Goal: Task Accomplishment & Management: Complete application form

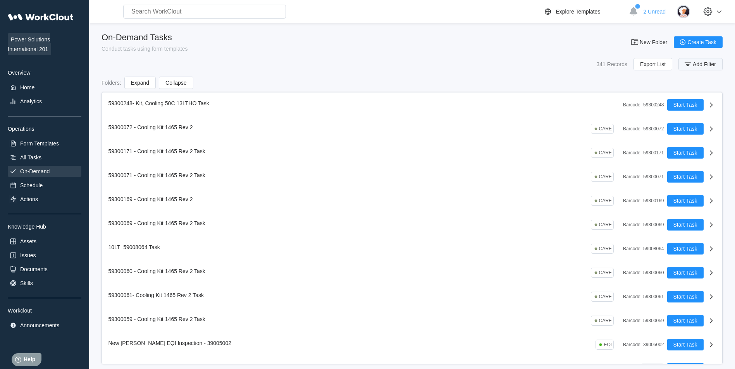
click at [690, 61] on icon "button" at bounding box center [687, 64] width 9 height 9
click at [636, 88] on input "text" at bounding box center [634, 95] width 166 height 15
type input "59001031"
click at [694, 117] on span "Apply Filter" at bounding box center [697, 115] width 27 height 5
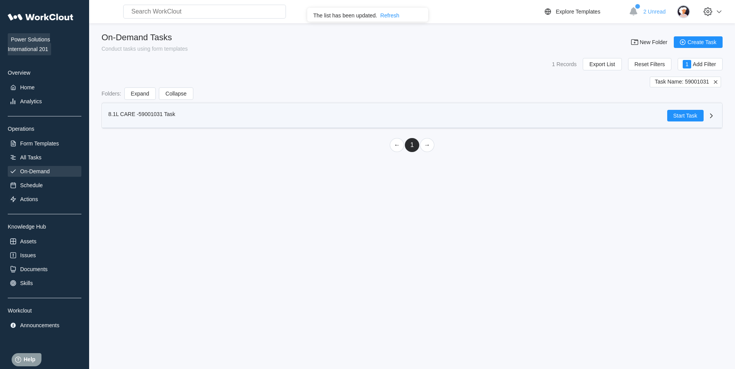
click at [597, 111] on div "8.1L CARE -59001031 Task" at bounding box center [387, 116] width 558 height 12
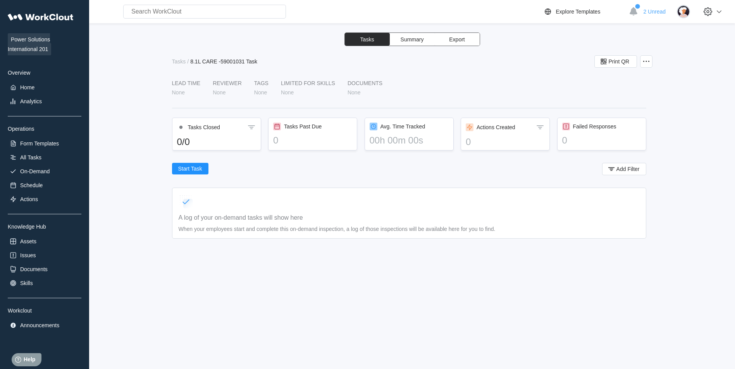
click at [413, 41] on span "Summary" at bounding box center [411, 39] width 23 height 5
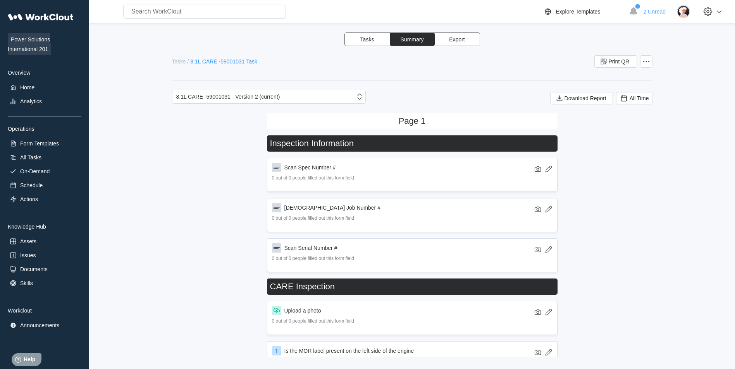
click at [209, 59] on div "8.1L CARE -59001031 Task" at bounding box center [223, 61] width 67 height 6
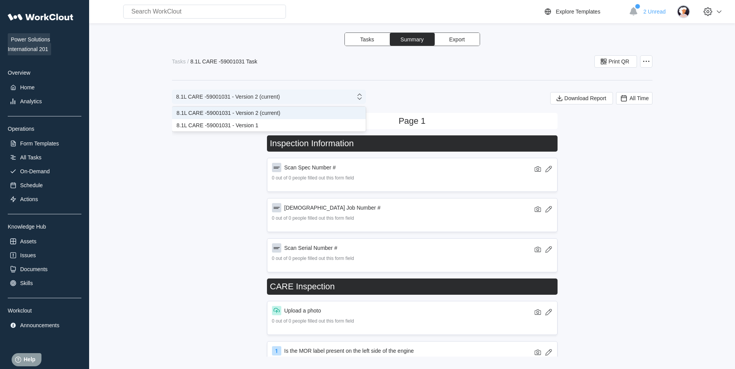
click at [283, 98] on div "8.1L CARE -59001031 - Version 2 (current)" at bounding box center [263, 96] width 183 height 11
click at [45, 144] on div "Form Templates" at bounding box center [39, 144] width 39 height 6
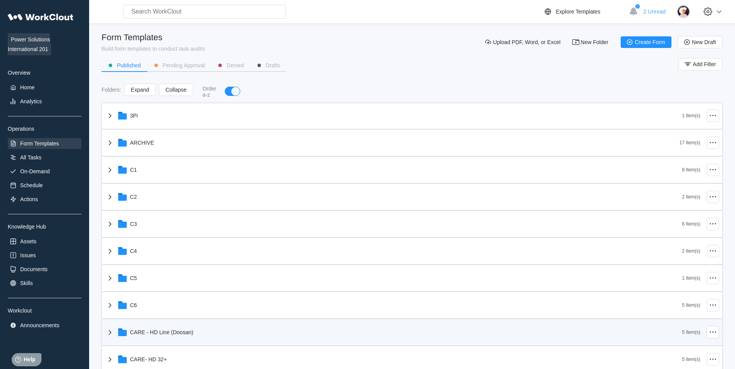
click at [228, 328] on div "CARE - HD Line (Doosan)" at bounding box center [393, 333] width 577 height 20
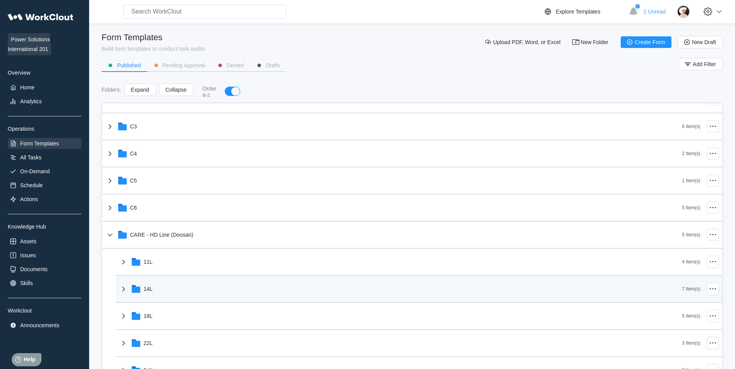
scroll to position [209, 0]
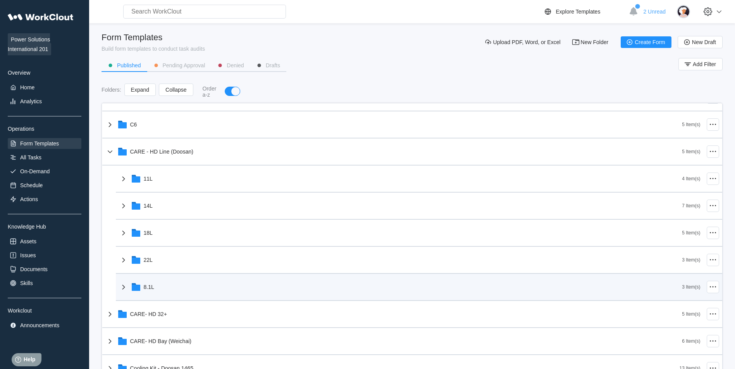
click at [191, 287] on div "8.1L" at bounding box center [400, 287] width 563 height 20
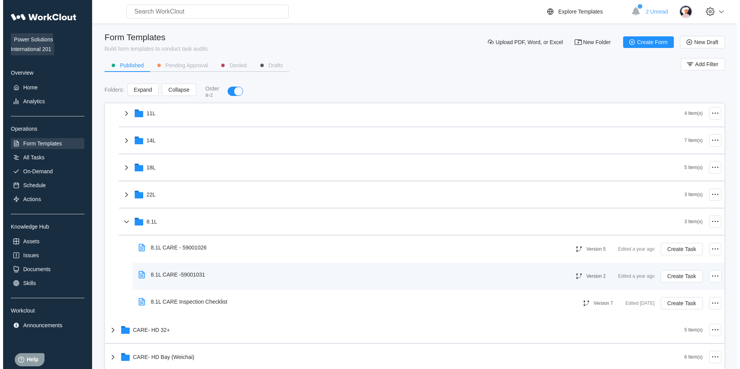
scroll to position [275, 0]
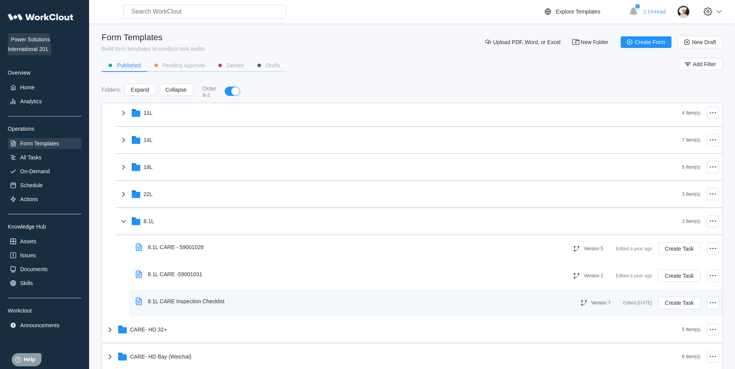
click at [297, 297] on div "8.1L CARE Inspection Checklist" at bounding box center [347, 302] width 431 height 18
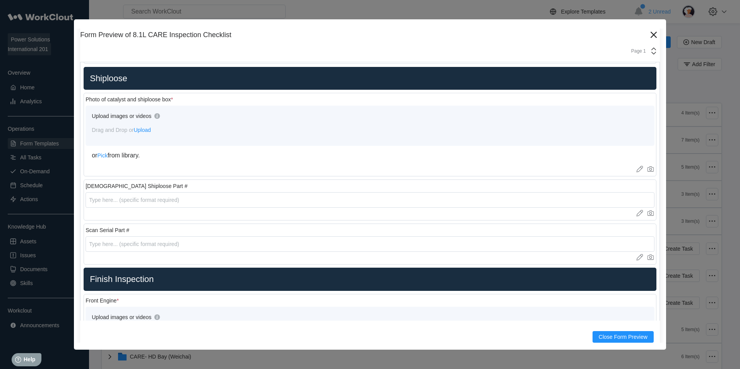
scroll to position [1194, 0]
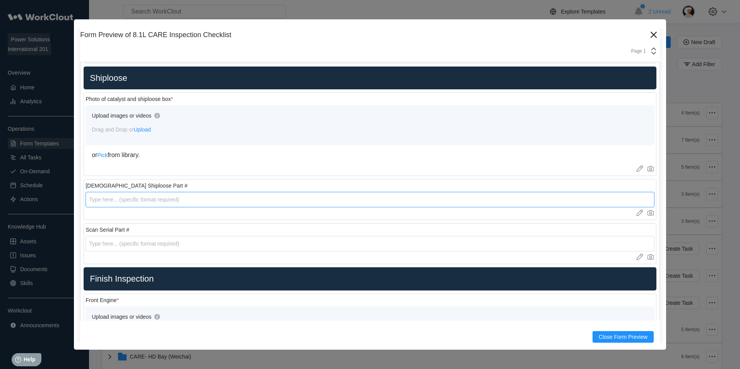
click at [287, 192] on input "text" at bounding box center [370, 199] width 569 height 15
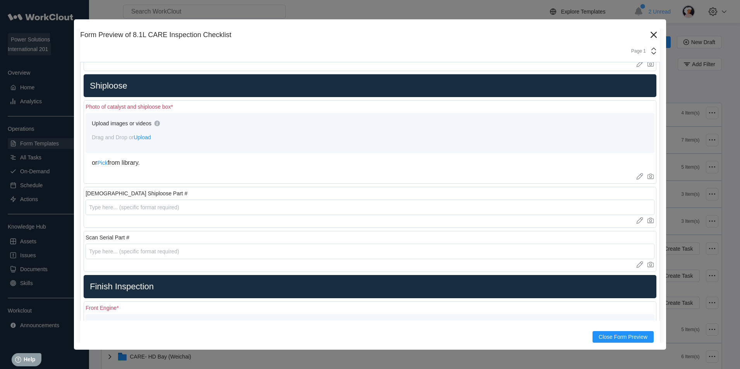
click at [256, 237] on div "Scan Serial Part #" at bounding box center [370, 238] width 569 height 6
click at [648, 35] on icon at bounding box center [654, 35] width 12 height 12
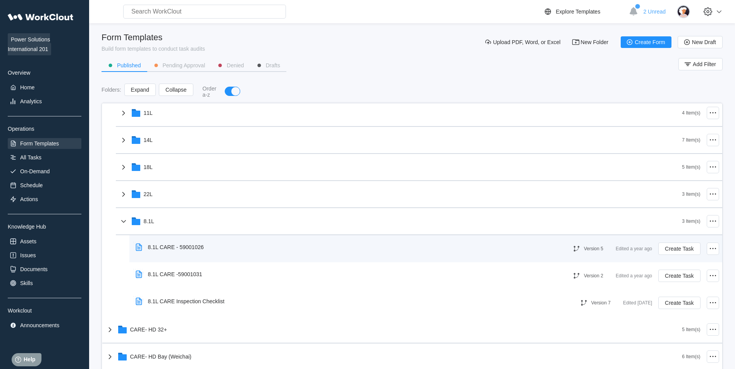
click at [308, 246] on div "8.1L CARE - 59001026" at bounding box center [344, 248] width 424 height 18
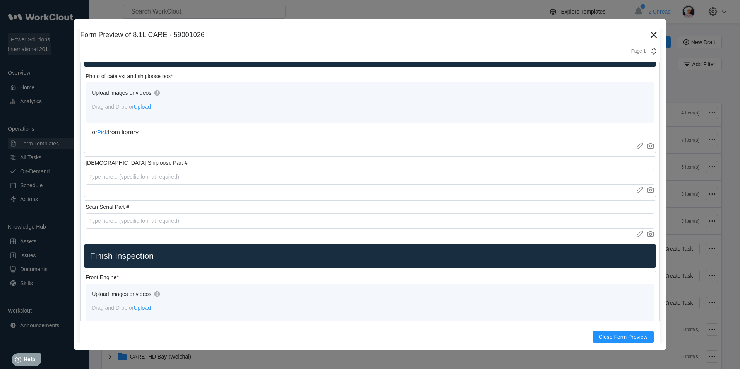
scroll to position [1199, 0]
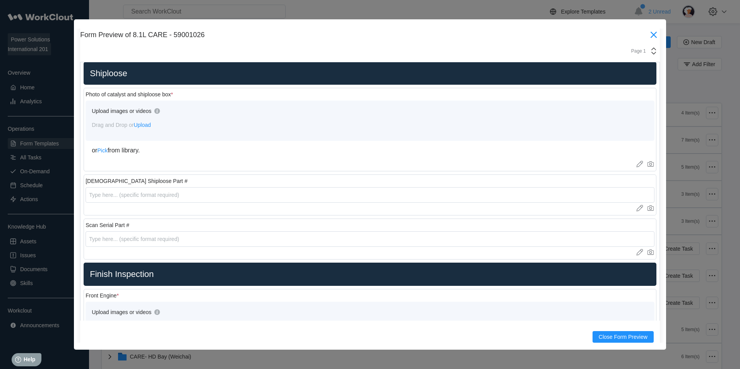
click at [648, 38] on icon at bounding box center [654, 35] width 12 height 12
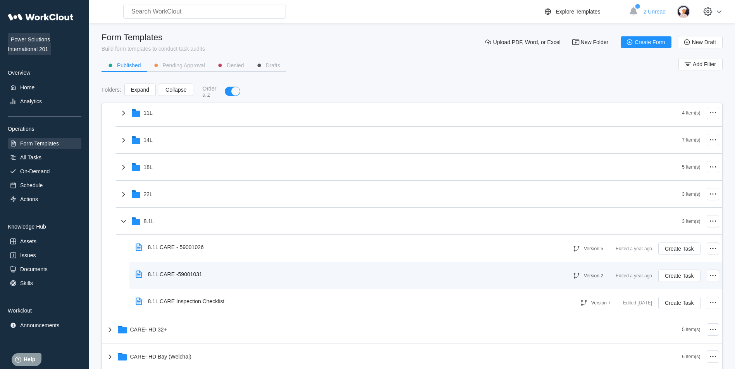
click at [385, 274] on div "8.1L CARE -59001031" at bounding box center [344, 275] width 424 height 18
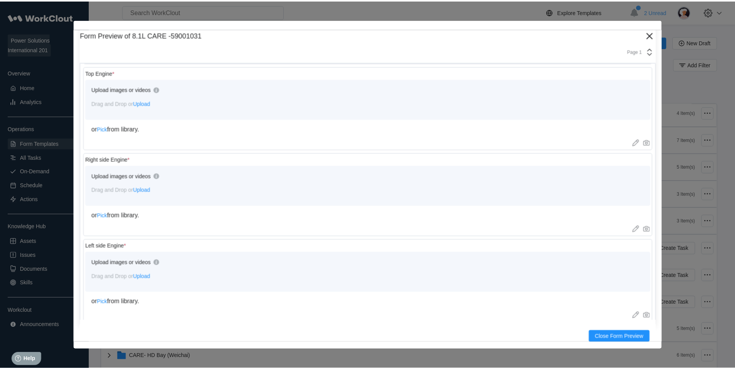
scroll to position [1607, 0]
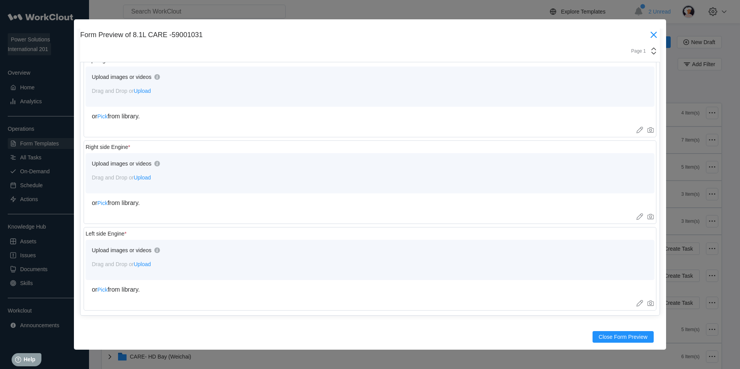
click at [648, 33] on icon at bounding box center [654, 35] width 12 height 12
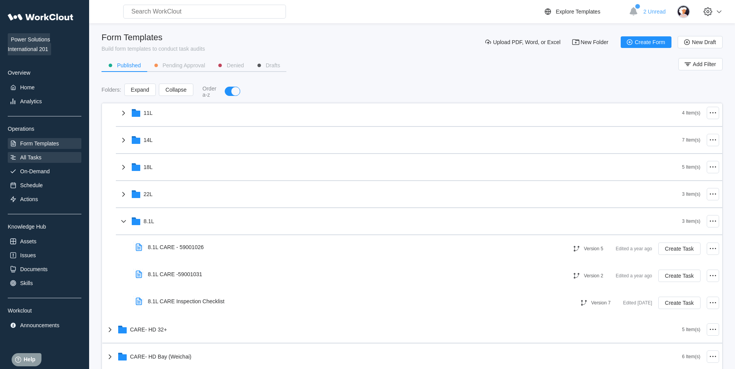
click at [53, 162] on div "All Tasks" at bounding box center [45, 157] width 74 height 11
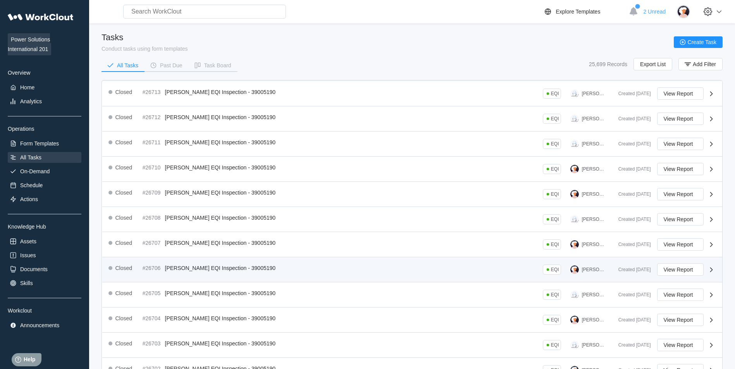
scroll to position [124, 0]
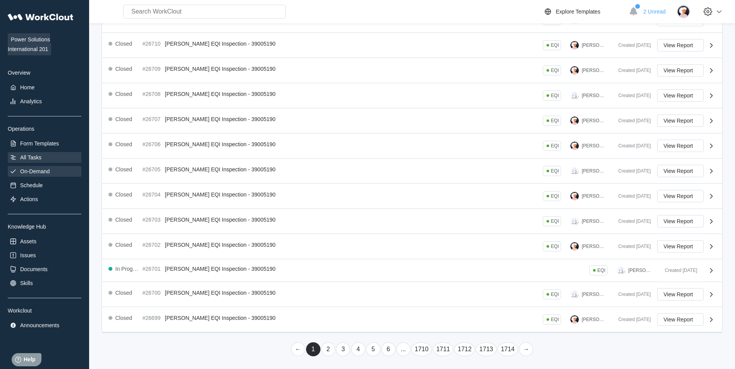
click at [48, 168] on div "On-Demand" at bounding box center [45, 171] width 74 height 11
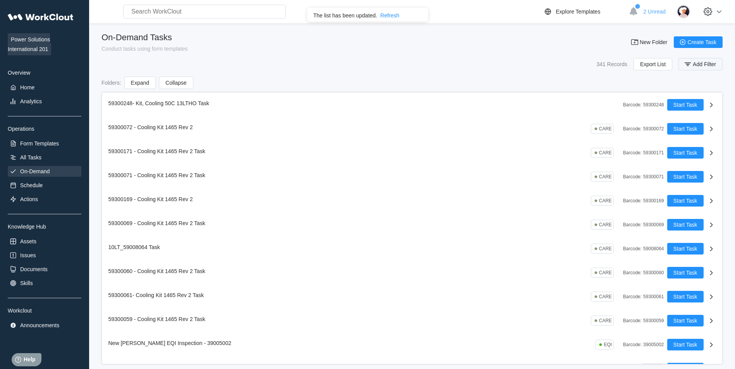
click at [691, 67] on icon "button" at bounding box center [687, 64] width 9 height 9
click at [574, 99] on input "text" at bounding box center [634, 95] width 166 height 15
type input "59001026"
click at [687, 114] on span "Apply Filter" at bounding box center [697, 115] width 27 height 5
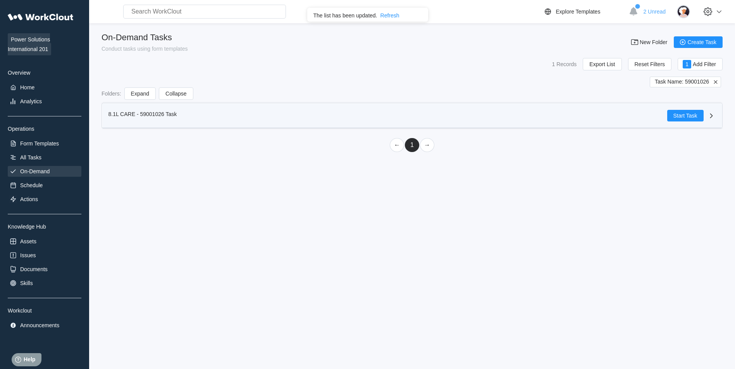
click at [509, 109] on div "8.1L CARE - 59001026 Task Start Task" at bounding box center [412, 116] width 620 height 24
click at [709, 120] on icon at bounding box center [710, 115] width 9 height 9
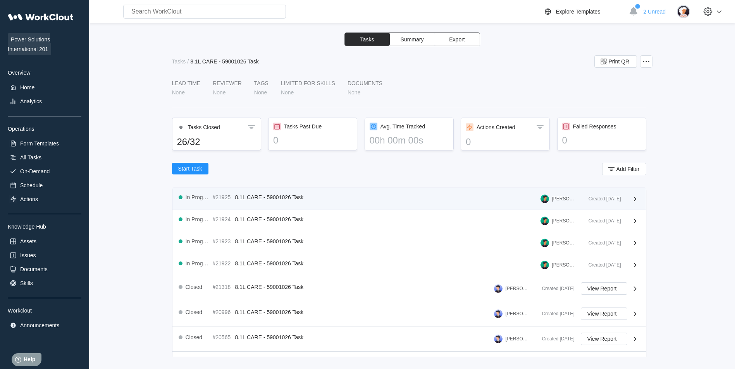
click at [352, 202] on div "In Progress #21925 8.1L CARE - 59001026 Task [PERSON_NAME]" at bounding box center [381, 198] width 404 height 9
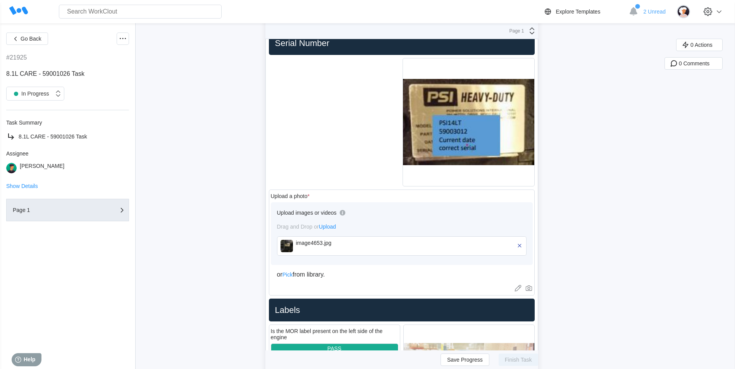
scroll to position [218, 0]
click at [36, 36] on span "Go Back" at bounding box center [31, 38] width 21 height 5
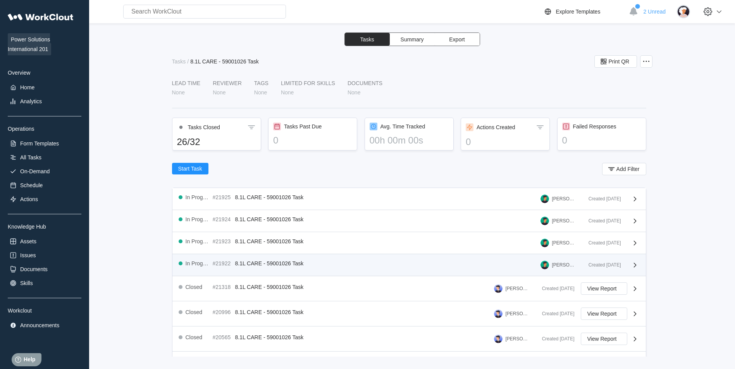
click at [272, 259] on div "In Progress #21922 8.1L CARE - 59001026 Task [PERSON_NAME] Created [DATE]" at bounding box center [408, 265] width 473 height 22
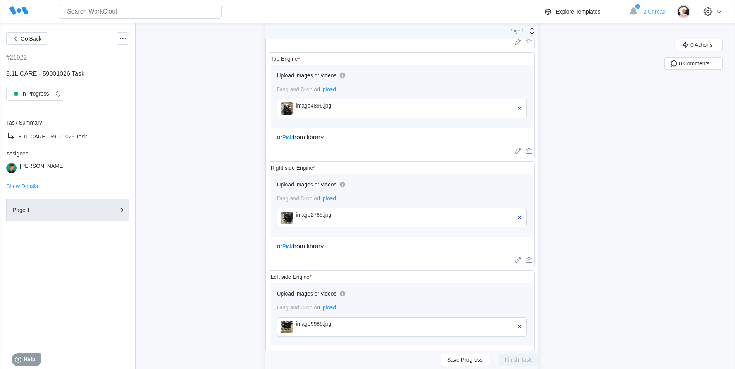
scroll to position [1568, 0]
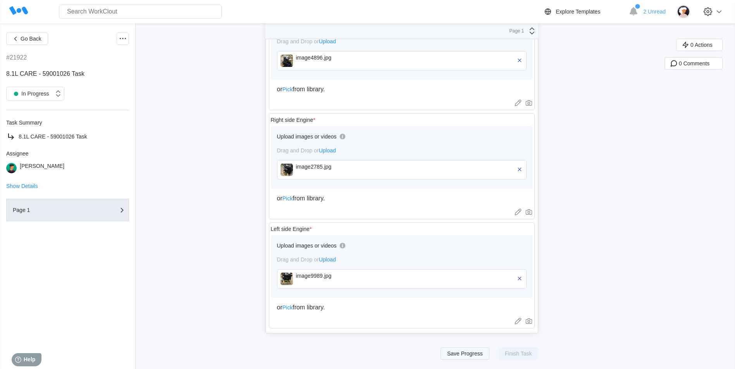
click at [455, 356] on span "Save Progress" at bounding box center [465, 353] width 36 height 5
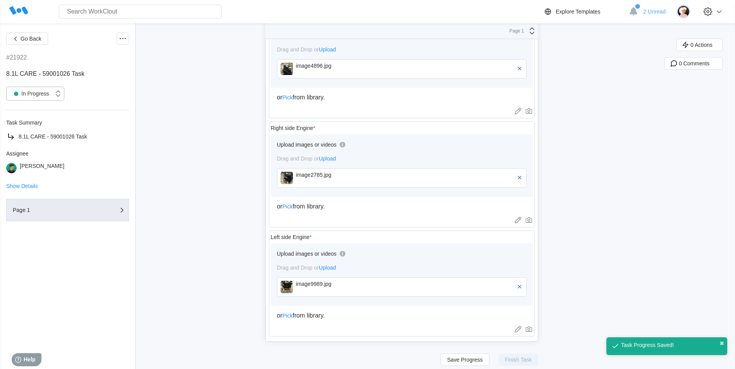
click at [57, 92] on icon at bounding box center [58, 93] width 9 height 9
click at [120, 36] on icon at bounding box center [122, 38] width 9 height 9
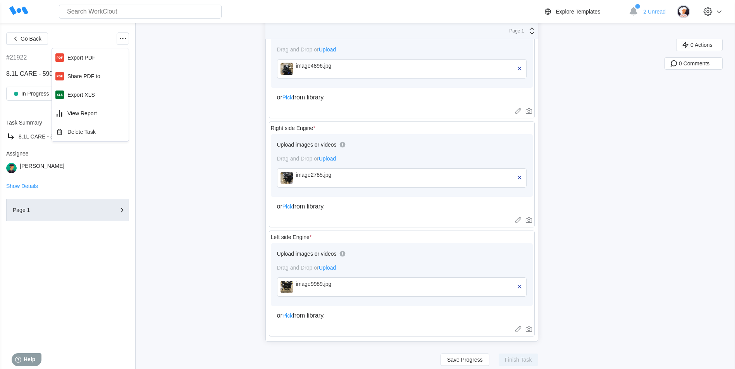
click at [25, 40] on span "Go Back" at bounding box center [31, 38] width 21 height 5
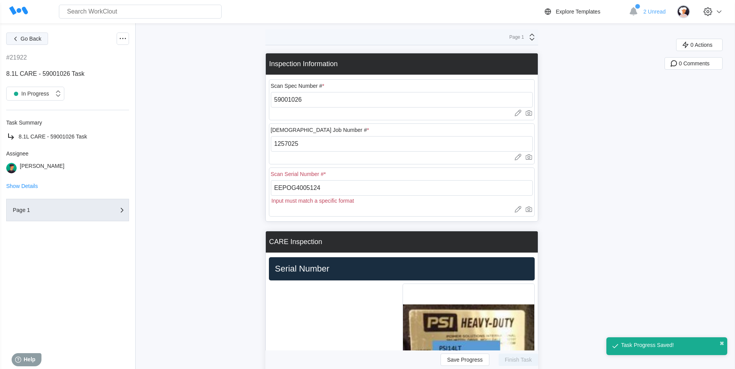
click at [25, 40] on span "Go Back" at bounding box center [31, 38] width 21 height 5
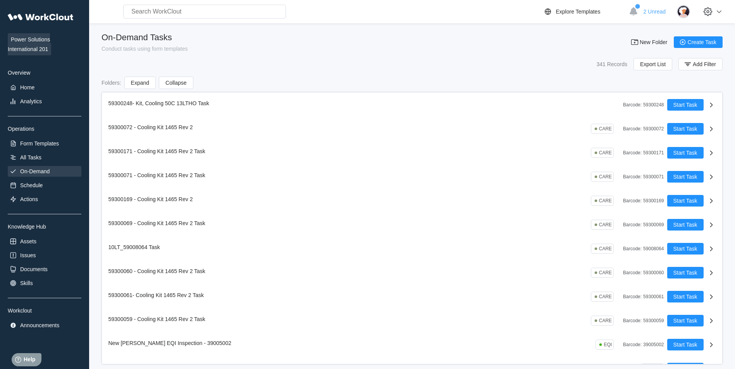
click at [42, 171] on div "On-Demand" at bounding box center [34, 171] width 29 height 6
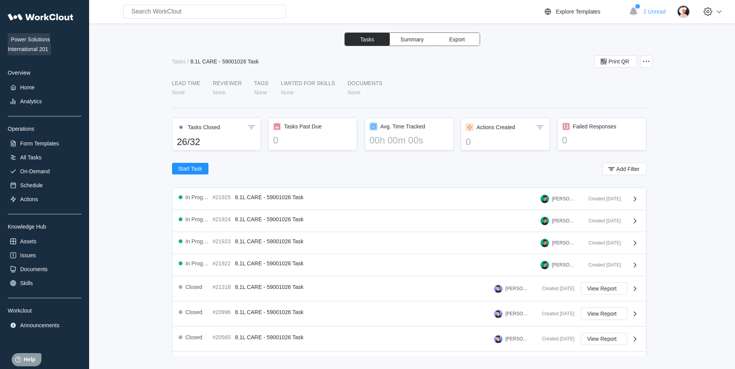
click at [417, 43] on button "Summary" at bounding box center [412, 39] width 45 height 13
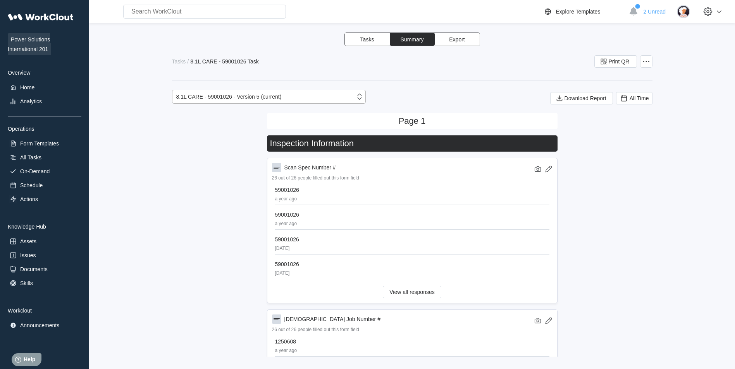
click at [308, 98] on div "8.1L CARE - 59001026 - Version 5 (current)" at bounding box center [263, 96] width 183 height 11
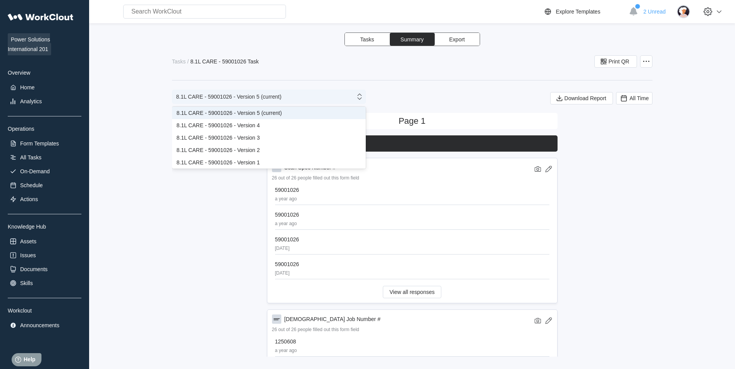
click at [308, 98] on div "8.1L CARE - 59001026 - Version 5 (current)" at bounding box center [263, 96] width 183 height 11
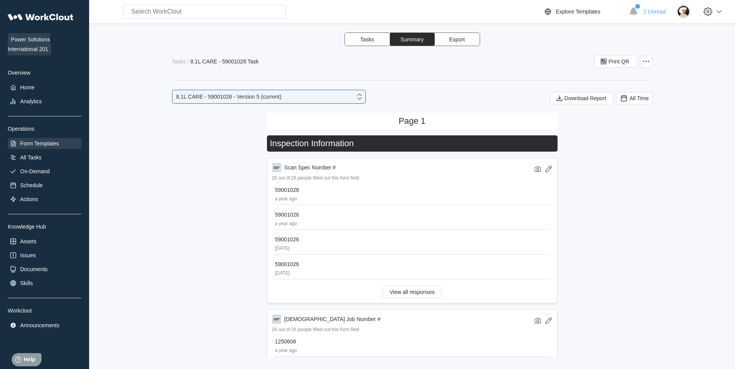
click at [60, 141] on div "Form Templates" at bounding box center [45, 143] width 74 height 11
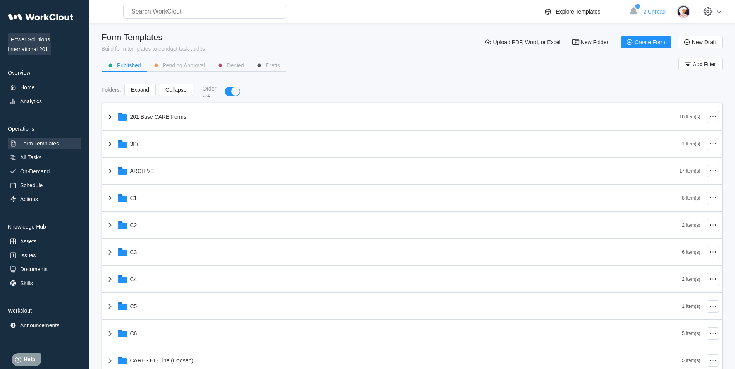
click at [68, 164] on div "Power Solutions International 201 Overview Home Analytics Operations Form Templ…" at bounding box center [45, 170] width 74 height 322
click at [64, 165] on div "Power Solutions International 201 Overview Home Analytics Operations Form Templ…" at bounding box center [45, 170] width 74 height 322
click at [57, 167] on div "On-Demand" at bounding box center [45, 171] width 74 height 11
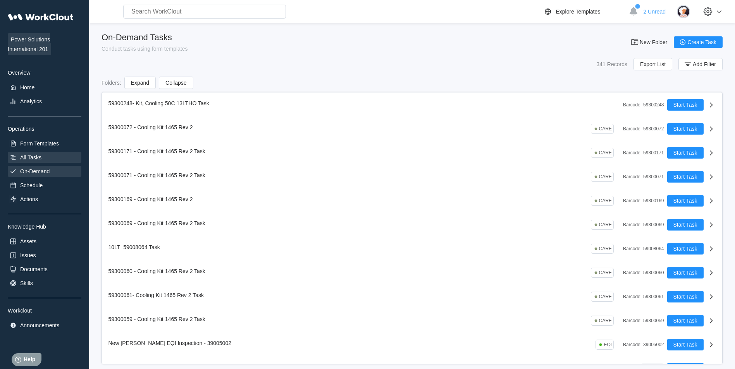
click at [45, 160] on div "All Tasks" at bounding box center [45, 157] width 74 height 11
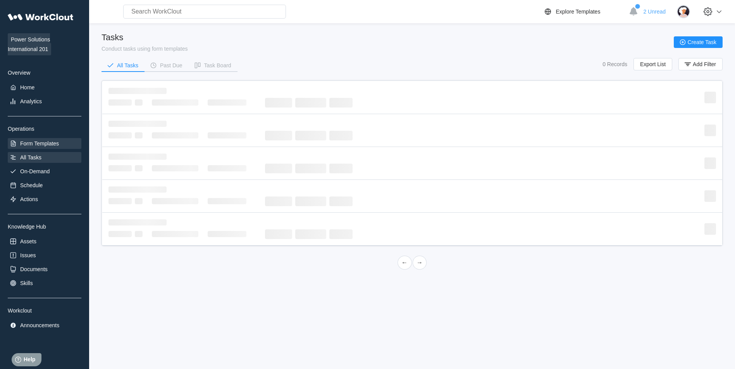
click at [47, 141] on div "Form Templates" at bounding box center [39, 144] width 39 height 6
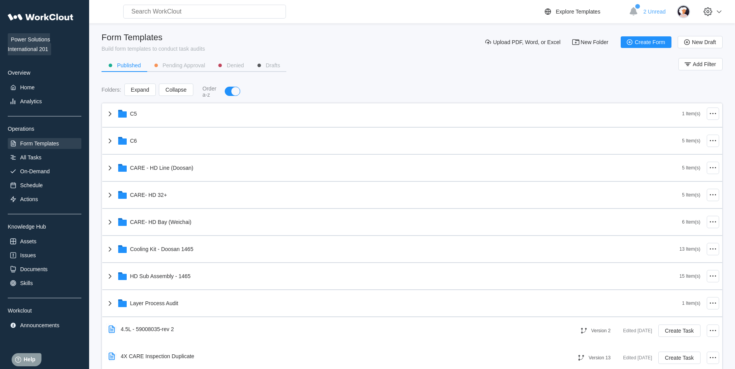
scroll to position [193, 0]
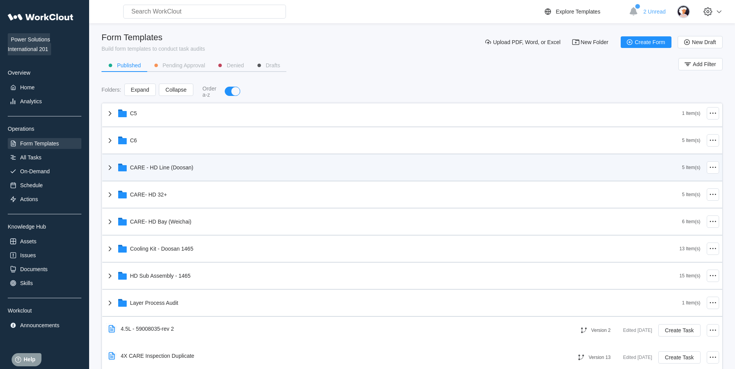
click at [213, 175] on div "CARE - HD Line (Doosan)" at bounding box center [393, 168] width 577 height 20
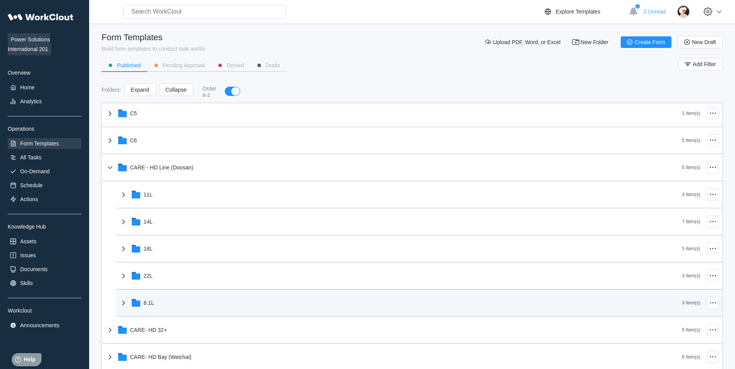
click at [205, 304] on div "8.1L" at bounding box center [400, 303] width 563 height 20
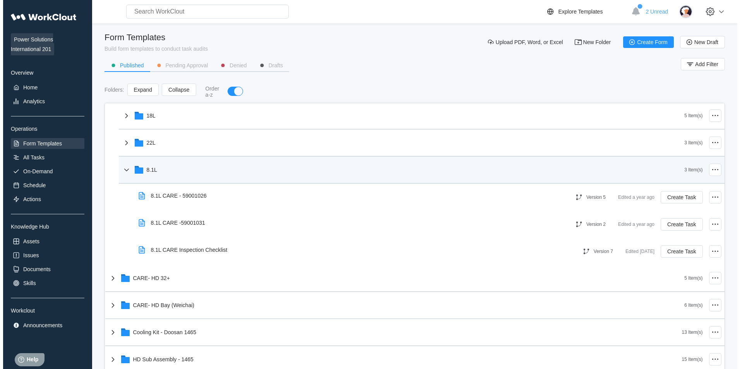
scroll to position [328, 0]
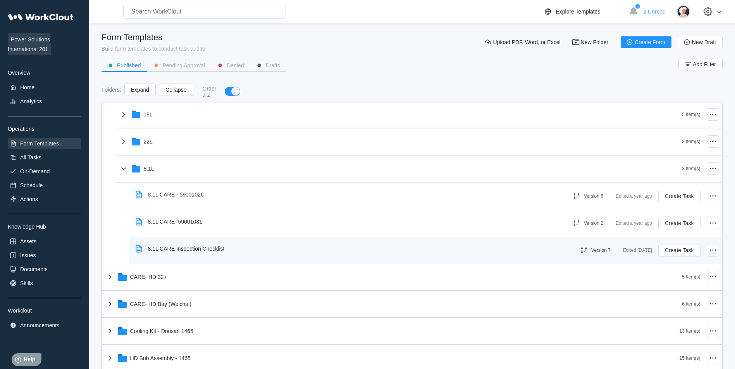
click at [313, 252] on div "8.1L CARE Inspection Checklist" at bounding box center [347, 249] width 431 height 18
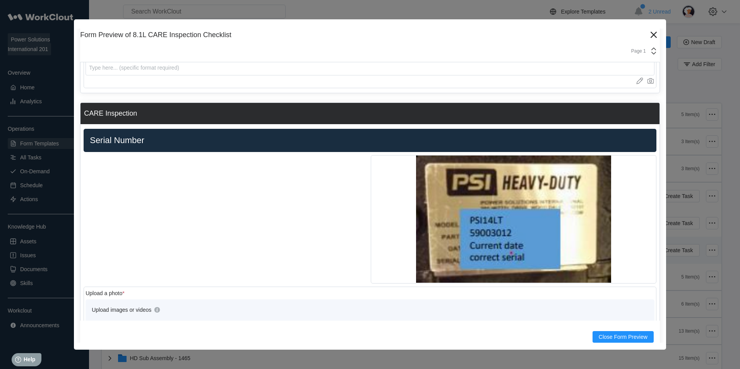
scroll to position [160, 0]
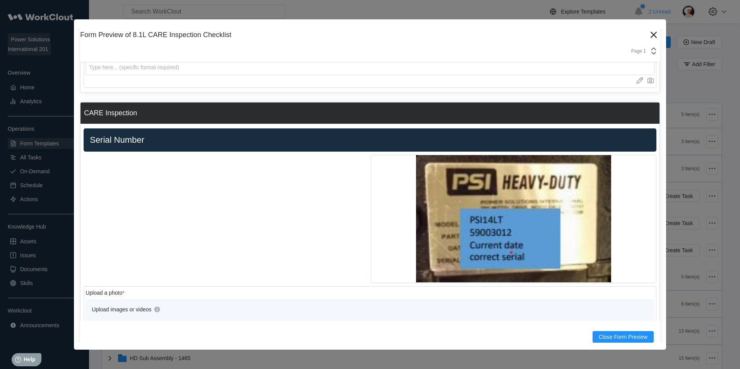
click at [647, 40] on div "Page 1" at bounding box center [370, 51] width 580 height 22
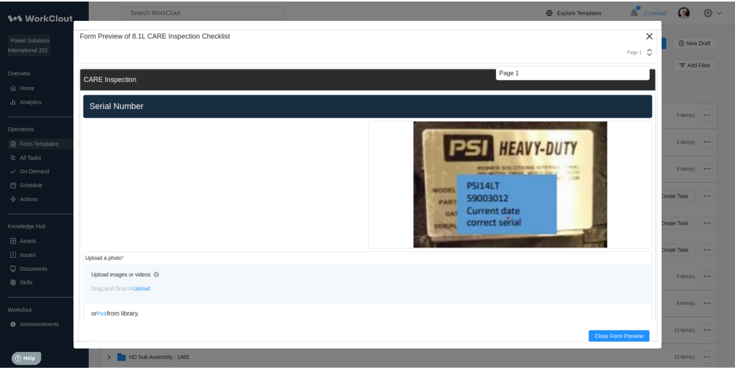
scroll to position [195, 0]
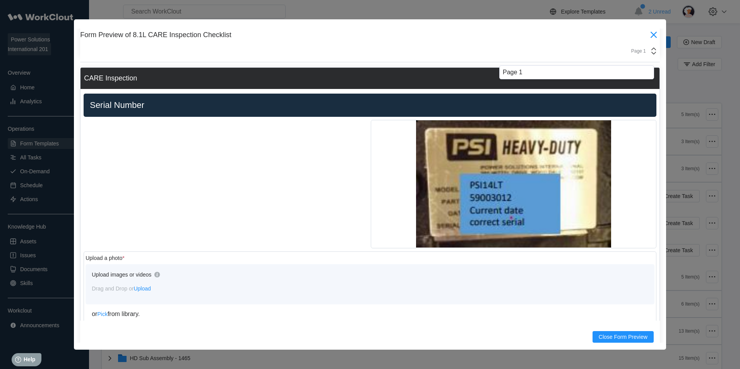
click at [652, 31] on icon at bounding box center [654, 35] width 12 height 12
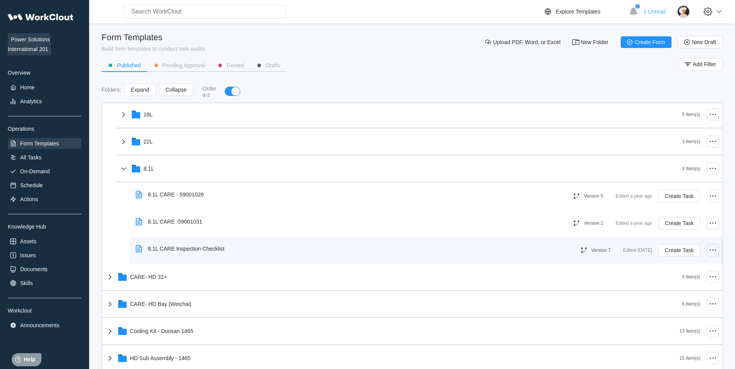
click at [706, 251] on div at bounding box center [712, 250] width 12 height 12
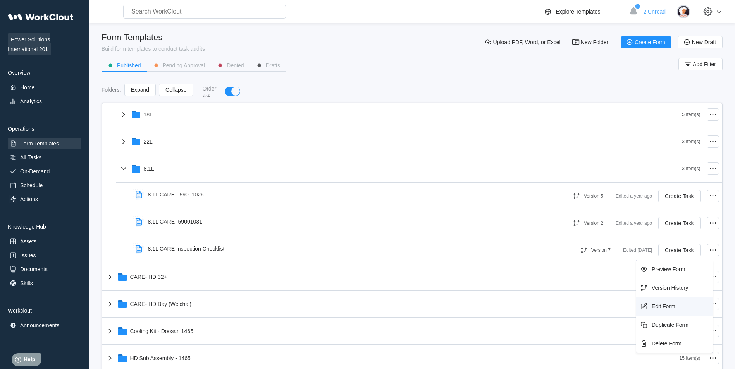
click at [665, 306] on div "Edit Form" at bounding box center [663, 307] width 24 height 6
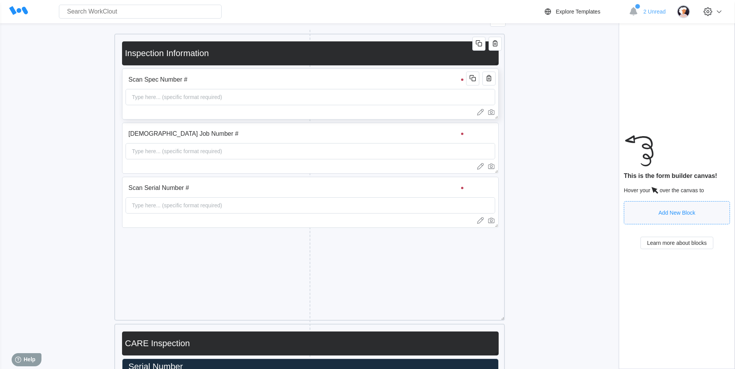
scroll to position [162, 0]
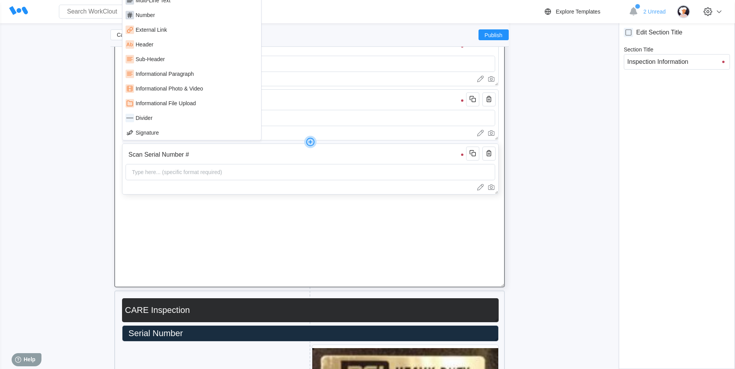
click at [404, 161] on input "Scan Serial Number #" at bounding box center [296, 154] width 343 height 15
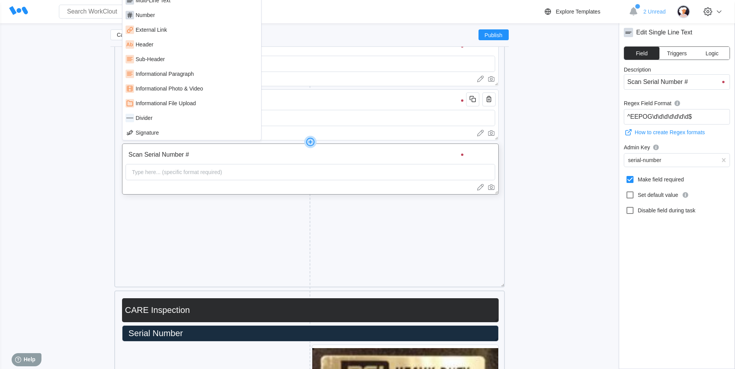
click at [718, 51] on button "Logic" at bounding box center [711, 53] width 35 height 13
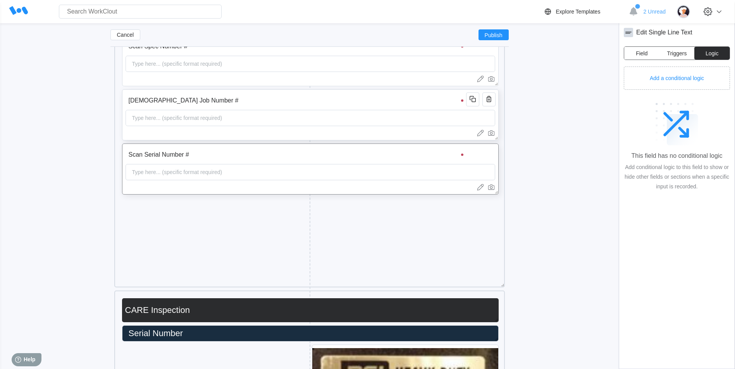
click at [400, 108] on input "[DEMOGRAPHIC_DATA] Job Number #" at bounding box center [296, 100] width 343 height 15
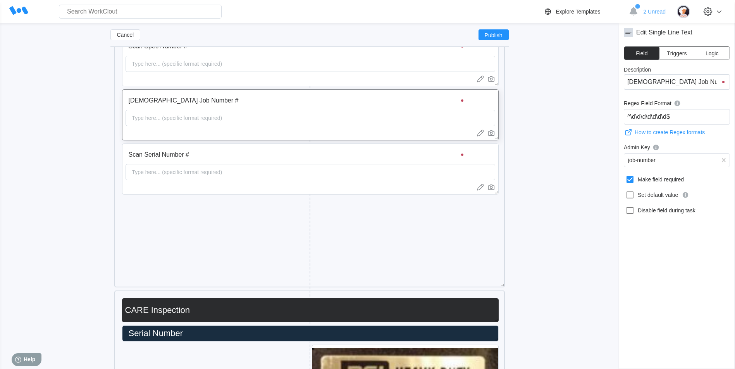
click at [711, 53] on span "Logic" at bounding box center [711, 53] width 13 height 5
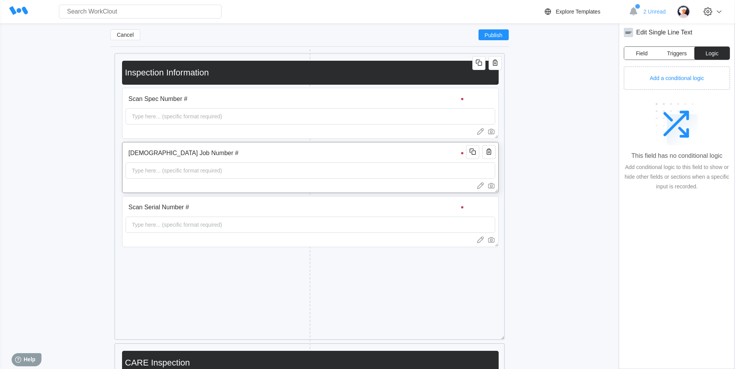
scroll to position [117, 0]
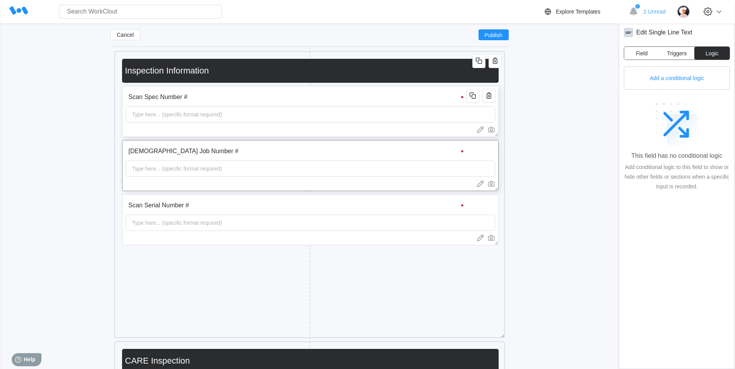
click at [386, 105] on input "Scan Spec Number #" at bounding box center [296, 96] width 343 height 15
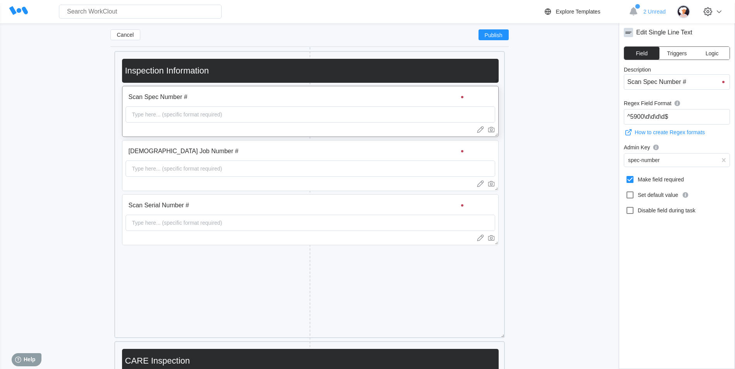
click at [714, 60] on div "Edit Single Line Text Field Triggers Logic" at bounding box center [676, 47] width 106 height 39
click at [713, 58] on button "Logic" at bounding box center [711, 53] width 35 height 13
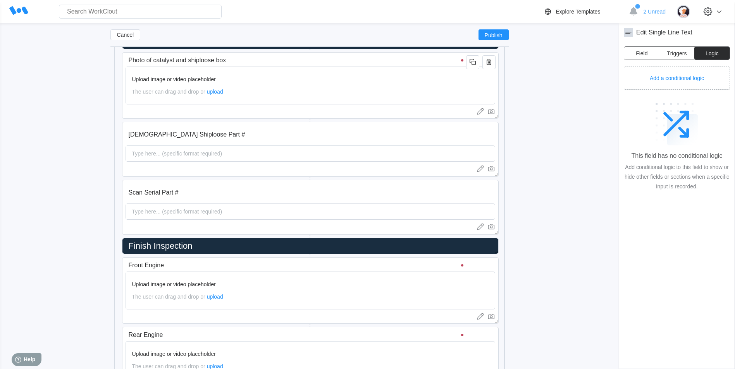
scroll to position [1267, 0]
click at [274, 130] on input "[DEMOGRAPHIC_DATA] Shiploose Part #" at bounding box center [296, 134] width 343 height 15
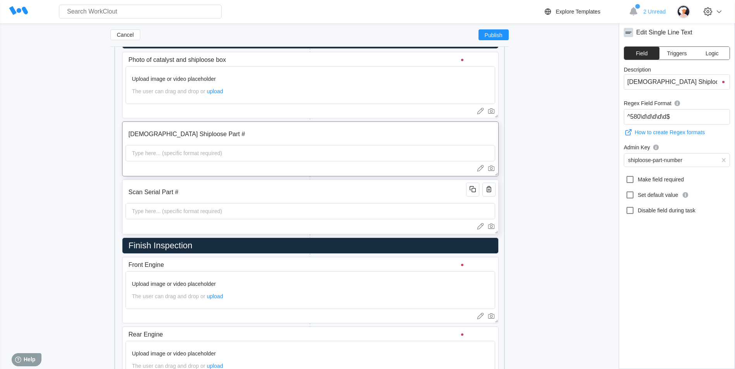
click at [346, 203] on div "Type here... (specific format required)" at bounding box center [309, 211] width 369 height 16
type textarea "x"
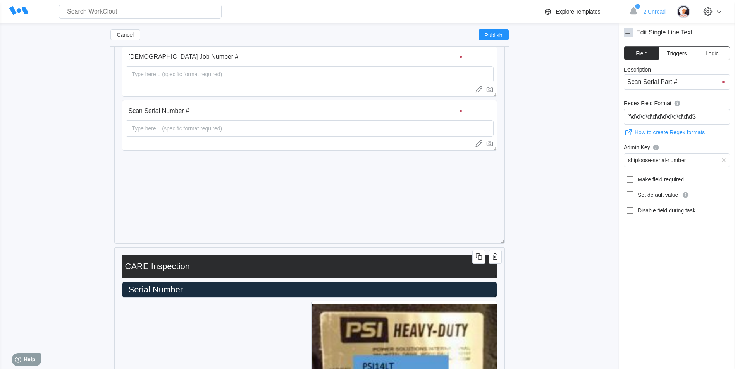
scroll to position [194, 0]
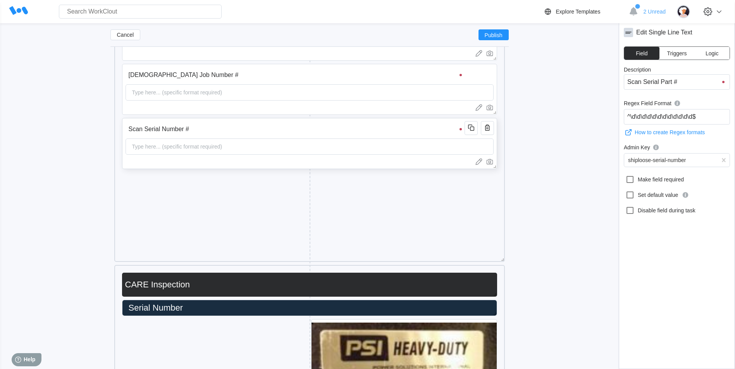
click at [238, 151] on div "Type here... (specific format required)" at bounding box center [309, 147] width 368 height 16
drag, startPoint x: 689, startPoint y: 117, endPoint x: 679, endPoint y: 120, distance: 9.8
click at [679, 120] on input "^EEPOG\d\d\d\d\d\d\d$" at bounding box center [676, 116] width 106 height 15
drag, startPoint x: 670, startPoint y: 118, endPoint x: 687, endPoint y: 125, distance: 18.4
click at [687, 125] on div "Description Scan Serial Number # Regex Field Format ^EEPOG\d\d\d\d\d\d\d$ How t…" at bounding box center [676, 212] width 106 height 290
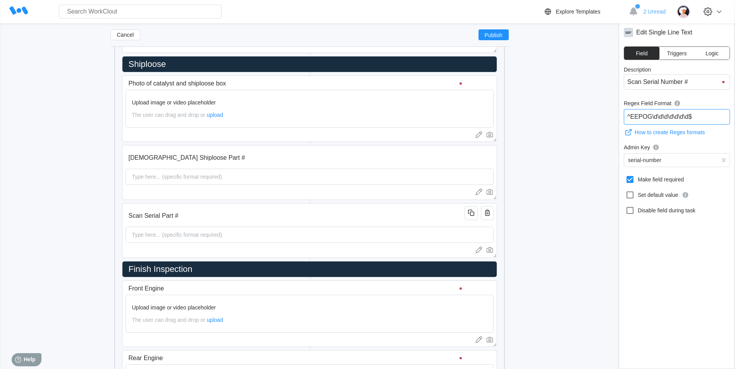
scroll to position [1239, 0]
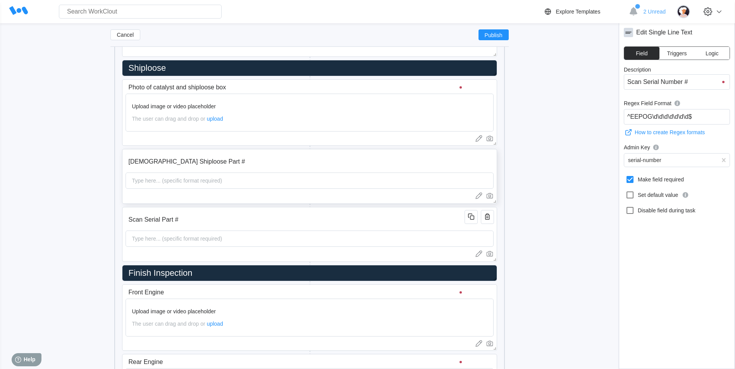
click at [339, 163] on input "[DEMOGRAPHIC_DATA] Shiploose Part #" at bounding box center [296, 161] width 342 height 15
click at [632, 179] on icon at bounding box center [629, 179] width 7 height 7
click at [625, 175] on input "Make field required" at bounding box center [625, 175] width 0 height 0
checkbox input "true"
click at [428, 215] on input "Scan Serial Part #" at bounding box center [296, 219] width 342 height 15
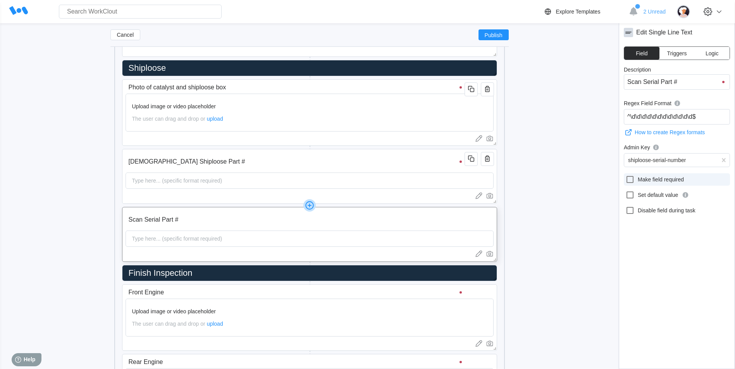
click at [632, 180] on icon at bounding box center [629, 179] width 7 height 7
click at [625, 175] on input "Make field required" at bounding box center [625, 175] width 0 height 0
checkbox input "true"
click at [400, 218] on input "Scan Serial Part #" at bounding box center [296, 219] width 342 height 15
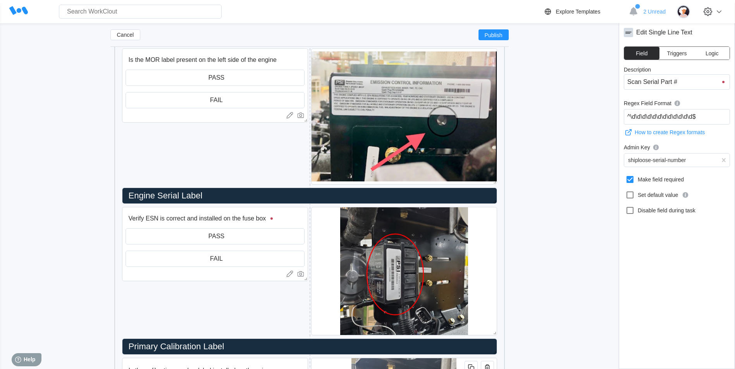
scroll to position [542, 0]
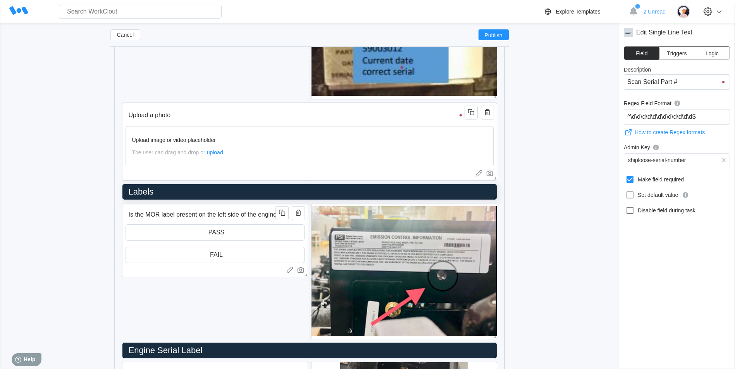
click at [295, 217] on icon "button" at bounding box center [298, 212] width 9 height 9
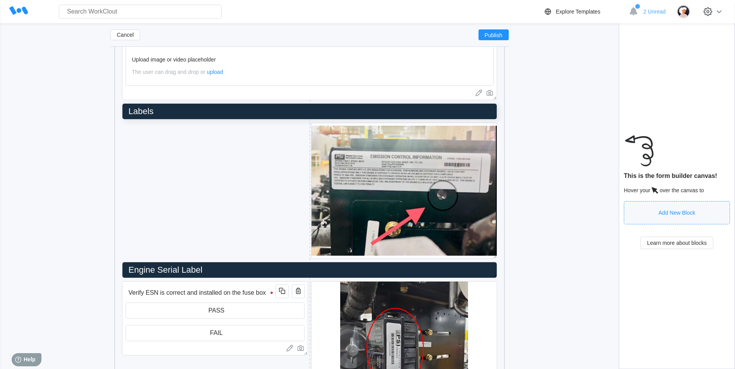
scroll to position [620, 0]
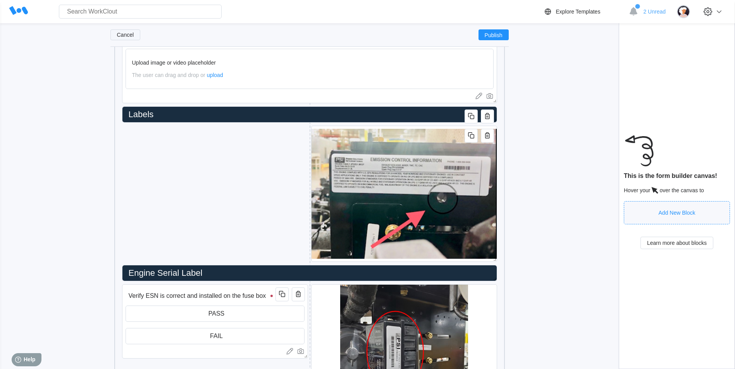
click at [122, 31] on button "Cancel" at bounding box center [125, 34] width 30 height 11
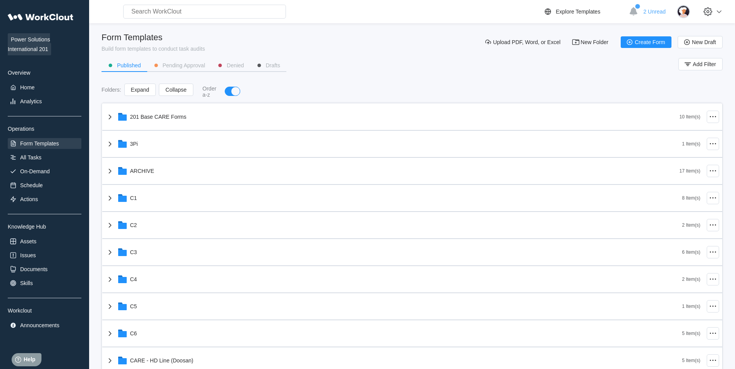
click at [45, 164] on div "Power Solutions International 201 Overview Home Analytics Operations Form Templ…" at bounding box center [45, 170] width 74 height 322
click at [45, 167] on div "Power Solutions International 201 Overview Home Analytics Operations Form Templ…" at bounding box center [45, 170] width 74 height 322
click at [45, 169] on div "On-Demand" at bounding box center [34, 171] width 29 height 6
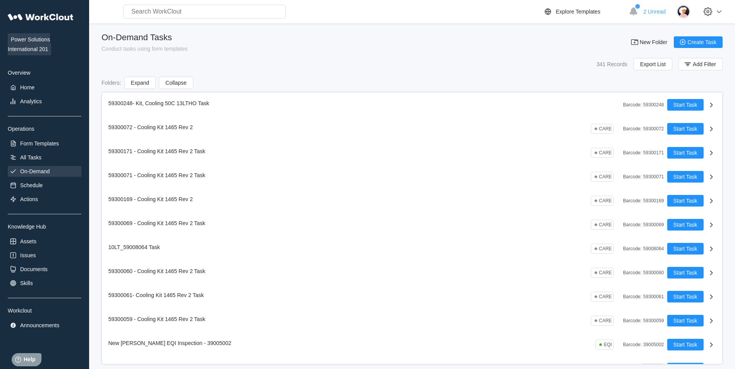
click at [46, 171] on div "On-Demand" at bounding box center [34, 171] width 29 height 6
click at [48, 154] on div "All Tasks" at bounding box center [45, 157] width 74 height 11
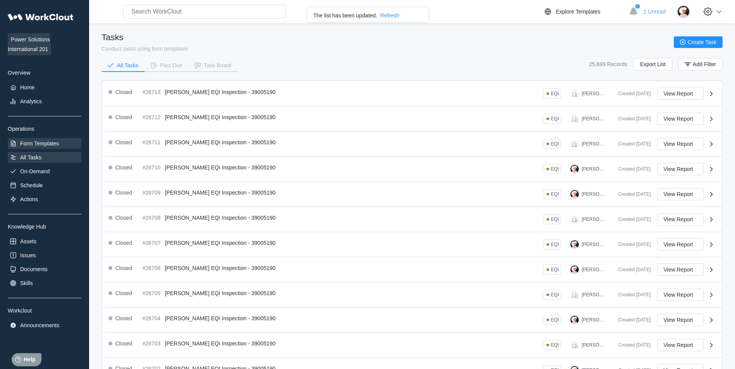
click at [47, 148] on div "Form Templates" at bounding box center [45, 143] width 74 height 11
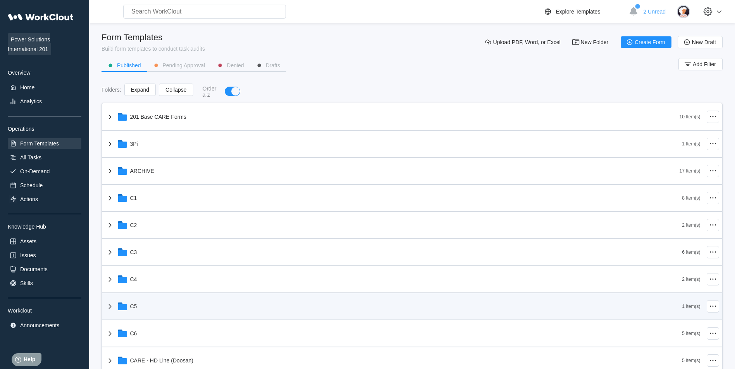
scroll to position [77, 0]
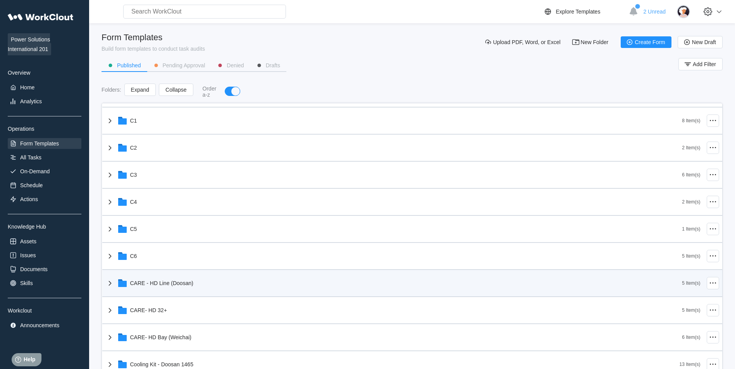
click at [165, 282] on div "CARE - HD Line (Doosan)" at bounding box center [161, 283] width 63 height 6
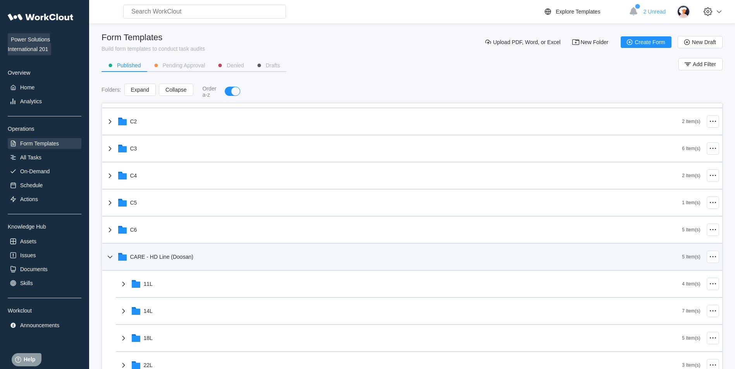
scroll to position [194, 0]
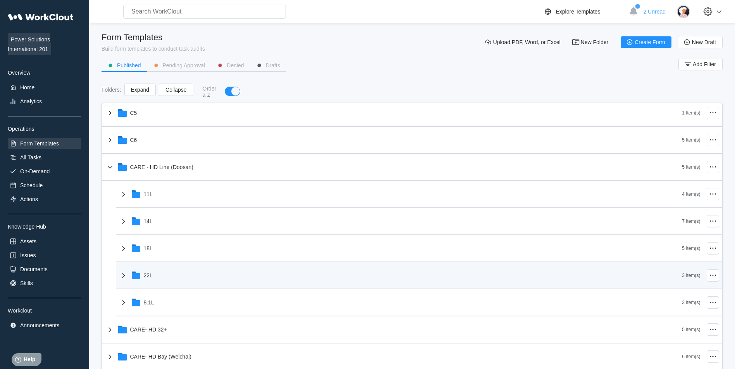
click at [173, 273] on div "22L" at bounding box center [400, 276] width 563 height 20
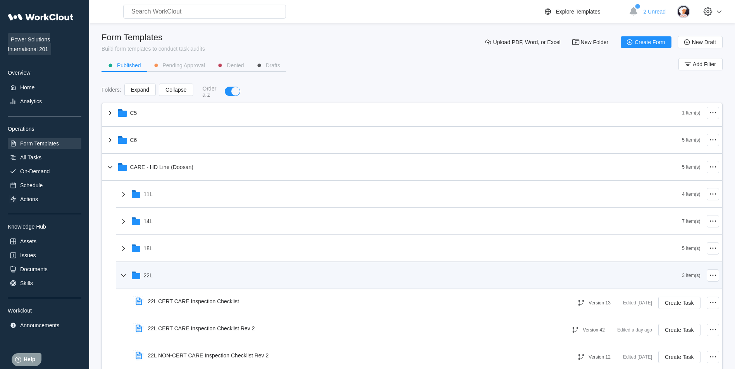
scroll to position [310, 0]
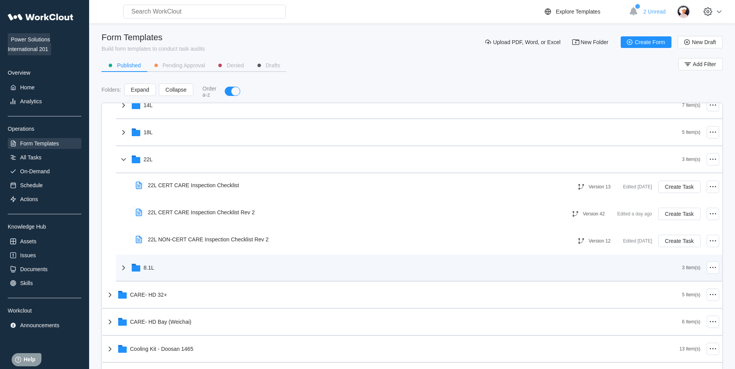
click at [174, 265] on div "8.1L" at bounding box center [400, 268] width 563 height 20
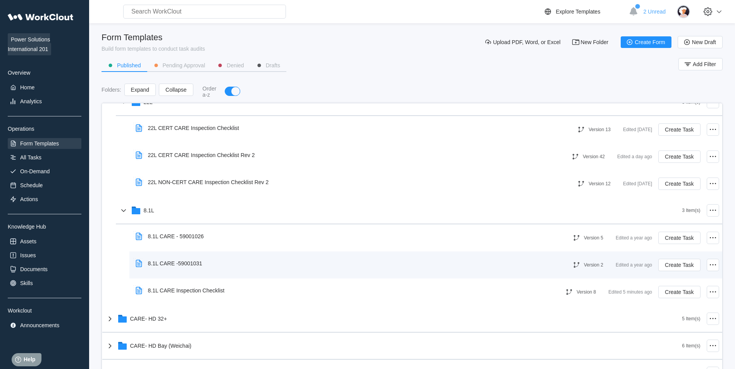
scroll to position [426, 0]
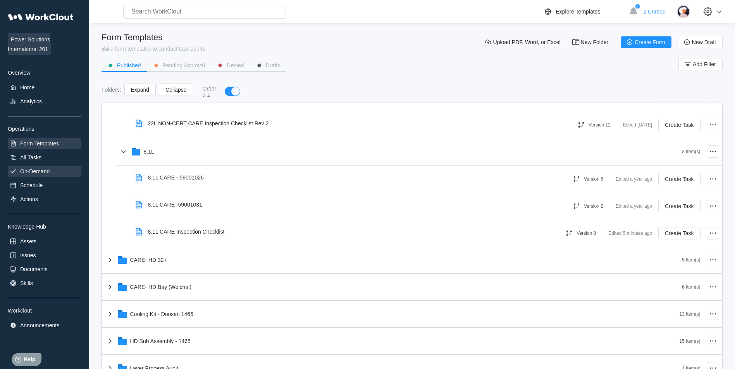
click at [23, 171] on div "On-Demand" at bounding box center [34, 171] width 29 height 6
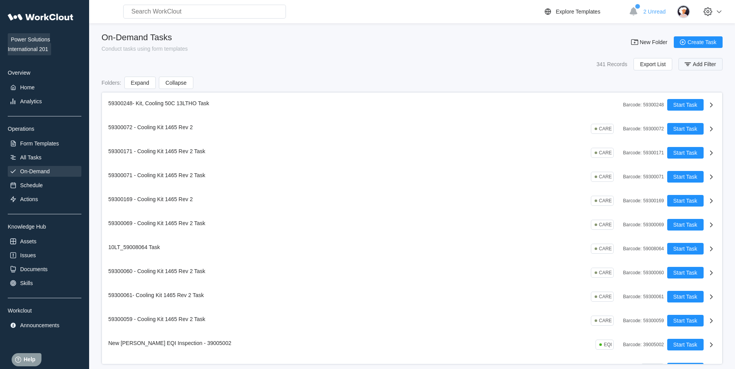
click at [683, 67] on icon "button" at bounding box center [687, 64] width 9 height 9
click at [565, 100] on input "text" at bounding box center [634, 95] width 166 height 15
type input "59001031"
click at [687, 117] on span "Apply Filter" at bounding box center [697, 115] width 27 height 5
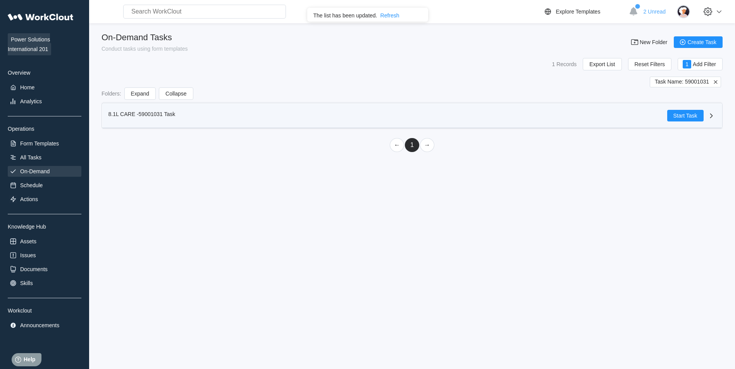
click at [712, 115] on icon at bounding box center [710, 115] width 9 height 9
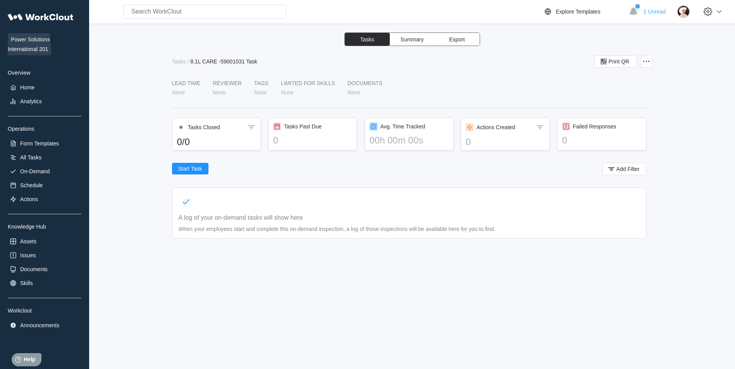
click at [418, 42] on span "Summary" at bounding box center [411, 39] width 23 height 5
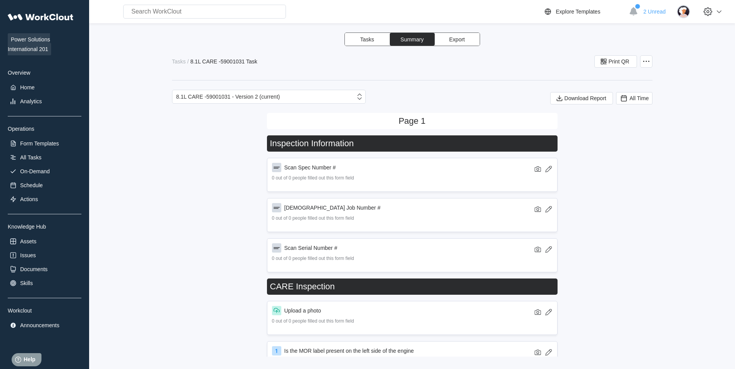
click at [384, 35] on button "Tasks" at bounding box center [367, 39] width 45 height 13
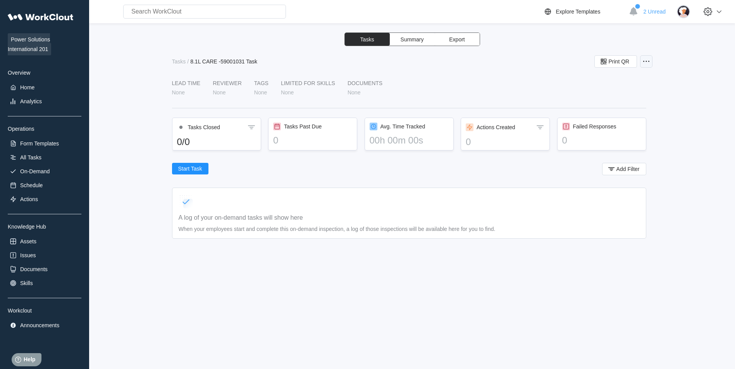
click at [648, 61] on circle at bounding box center [648, 61] width 1 height 1
click at [596, 116] on div "Delete Task" at bounding box center [605, 118] width 28 height 6
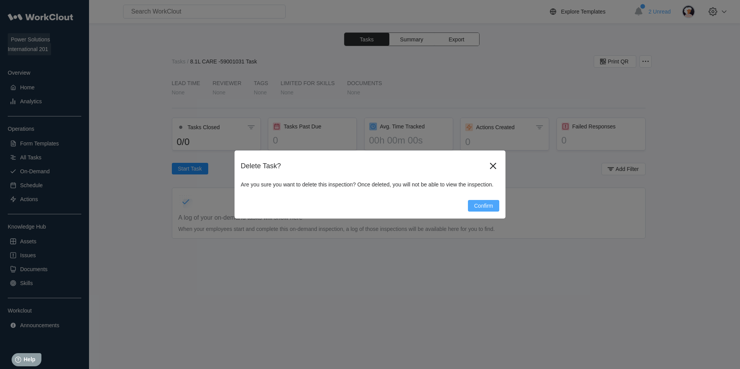
click at [474, 204] on button "Confirm" at bounding box center [483, 206] width 31 height 12
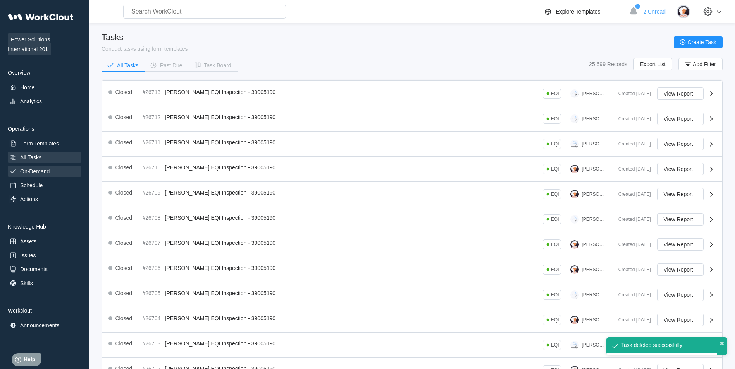
click at [67, 175] on div "On-Demand" at bounding box center [45, 171] width 74 height 11
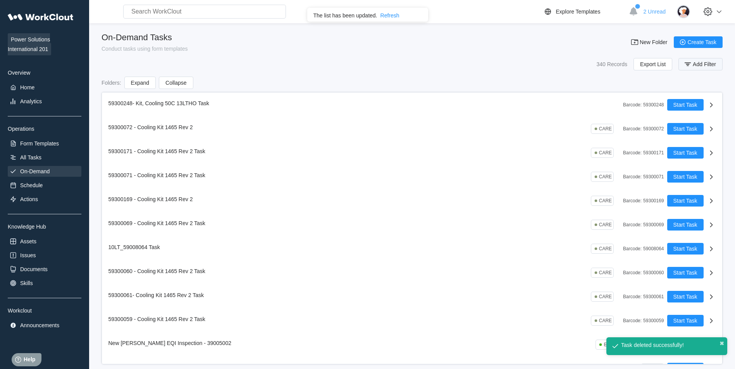
click at [695, 64] on span "Add Filter" at bounding box center [703, 64] width 23 height 5
click at [575, 94] on input "text" at bounding box center [634, 95] width 166 height 15
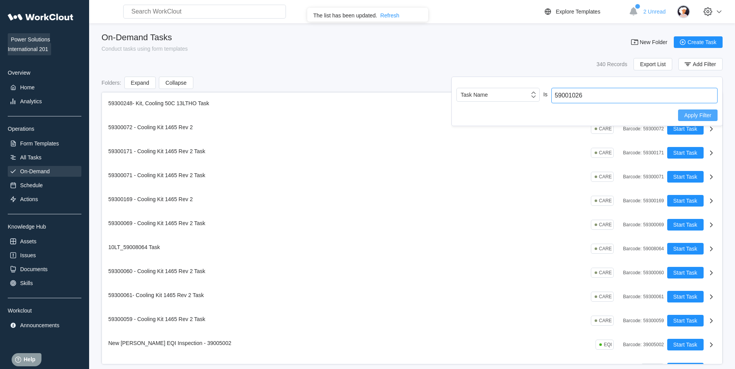
type input "59001026"
click at [711, 112] on button "Apply Filter" at bounding box center [697, 116] width 39 height 12
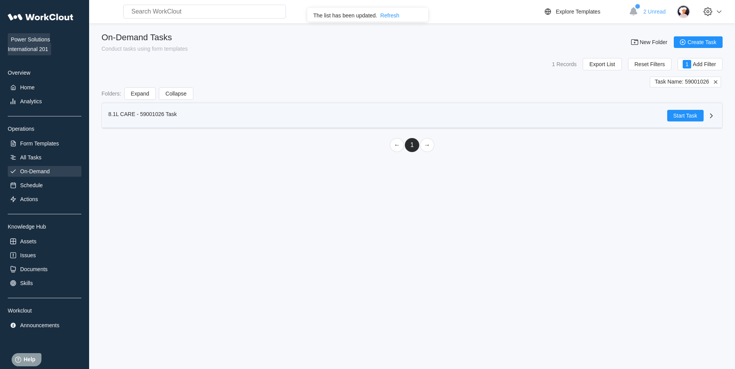
click at [287, 111] on div "8.1L CARE - 59001026 Task" at bounding box center [387, 116] width 558 height 12
click at [713, 116] on icon at bounding box center [710, 115] width 9 height 9
click at [323, 109] on div "8.1L CARE - 59001026 Task Start Task" at bounding box center [412, 116] width 620 height 24
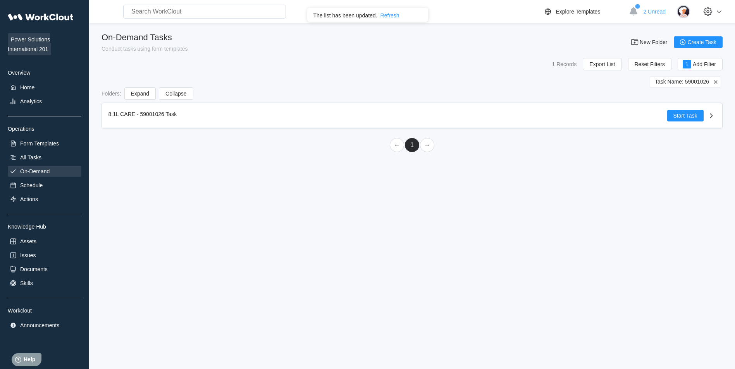
click at [491, 102] on div "8.1L CARE - 59001026 Task Start Task" at bounding box center [411, 116] width 621 height 32
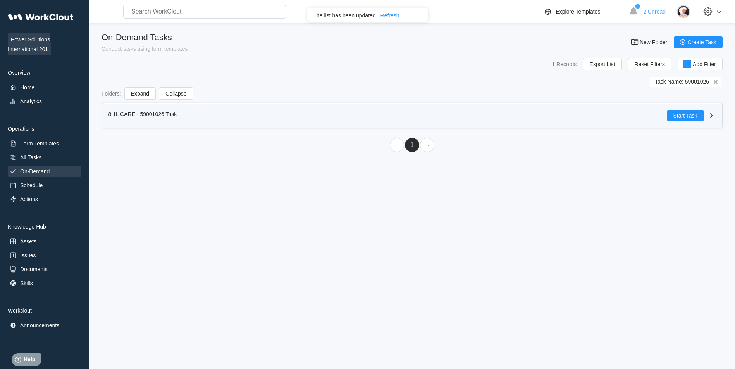
click at [177, 100] on button "Collapse" at bounding box center [176, 94] width 34 height 12
click at [155, 116] on span "8.1L CARE - 59001026 Task" at bounding box center [142, 114] width 69 height 6
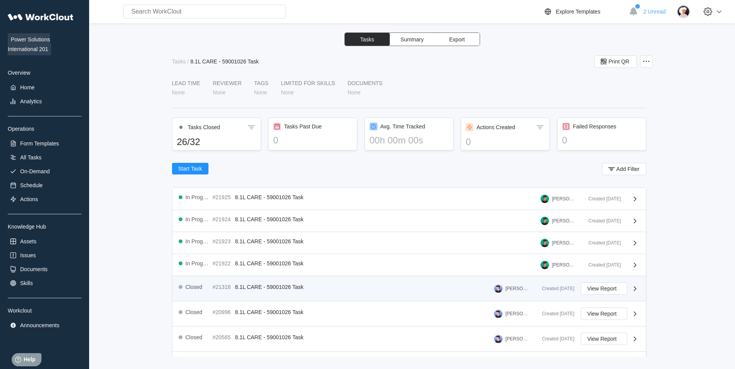
click at [326, 287] on div "Closed #21318 8.1L CARE - 59001026 Task Benjamin Sylvie - previous user" at bounding box center [357, 289] width 357 height 12
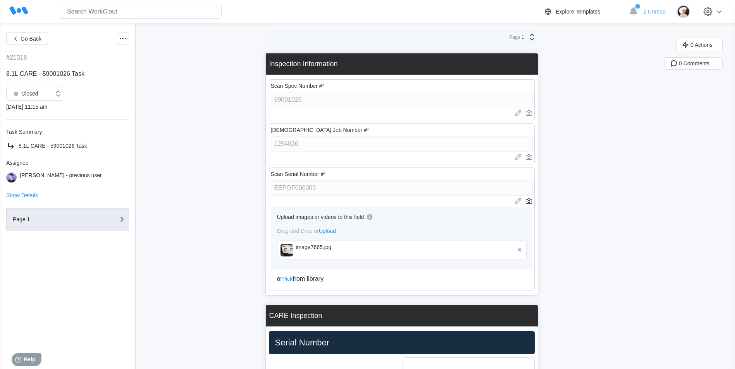
click at [289, 251] on img at bounding box center [286, 250] width 12 height 12
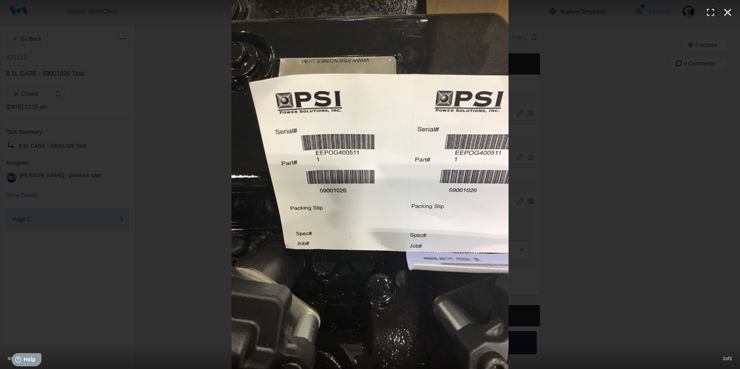
click at [724, 11] on icon "button" at bounding box center [728, 12] width 12 height 12
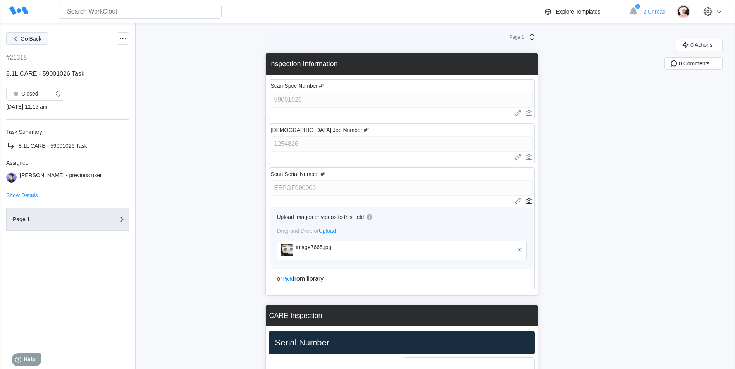
click at [36, 36] on span "Go Back" at bounding box center [31, 38] width 21 height 5
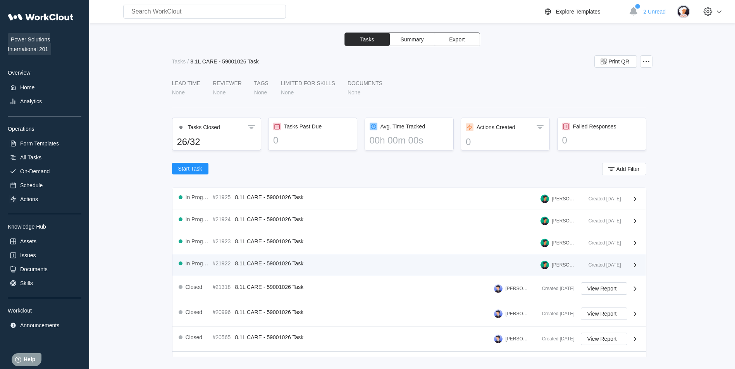
click at [294, 263] on span "8.1L CARE - 59001026 Task" at bounding box center [269, 264] width 69 height 6
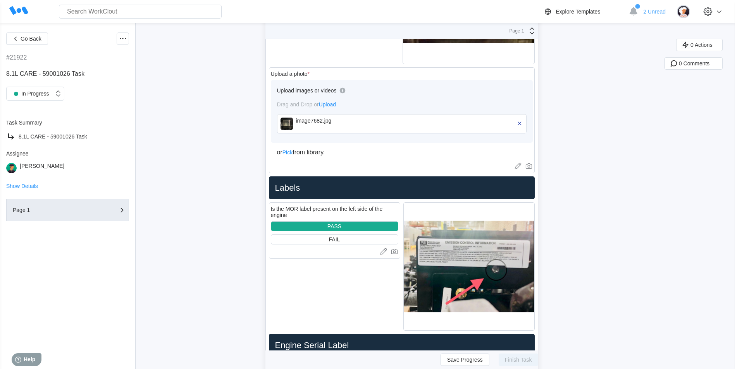
scroll to position [310, 0]
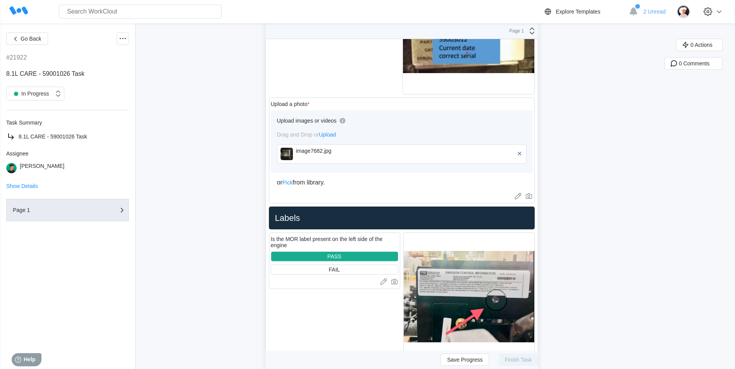
click at [290, 151] on img at bounding box center [286, 154] width 12 height 12
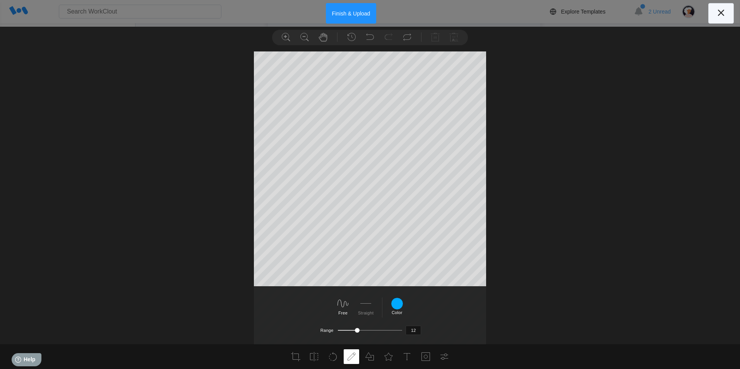
click at [718, 14] on icon at bounding box center [721, 13] width 12 height 12
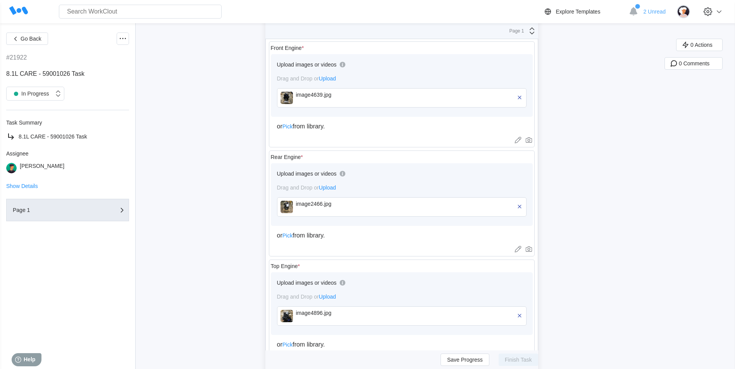
scroll to position [1355, 0]
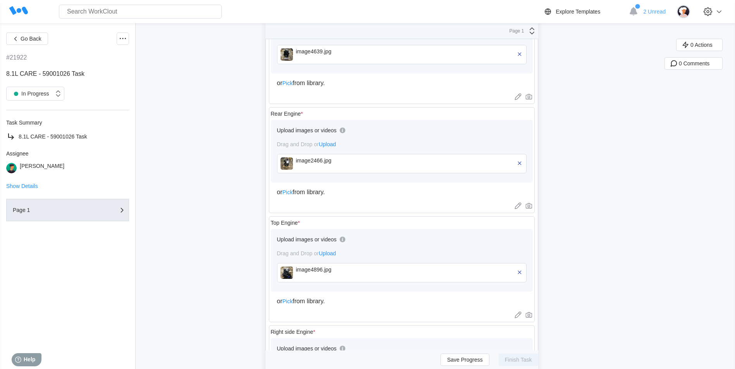
click at [292, 161] on img at bounding box center [286, 164] width 12 height 12
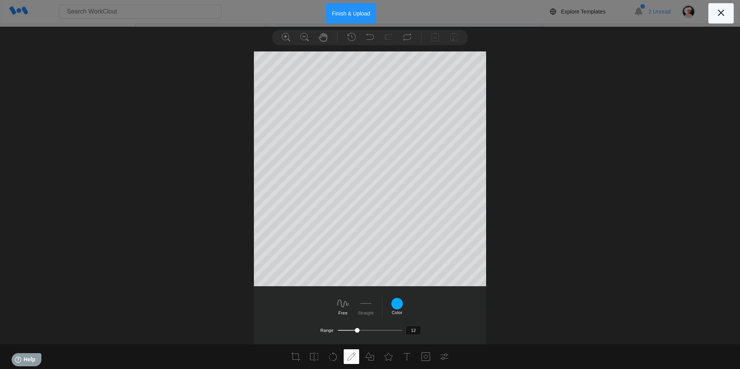
click at [715, 10] on icon at bounding box center [721, 13] width 12 height 12
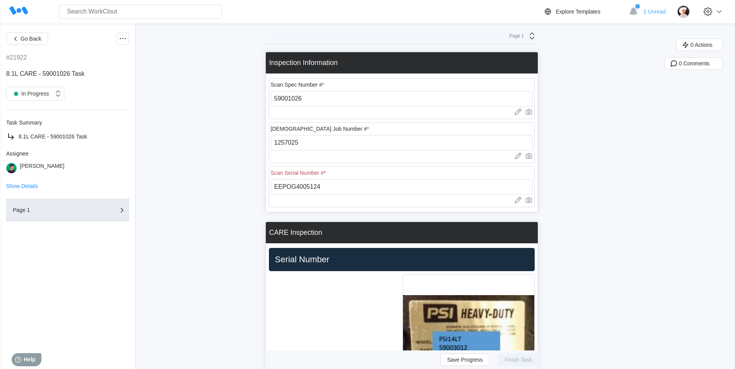
scroll to position [0, 0]
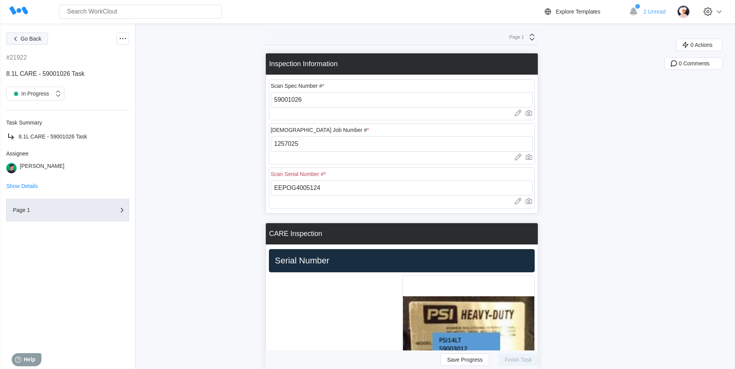
click at [18, 36] on icon "button" at bounding box center [15, 38] width 9 height 9
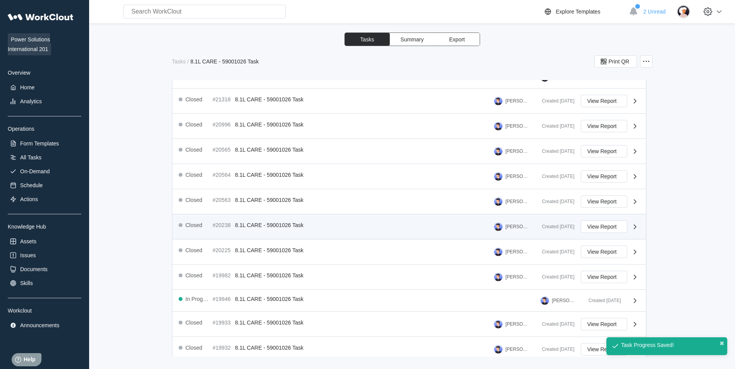
scroll to position [221, 0]
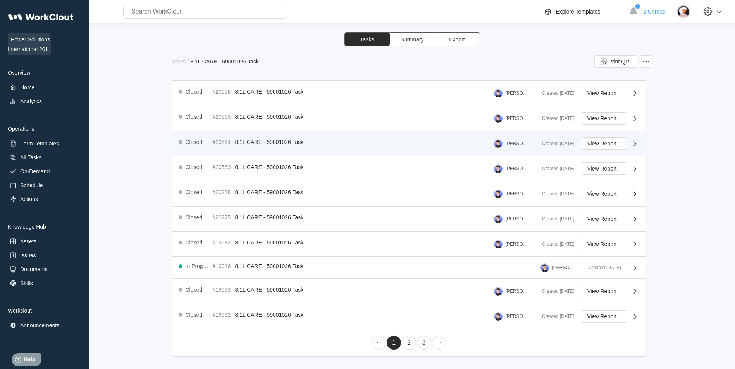
click at [383, 152] on div "Closed #20564 8.1L CARE - 59001026 Task Benjamin Sylvie - previous user Created…" at bounding box center [408, 143] width 473 height 25
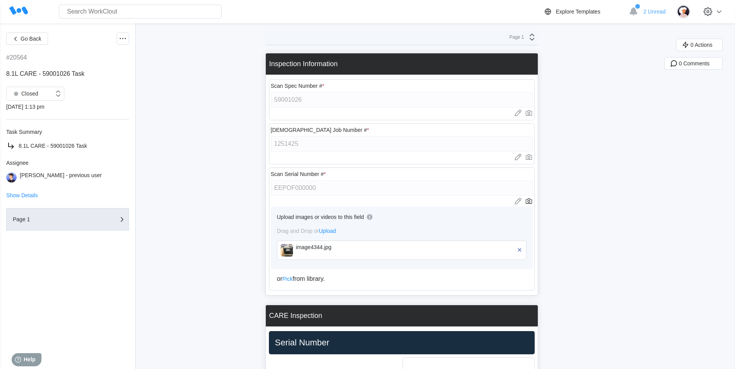
click at [291, 253] on img at bounding box center [286, 250] width 12 height 12
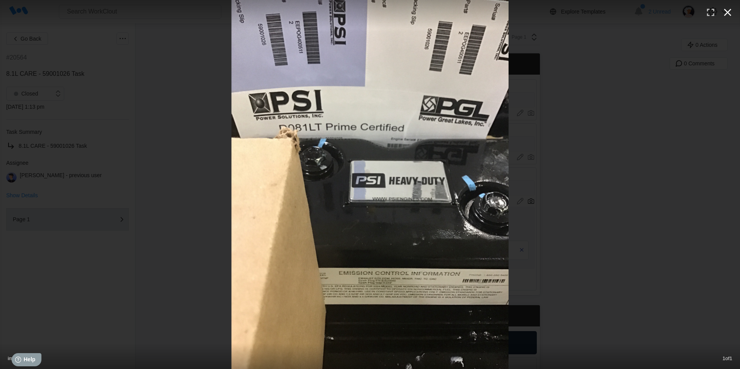
click at [728, 12] on icon "button" at bounding box center [728, 12] width 7 height 7
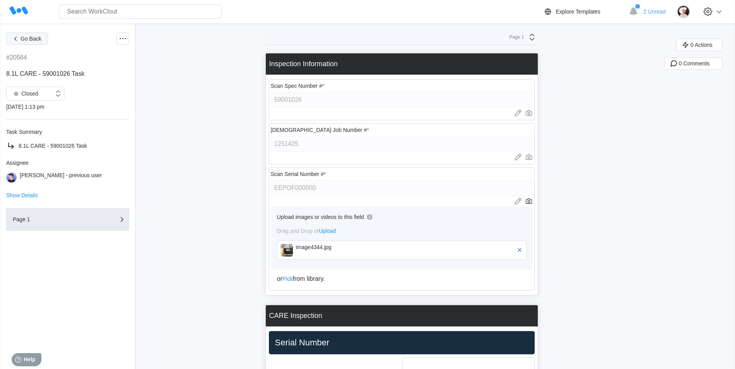
click at [42, 38] on button "Go Back" at bounding box center [27, 39] width 42 height 12
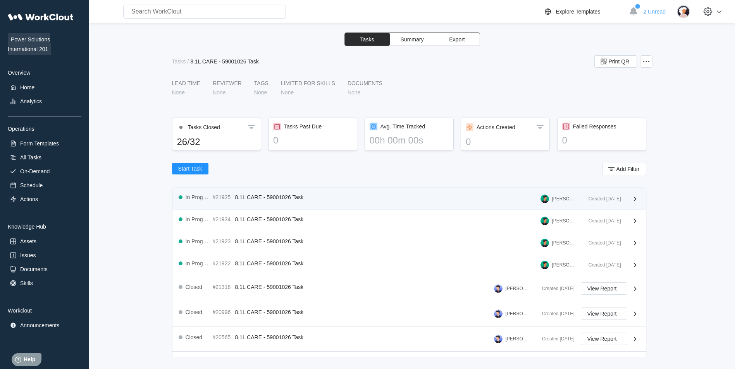
click at [462, 200] on div "In Progress #21925 8.1L CARE - 59001026 Task [PERSON_NAME]" at bounding box center [381, 198] width 404 height 9
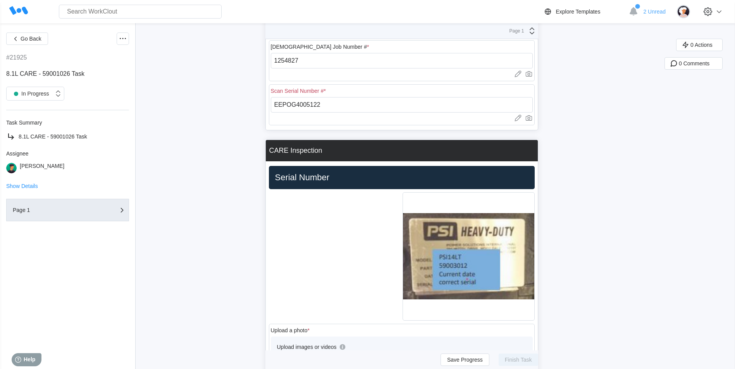
scroll to position [155, 0]
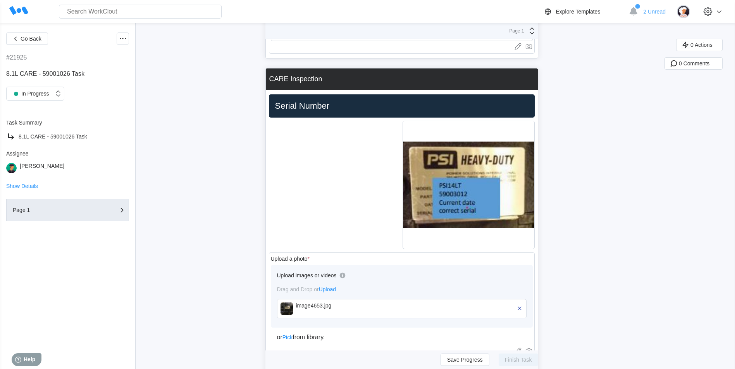
click at [292, 309] on img at bounding box center [286, 309] width 12 height 12
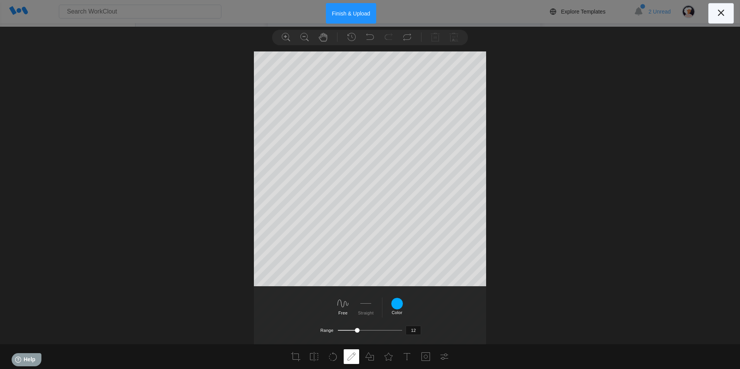
click at [730, 11] on button at bounding box center [722, 13] width 26 height 21
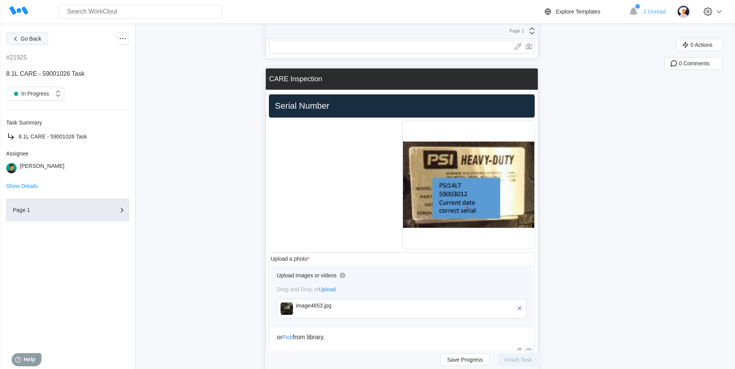
click at [18, 39] on icon "button" at bounding box center [15, 38] width 9 height 9
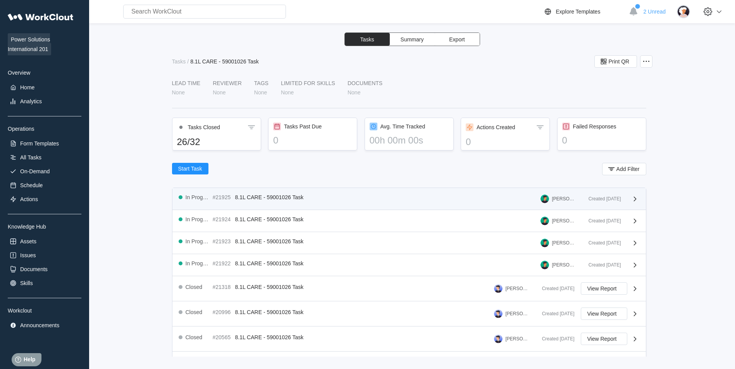
click at [284, 198] on span "8.1L CARE - 59001026 Task" at bounding box center [269, 197] width 69 height 6
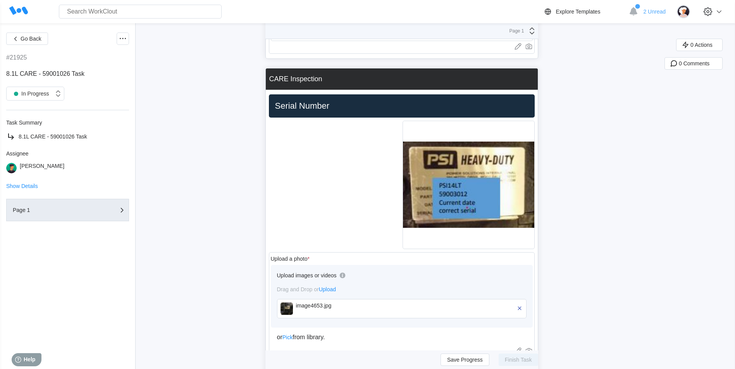
scroll to position [310, 0]
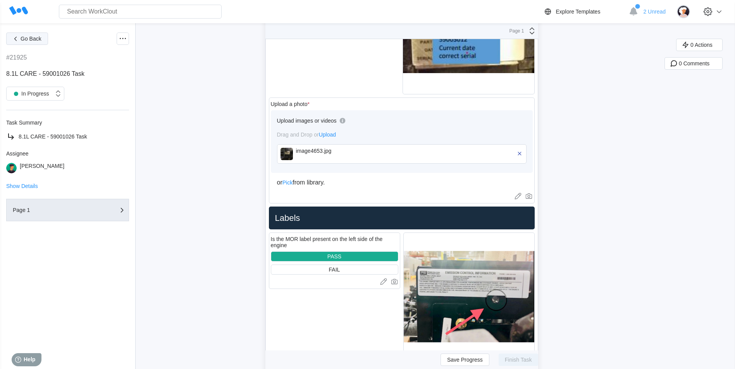
click at [28, 38] on span "Go Back" at bounding box center [31, 38] width 21 height 5
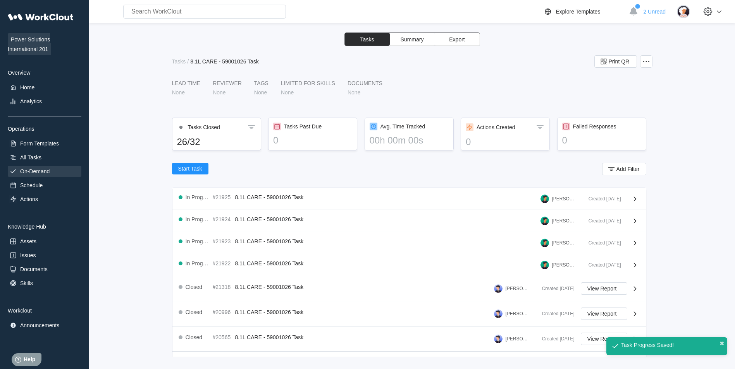
click at [54, 167] on div "On-Demand" at bounding box center [45, 171] width 74 height 11
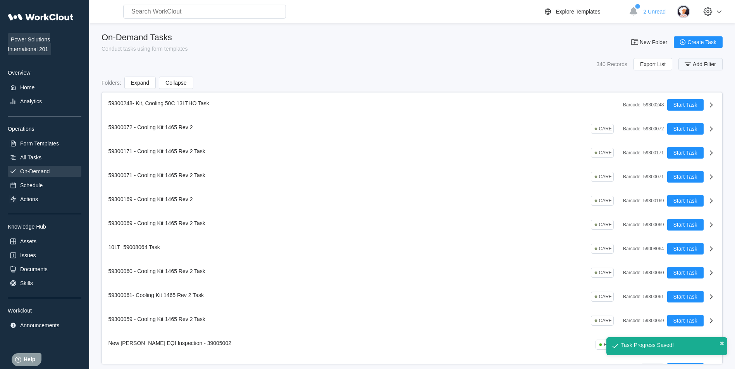
click at [696, 67] on button "Add Filter" at bounding box center [700, 64] width 44 height 12
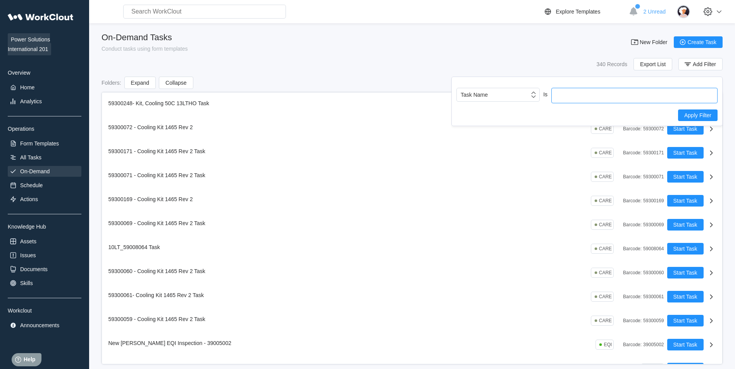
click at [592, 97] on input "text" at bounding box center [634, 95] width 166 height 15
type input "59001026"
click at [706, 113] on span "Apply Filter" at bounding box center [697, 115] width 27 height 5
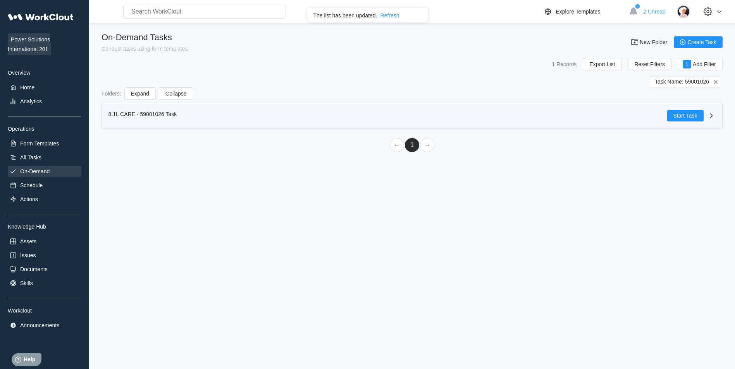
click at [710, 117] on icon at bounding box center [710, 115] width 3 height 5
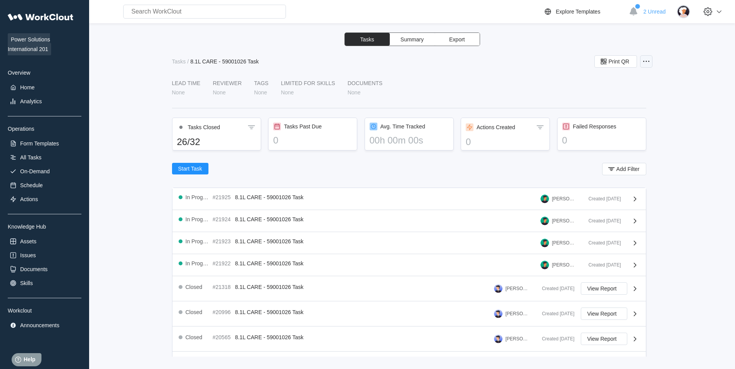
click at [644, 63] on icon at bounding box center [645, 61] width 9 height 9
click at [611, 86] on div "Edit Task" at bounding box center [613, 80] width 70 height 12
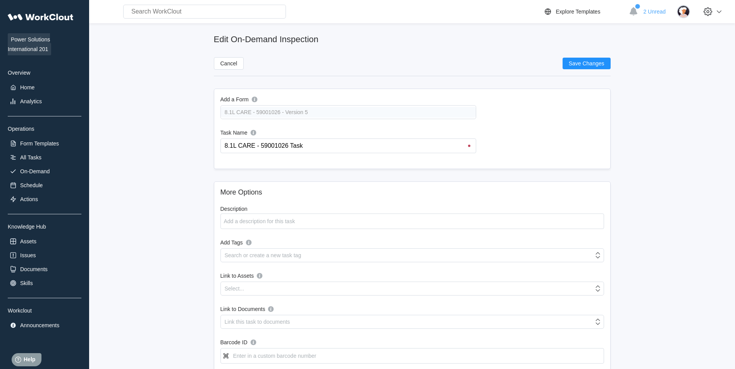
drag, startPoint x: 330, startPoint y: 142, endPoint x: 190, endPoint y: 135, distance: 140.4
click at [190, 135] on main "Edit On-Demand Inspection Cancel Save Changes Add a Form 8.1L CARE - 59001026 -…" at bounding box center [411, 254] width 621 height 463
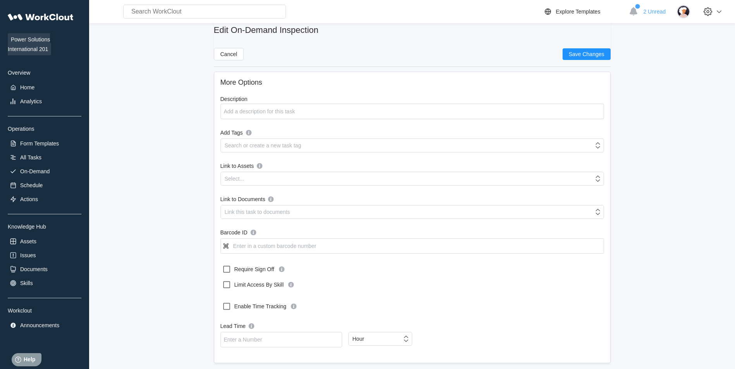
scroll to position [117, 0]
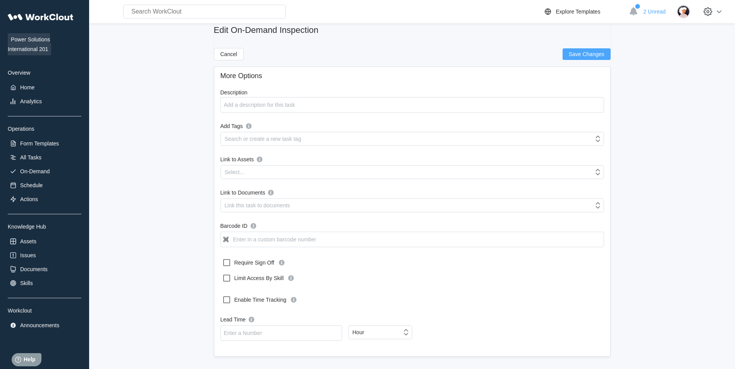
type input "Do not use"
click at [571, 53] on span "Save Changes" at bounding box center [586, 54] width 36 height 5
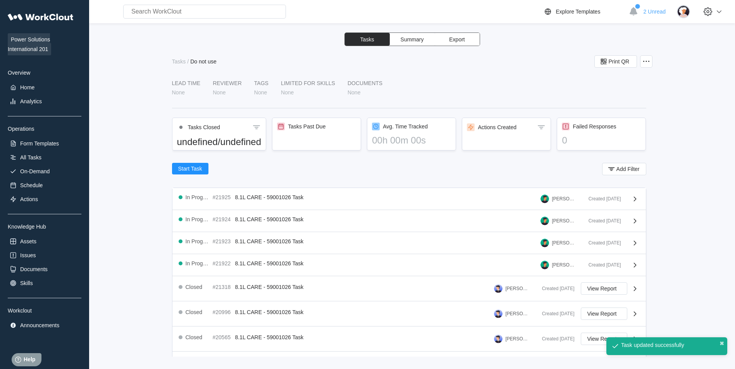
click at [47, 149] on div "Power Solutions International 201 Overview Home Analytics Operations Form Templ…" at bounding box center [45, 170] width 74 height 322
click at [47, 144] on div "Form Templates" at bounding box center [39, 144] width 39 height 6
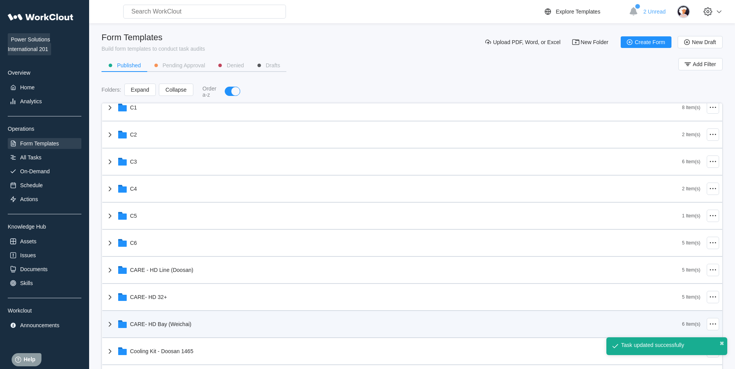
scroll to position [116, 0]
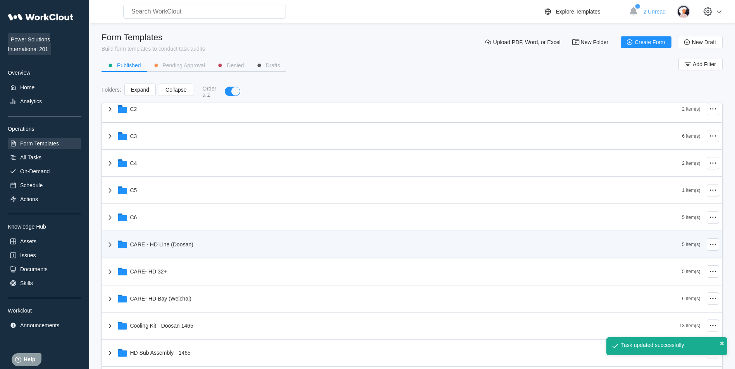
click at [210, 248] on div "CARE - HD Line (Doosan)" at bounding box center [393, 245] width 577 height 20
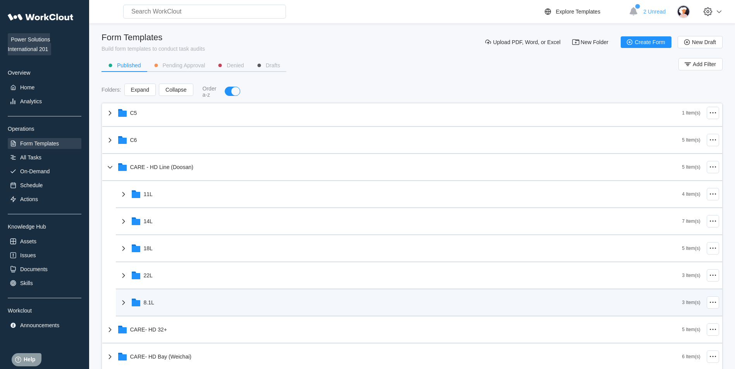
click at [153, 302] on div "8.1L" at bounding box center [149, 303] width 10 height 6
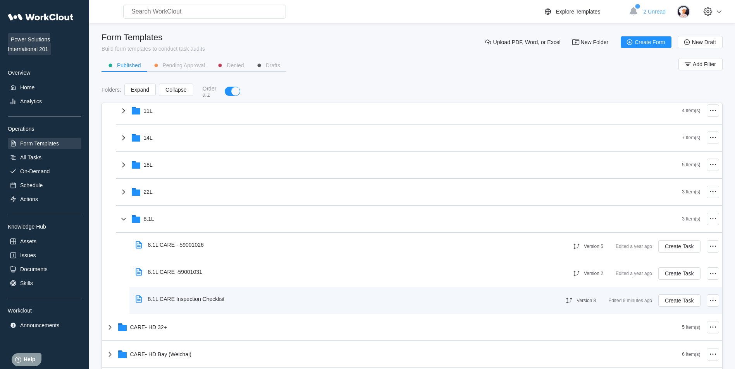
scroll to position [349, 0]
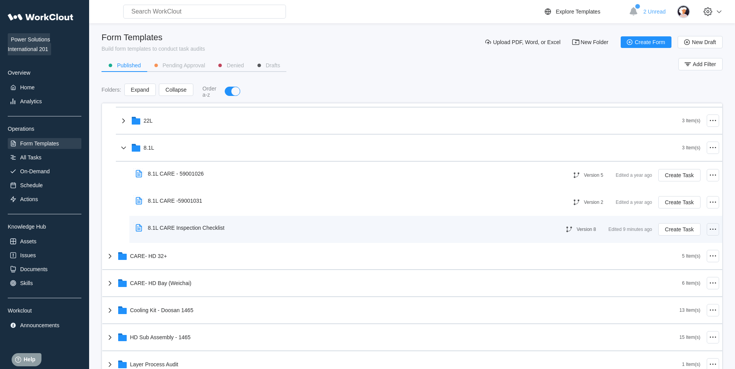
click at [708, 228] on icon at bounding box center [712, 229] width 9 height 9
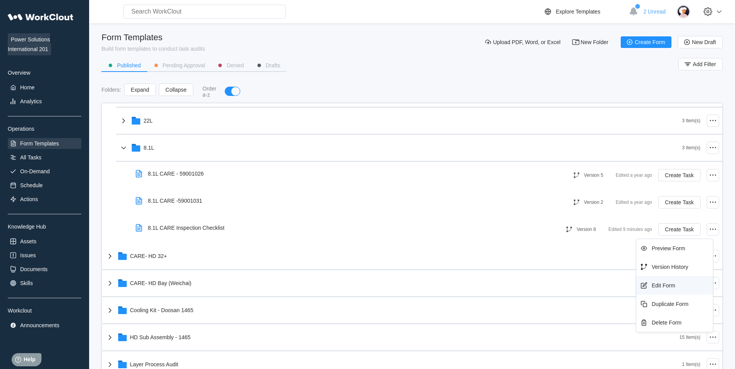
click at [668, 287] on div "Edit Form" at bounding box center [663, 286] width 24 height 6
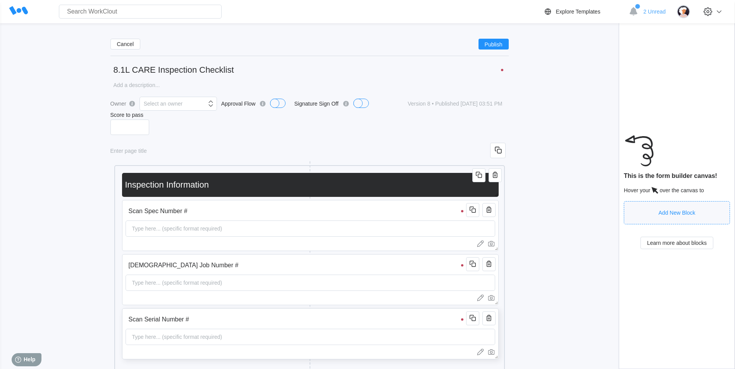
click at [182, 327] on input "Scan Serial Number #" at bounding box center [296, 319] width 343 height 15
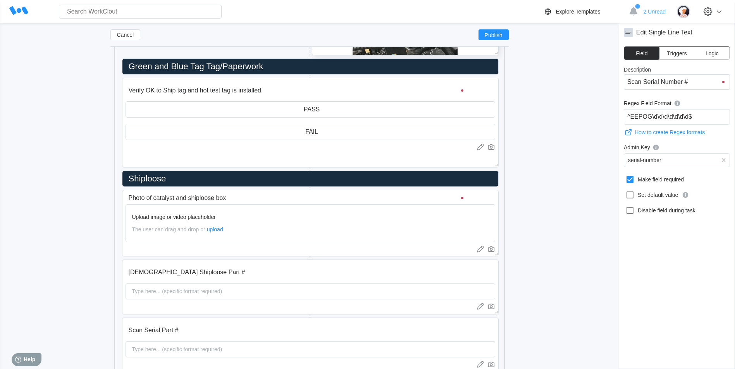
scroll to position [1130, 0]
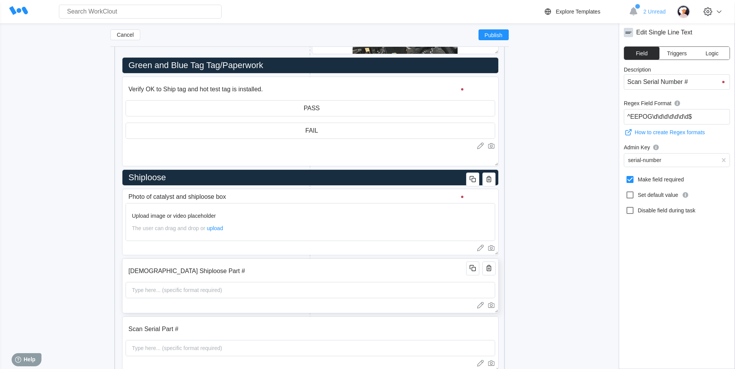
click at [376, 277] on input "[DEMOGRAPHIC_DATA] Shiploose Part #" at bounding box center [296, 271] width 343 height 15
click at [626, 180] on icon at bounding box center [629, 179] width 7 height 7
click at [625, 175] on input "Make field required" at bounding box center [625, 175] width 0 height 0
checkbox input "true"
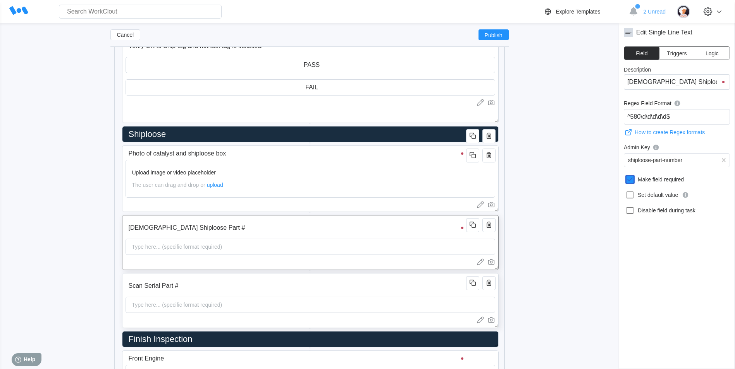
scroll to position [1207, 0]
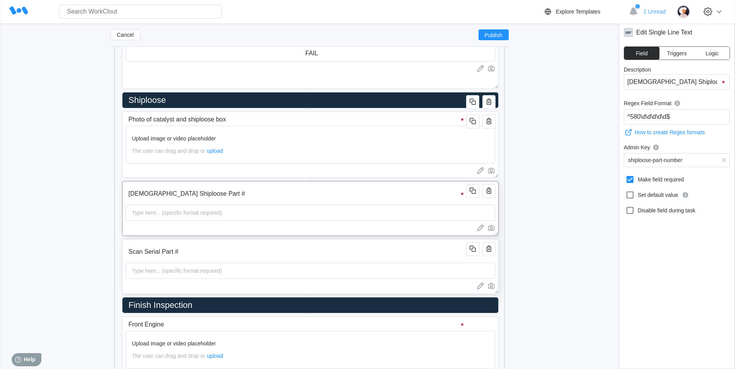
click at [457, 256] on input "Scan Serial Part #" at bounding box center [296, 251] width 343 height 15
click at [624, 177] on label "Make field required" at bounding box center [676, 179] width 106 height 12
click at [625, 175] on input "Make field required" at bounding box center [625, 175] width 0 height 0
checkbox input "true"
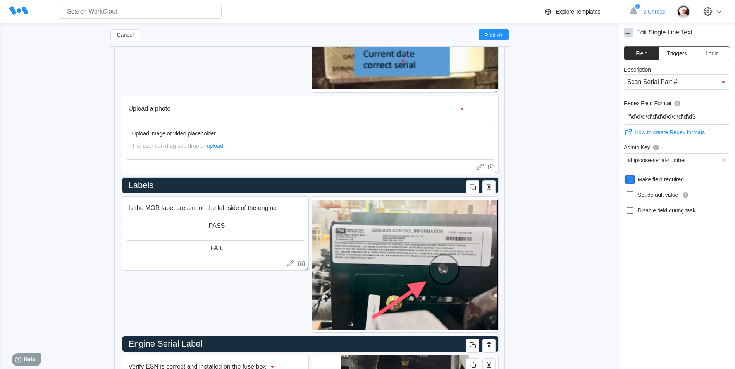
scroll to position [394, 0]
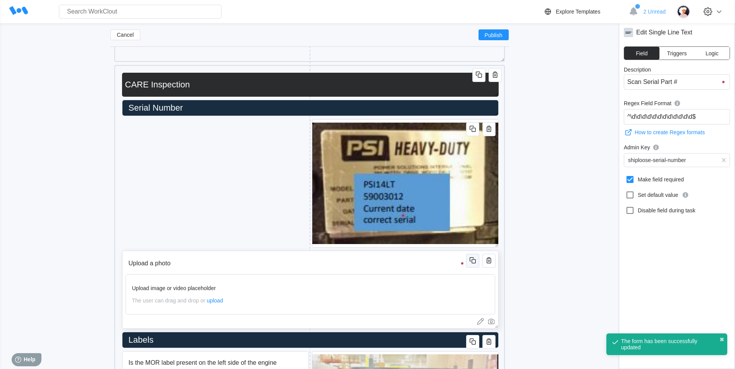
click at [472, 261] on icon "button" at bounding box center [472, 260] width 9 height 9
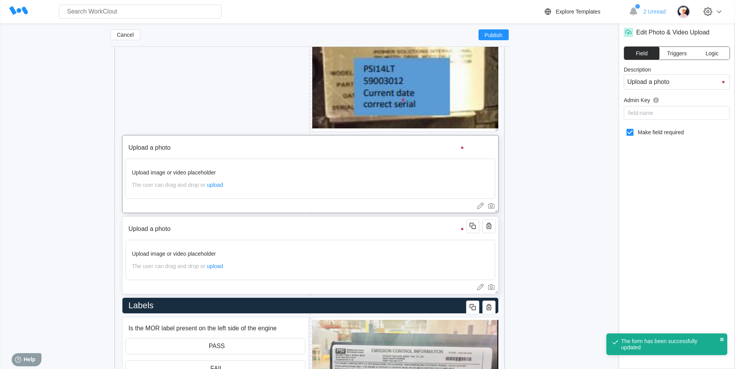
scroll to position [510, 0]
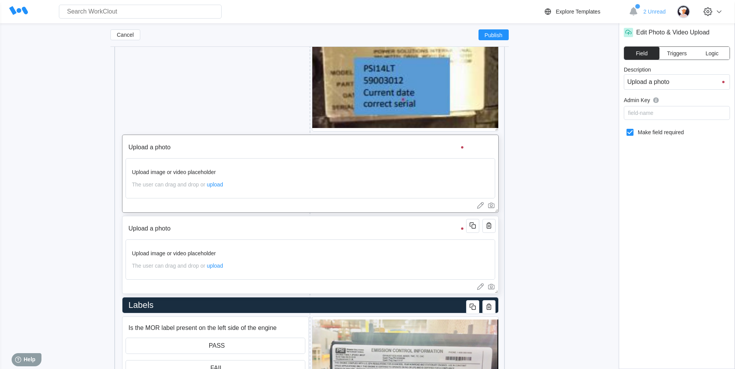
click at [199, 233] on input "Upload a photo" at bounding box center [296, 228] width 343 height 15
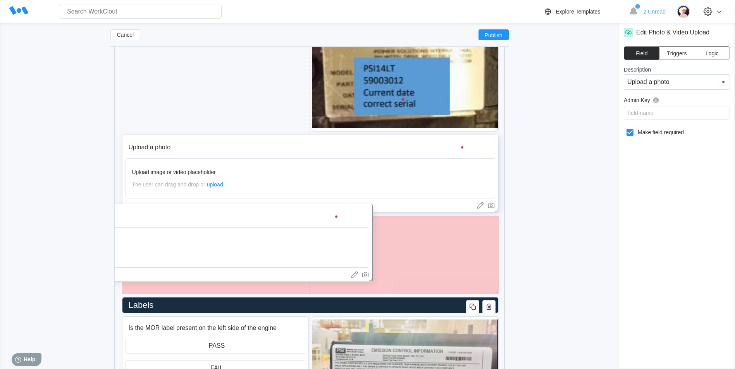
drag, startPoint x: 199, startPoint y: 233, endPoint x: 72, endPoint y: 221, distance: 128.0
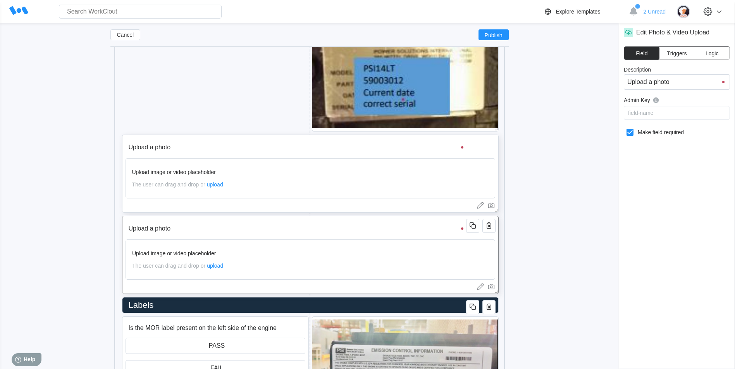
click at [203, 233] on input "Upload a photo" at bounding box center [296, 228] width 343 height 15
type input "Upload a photo"
type input "Upload a photo o"
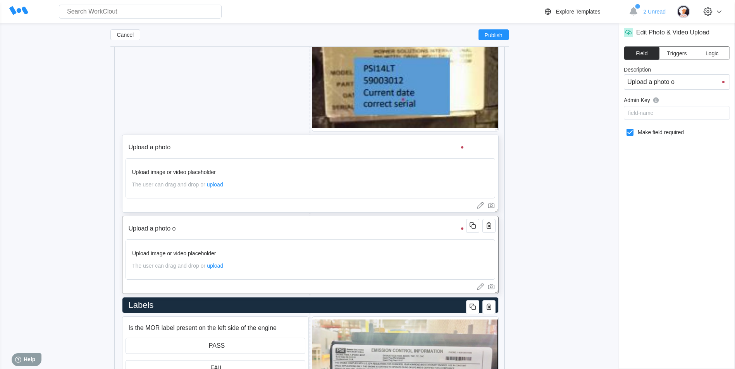
type input "Upload a photo of"
type input "Upload a photo of P"
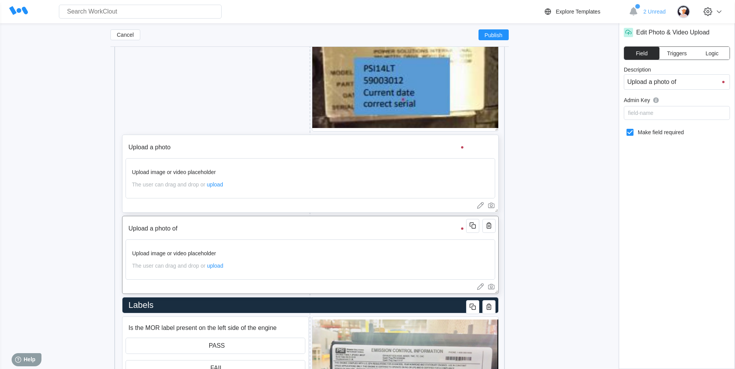
type input "Upload a photo of P"
type input "Upload a photo of PL"
type input "Upload a photo of PLa"
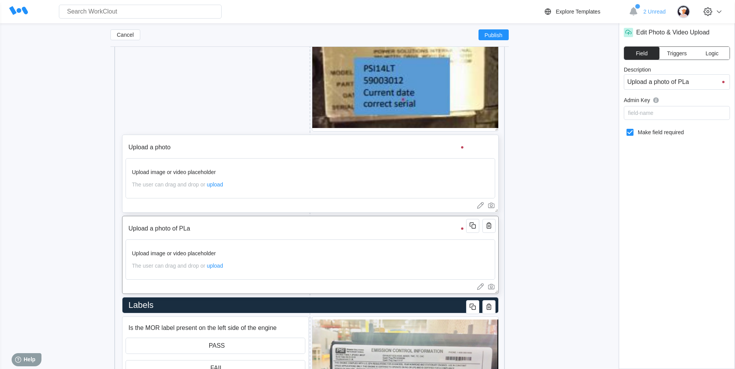
type input "Upload a photo of PL"
type input "Upload a photo of P"
type input "Upload a photo of Pl"
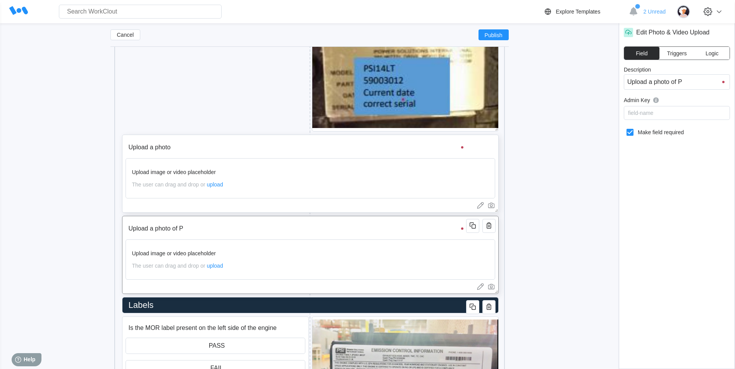
type input "Upload a photo of Pl"
type input "Upload a photo of Pla"
type input "Upload a photo of Placa"
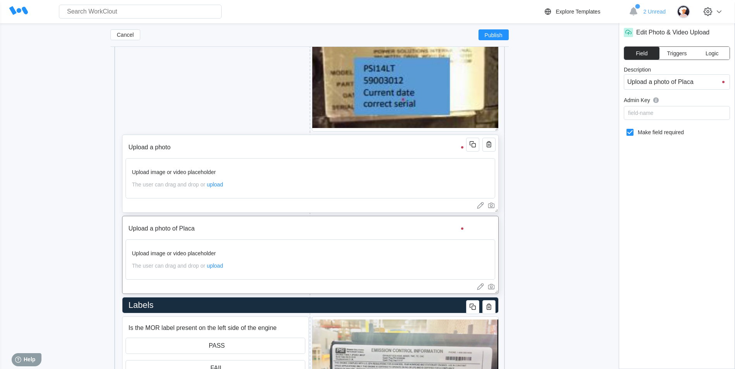
type input "Upload a photo of Placar"
type input "Upload a photo of Placard"
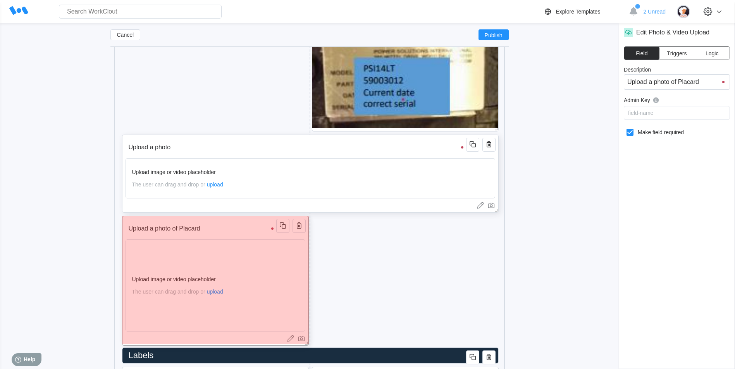
drag, startPoint x: 497, startPoint y: 292, endPoint x: 302, endPoint y: 338, distance: 199.6
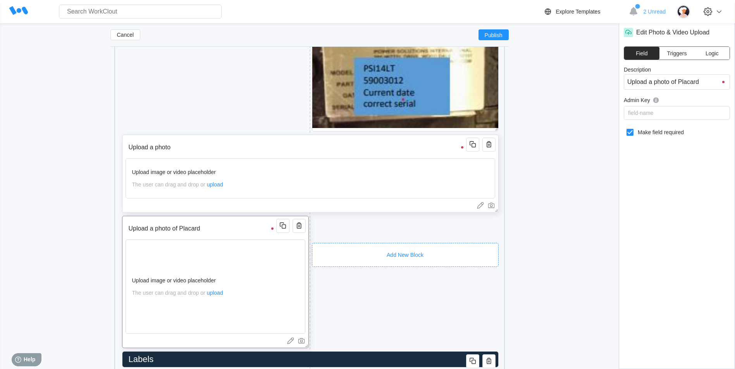
click at [392, 244] on div "Add New Block" at bounding box center [405, 255] width 187 height 24
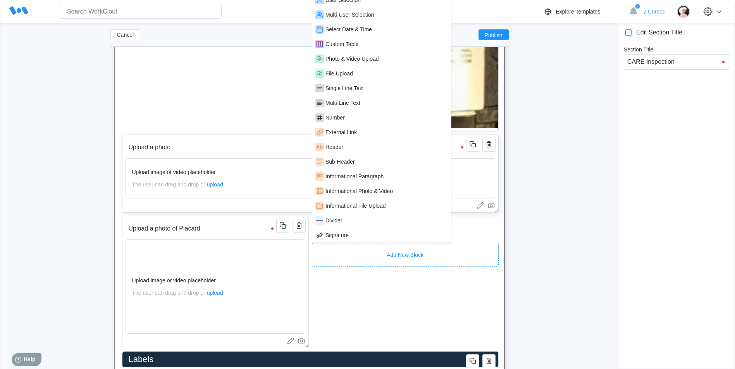
click at [369, 192] on div "Informational Photo & Video" at bounding box center [358, 191] width 67 height 6
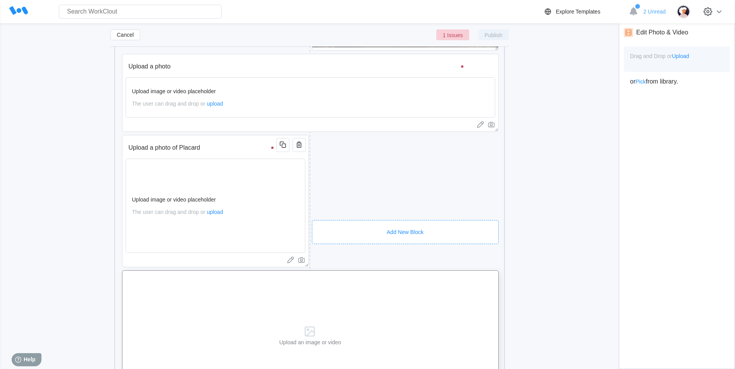
scroll to position [665, 0]
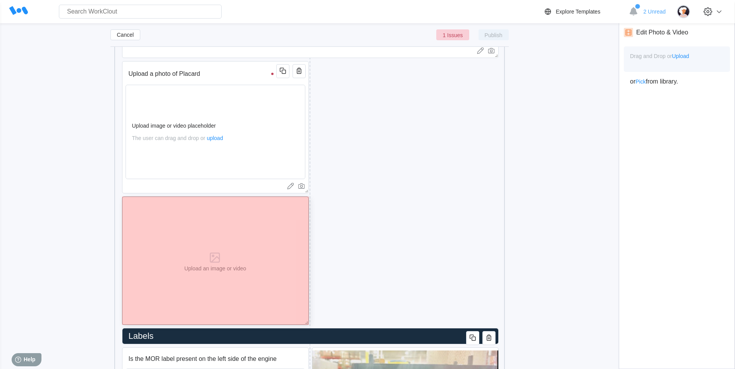
drag, startPoint x: 496, startPoint y: 324, endPoint x: 298, endPoint y: 301, distance: 199.6
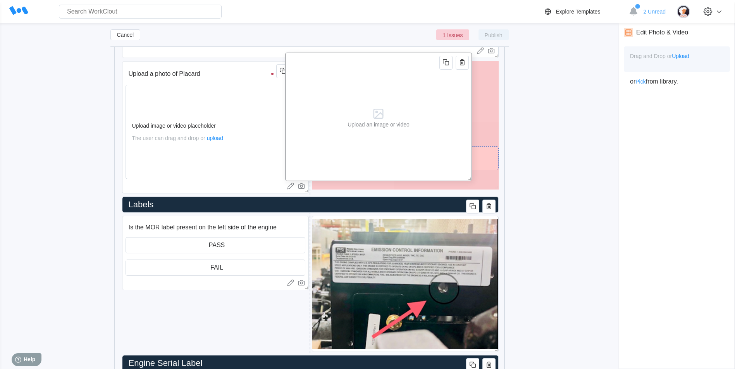
drag, startPoint x: 298, startPoint y: 268, endPoint x: 450, endPoint y: 140, distance: 198.7
click at [450, 140] on div "Upload an image or video" at bounding box center [378, 117] width 187 height 129
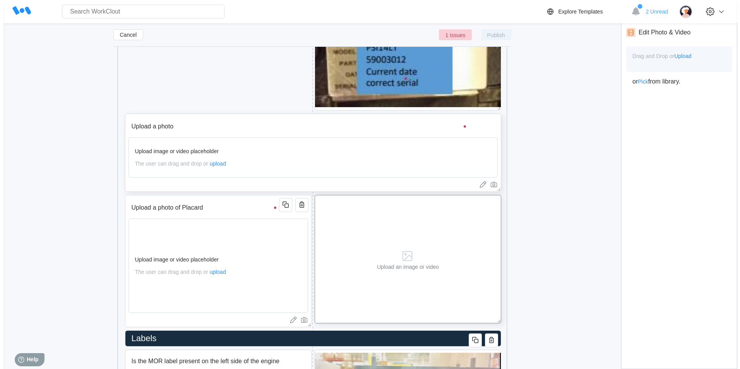
scroll to position [510, 0]
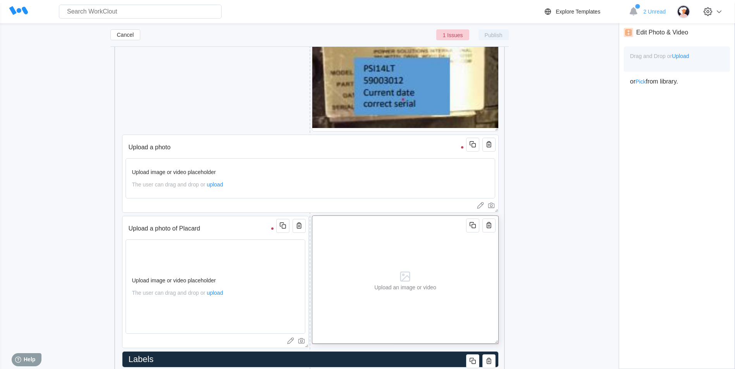
click at [398, 289] on div "Upload an image or video" at bounding box center [405, 288] width 62 height 6
click at [645, 82] on span "Pick" at bounding box center [640, 82] width 10 height 6
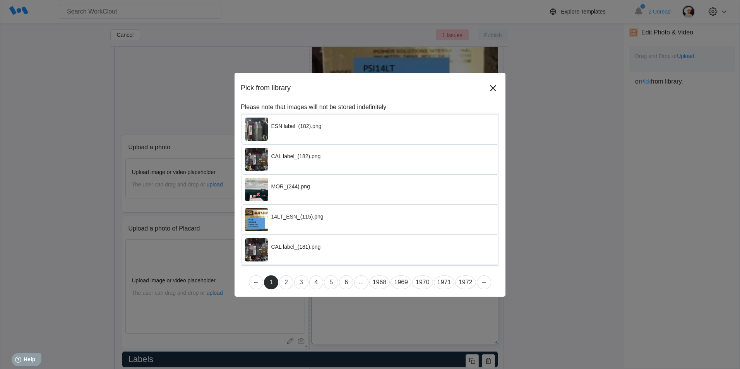
click at [286, 283] on link "2" at bounding box center [286, 283] width 14 height 14
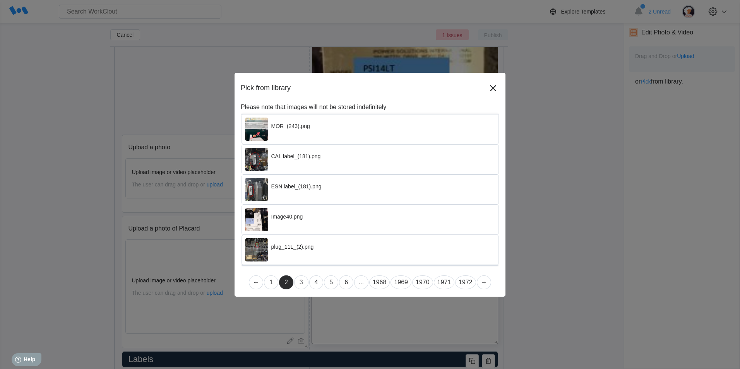
click at [305, 217] on div "Image40.png" at bounding box center [315, 217] width 89 height 6
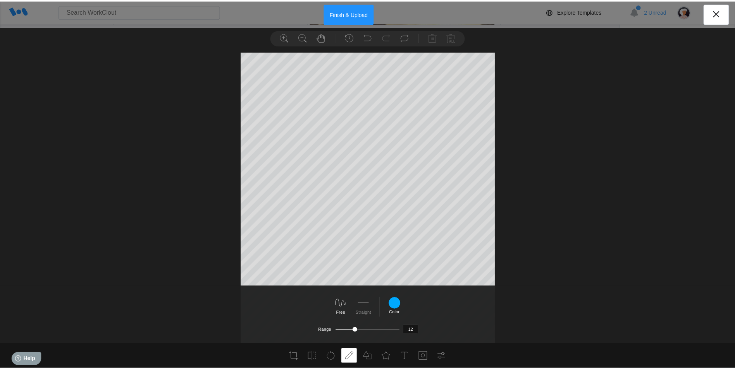
scroll to position [18, 0]
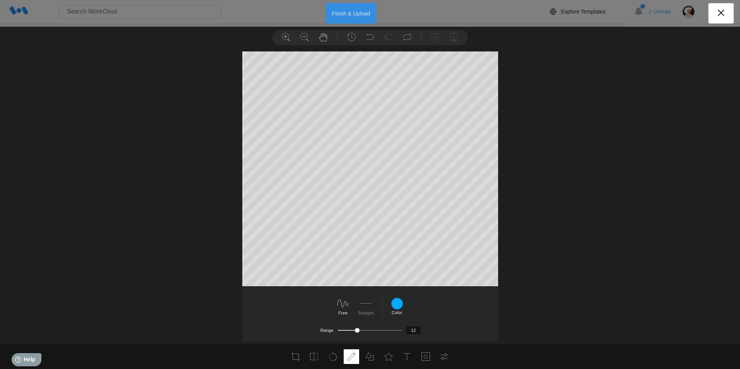
click at [352, 13] on button "Finish & Upload" at bounding box center [351, 13] width 51 height 21
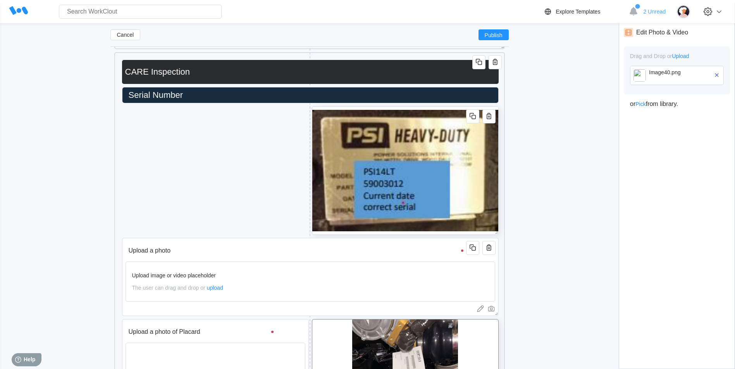
scroll to position [471, 0]
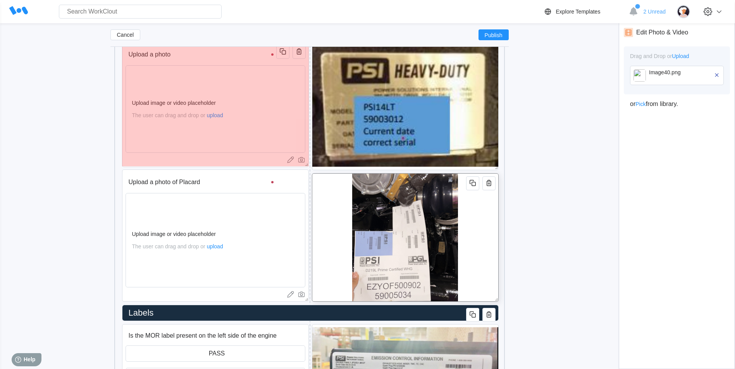
drag, startPoint x: 497, startPoint y: 250, endPoint x: 273, endPoint y: 165, distance: 239.6
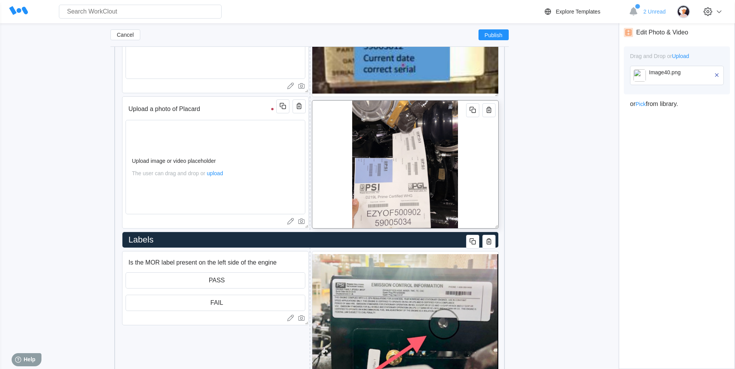
scroll to position [549, 0]
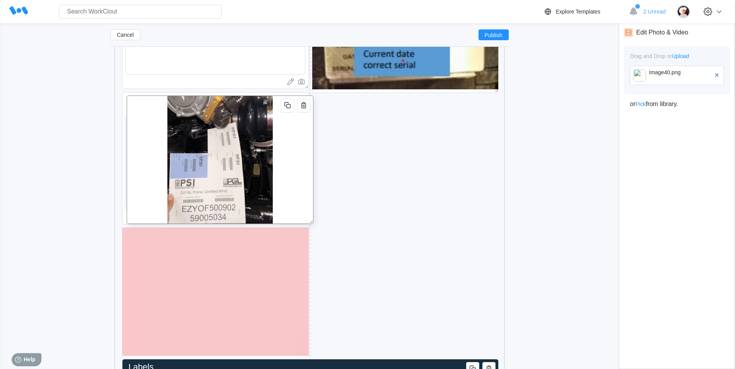
drag, startPoint x: 343, startPoint y: 142, endPoint x: 141, endPoint y: 144, distance: 202.2
click at [141, 144] on div at bounding box center [220, 160] width 187 height 129
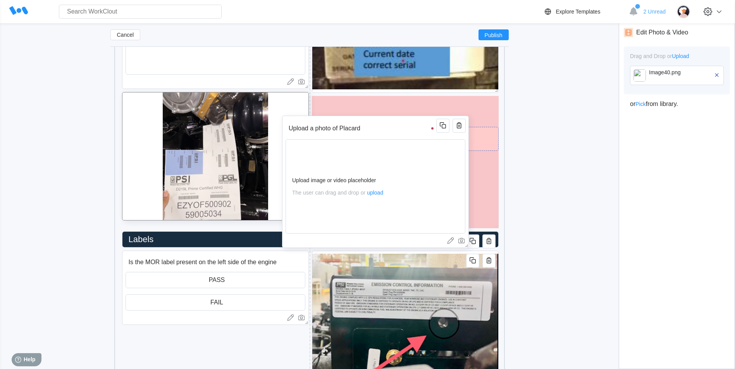
drag, startPoint x: 242, startPoint y: 111, endPoint x: 362, endPoint y: 130, distance: 121.2
click at [362, 130] on input "Upload a photo of Placard" at bounding box center [361, 128] width 153 height 15
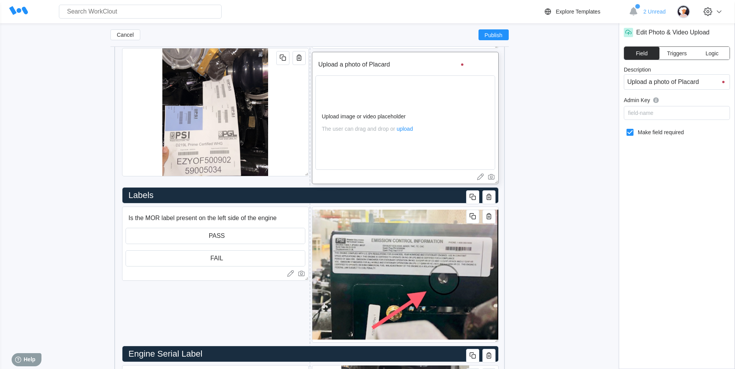
scroll to position [587, 0]
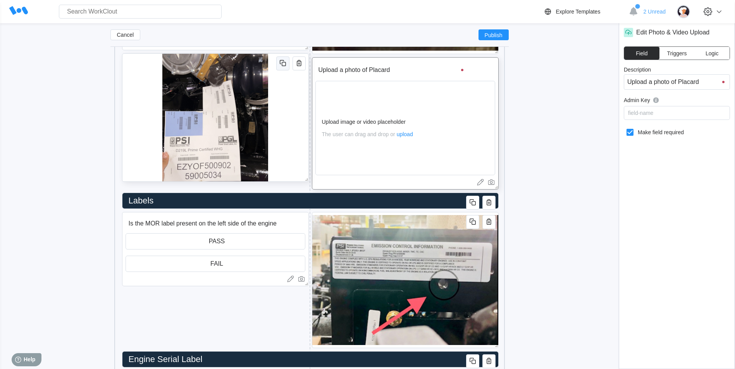
click at [283, 60] on icon "button" at bounding box center [282, 62] width 4 height 4
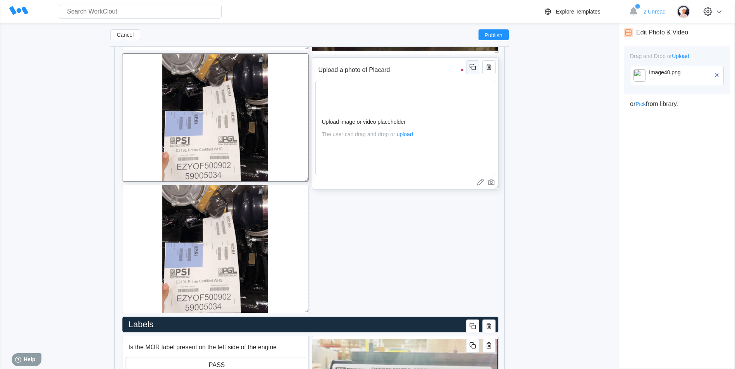
click at [473, 68] on icon "button" at bounding box center [472, 66] width 9 height 9
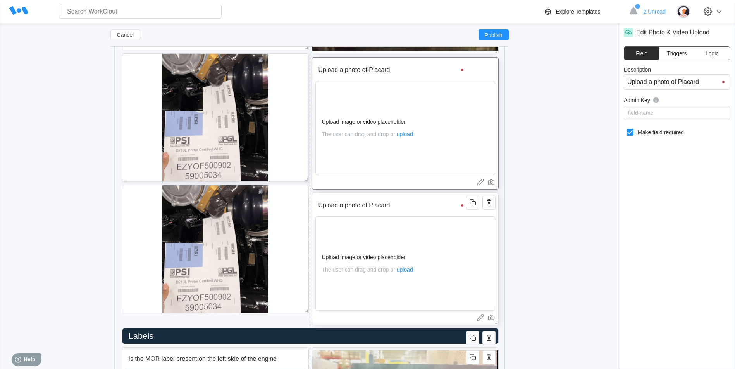
click at [399, 208] on input "Upload a photo of Placard" at bounding box center [391, 205] width 153 height 15
type input "Upload a photo of Placard"
type input "Upload a photo of Placar"
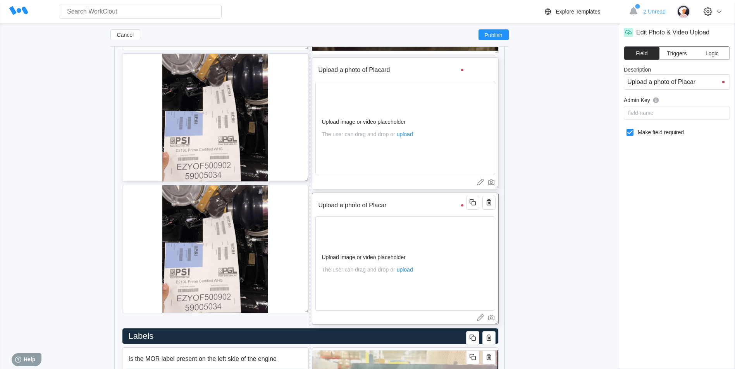
type input "Upload a photo of Placa"
type input "Upload a photo of Plac"
type input "Upload a photo of Pla"
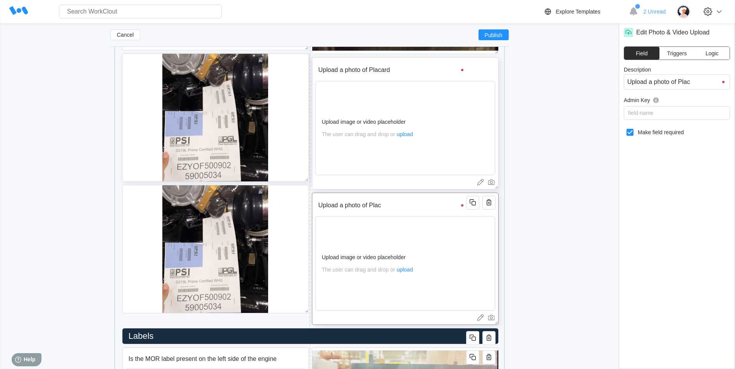
type input "Upload a photo of Pla"
type input "Upload a photo of Pl"
type input "Upload a photo of P"
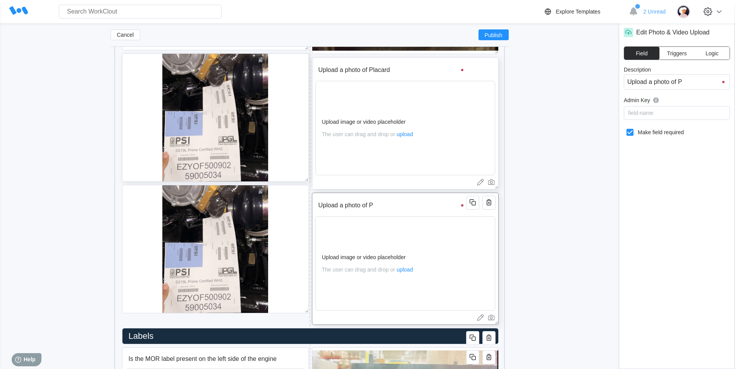
type input "Upload a photo of"
type input "Upload a photo of e"
type input "Upload a photo of en"
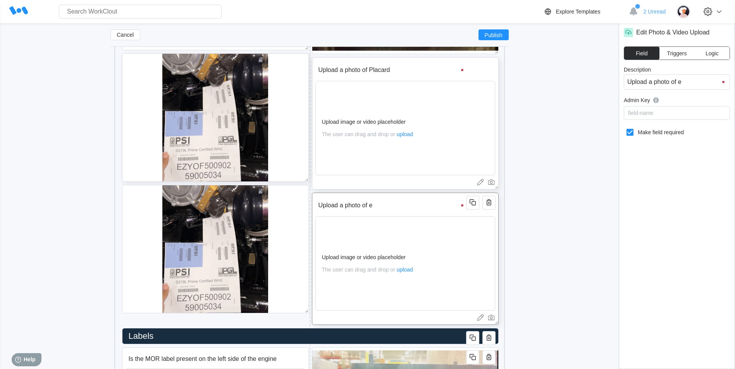
type input "Upload a photo of en"
type input "Upload a photo of eng"
type input "Upload a photo of engi"
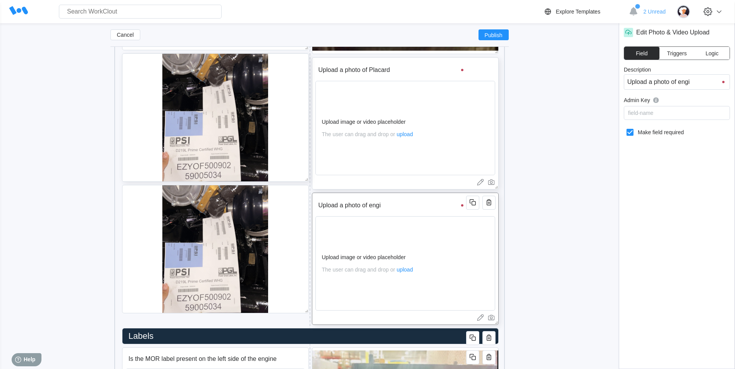
type input "Upload a photo of engin"
type input "Upload a photo of engine"
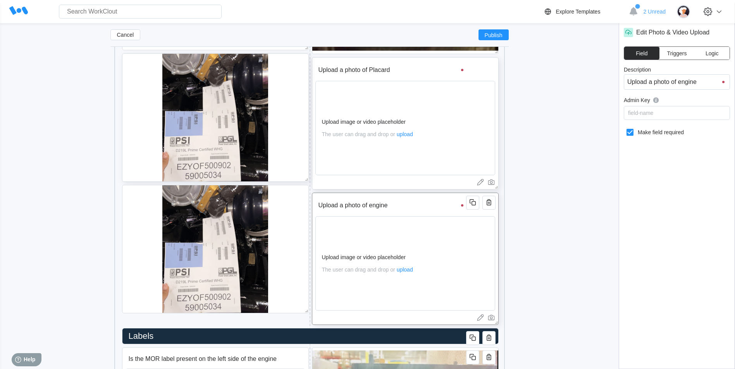
type input "Upload a photo of engine"
type input "Upload a photo of engine b"
type input "Upload a photo of engine bl"
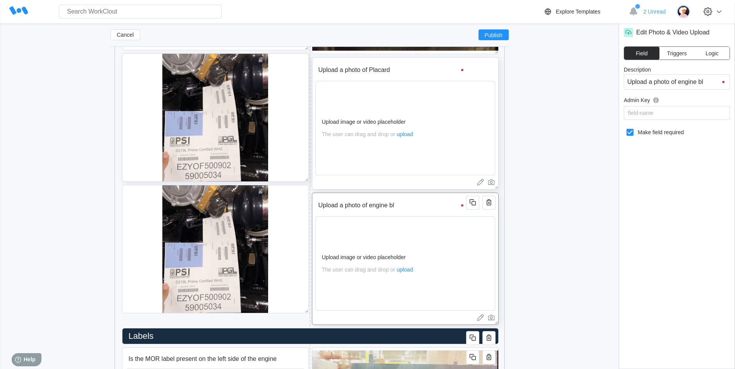
type input "Upload a photo of engine blo"
type input "Upload a photo of engine bloc"
type input "Upload a photo of engine block"
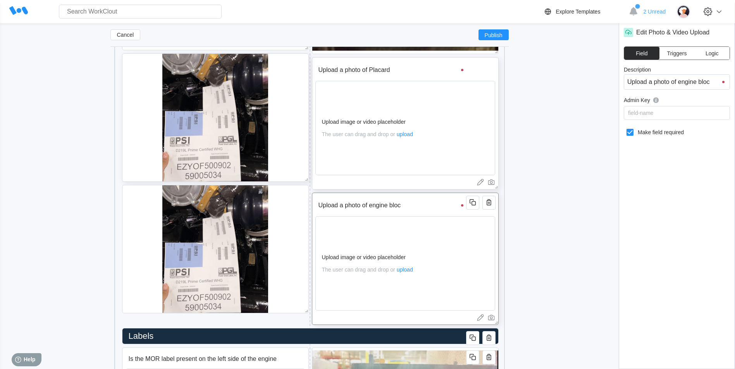
type input "Upload a photo of engine block"
click at [292, 261] on div at bounding box center [215, 249] width 187 height 129
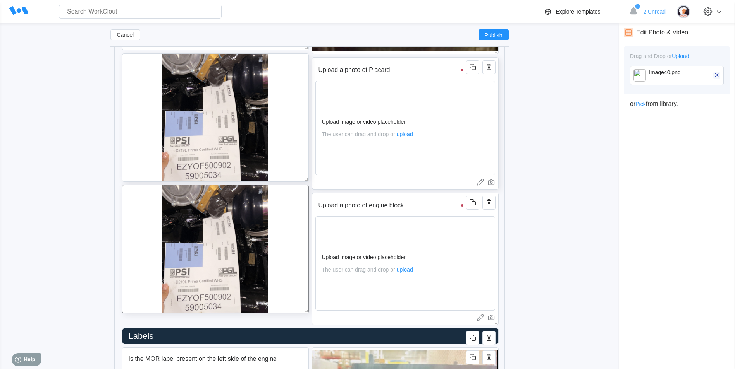
click at [714, 74] on icon "button" at bounding box center [716, 75] width 7 height 7
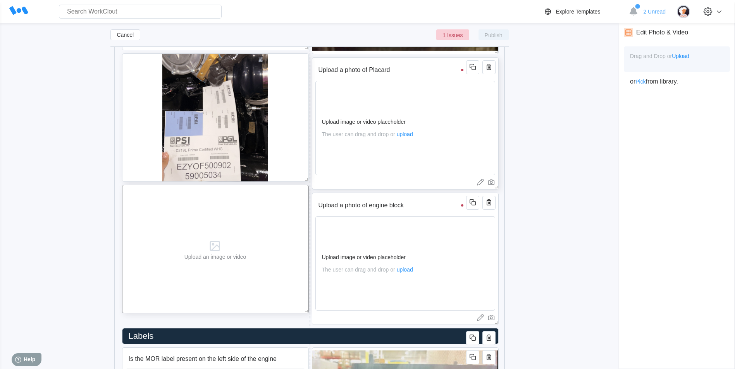
click at [644, 84] on span "Pick" at bounding box center [640, 82] width 10 height 6
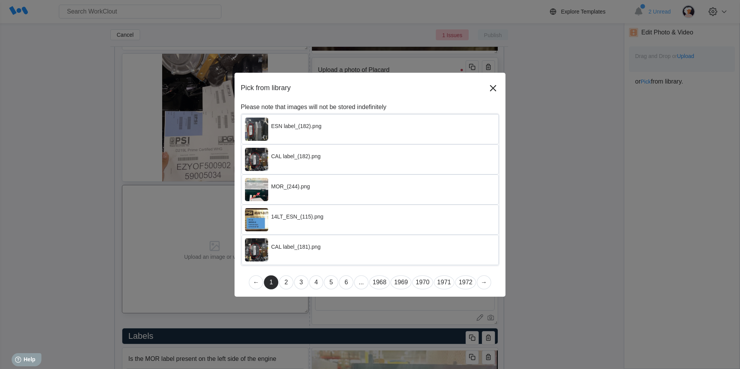
click at [288, 284] on link "2" at bounding box center [286, 283] width 14 height 14
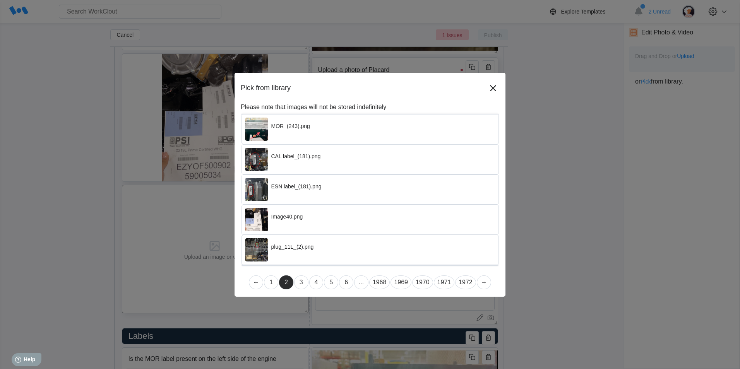
click at [304, 282] on link "3" at bounding box center [301, 283] width 14 height 14
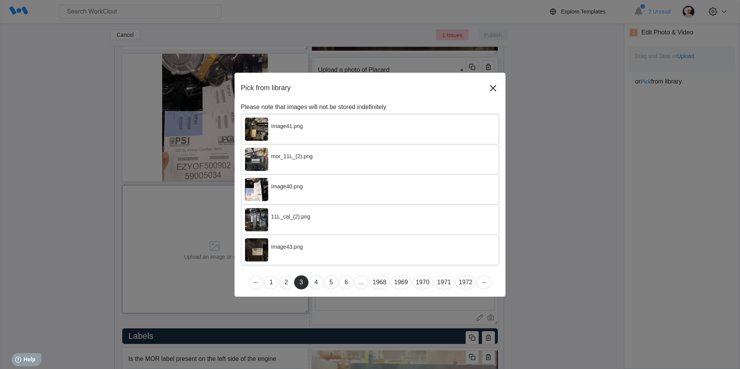
click at [258, 132] on img at bounding box center [256, 129] width 23 height 23
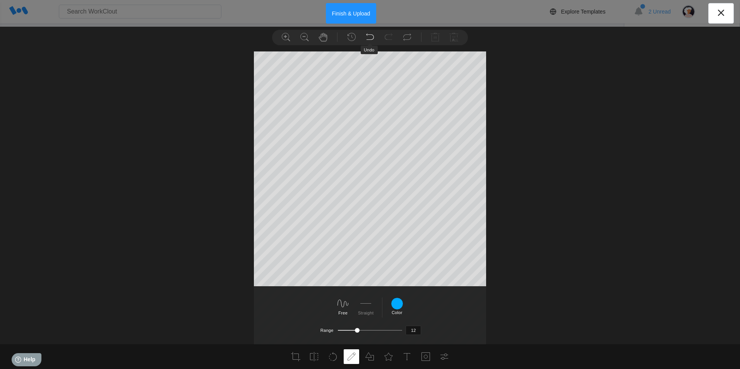
click at [366, 35] on li at bounding box center [369, 37] width 15 height 15
click at [294, 357] on icon at bounding box center [295, 356] width 9 height 9
click at [419, 287] on div "Custom Square 3:2 4:3 5:4 7:5 16:9 Apply" at bounding box center [370, 198] width 740 height 293
click at [354, 330] on label "Apply" at bounding box center [358, 329] width 11 height 5
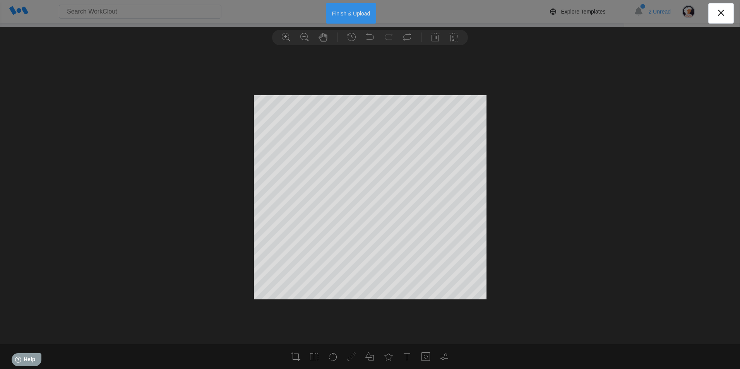
click at [347, 3] on button "Finish & Upload" at bounding box center [351, 13] width 51 height 21
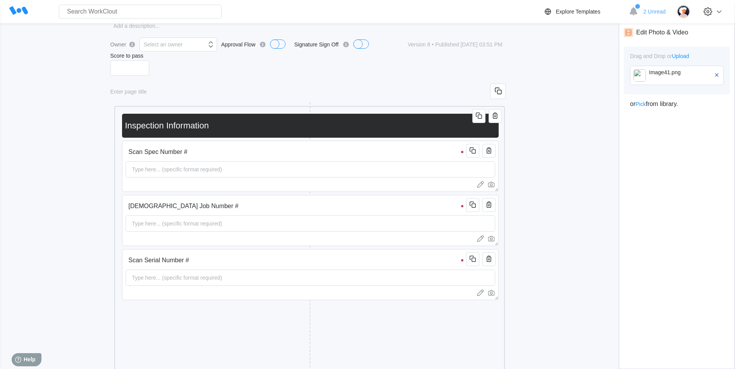
scroll to position [0, 0]
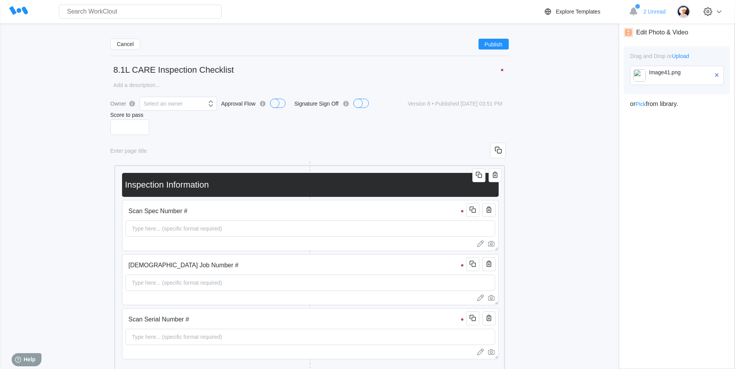
click at [262, 65] on input "8.1L CARE Inspection Checklist" at bounding box center [309, 69] width 398 height 15
type input "8.1L CARE Inspection Checklist Rev2"
click at [487, 43] on span "Publish" at bounding box center [493, 44] width 18 height 5
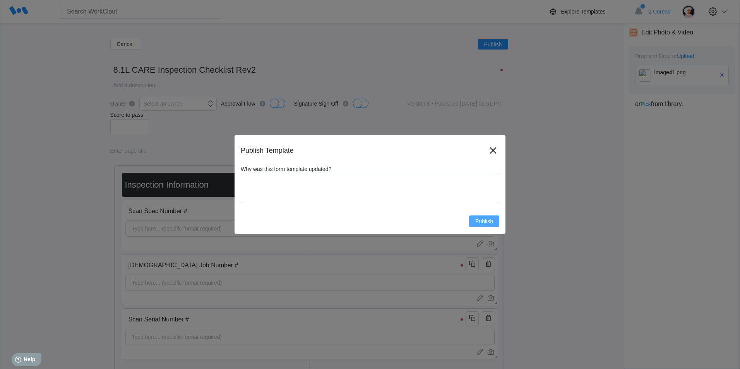
click at [490, 226] on button "Publish" at bounding box center [484, 222] width 30 height 12
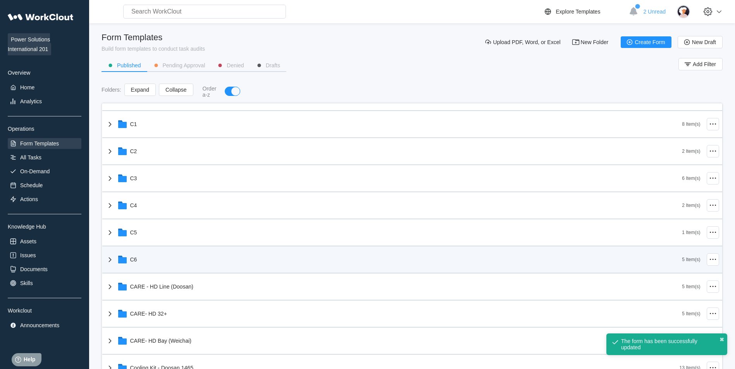
scroll to position [155, 0]
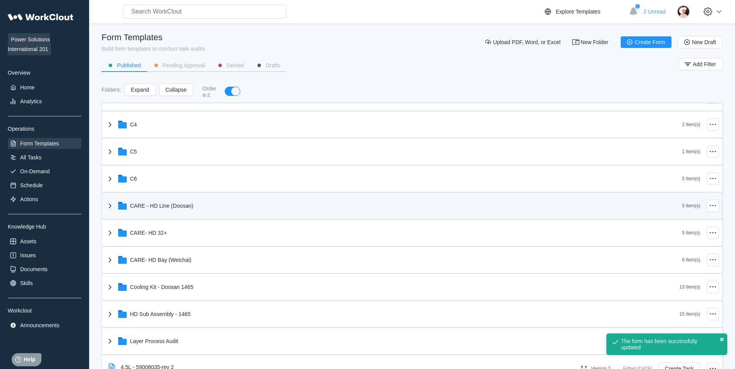
click at [206, 202] on div "CARE - HD Line (Doosan)" at bounding box center [393, 206] width 577 height 20
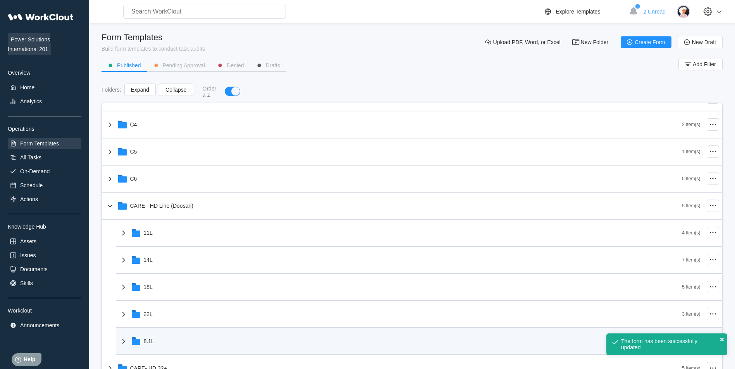
click at [168, 338] on div "8.1L" at bounding box center [400, 341] width 563 height 20
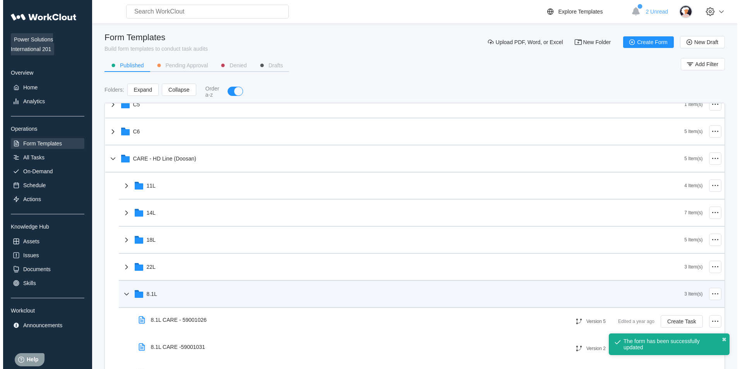
scroll to position [271, 0]
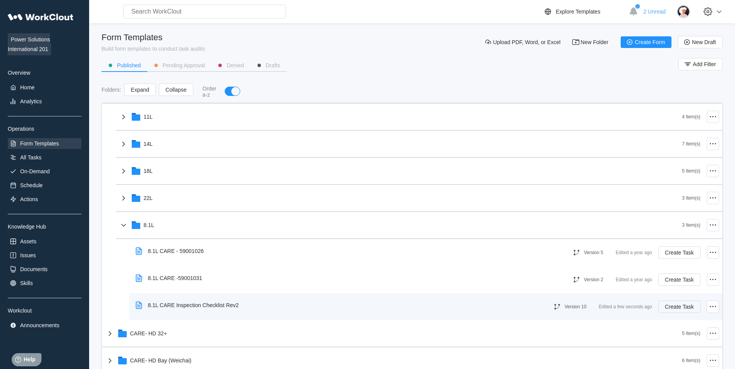
click at [680, 308] on span "Create Task" at bounding box center [679, 306] width 29 height 5
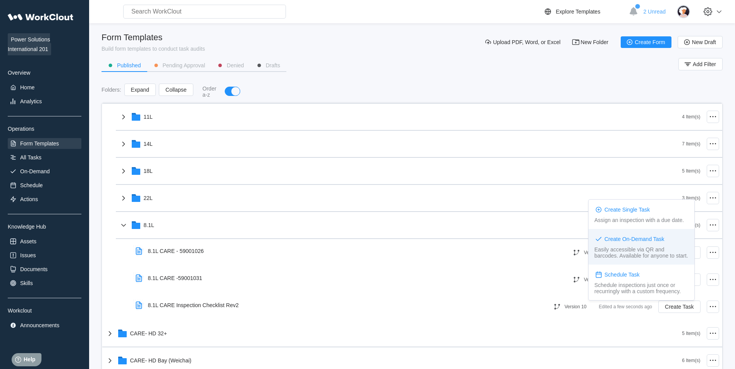
click at [615, 237] on div "Create On-Demand Task" at bounding box center [634, 239] width 60 height 6
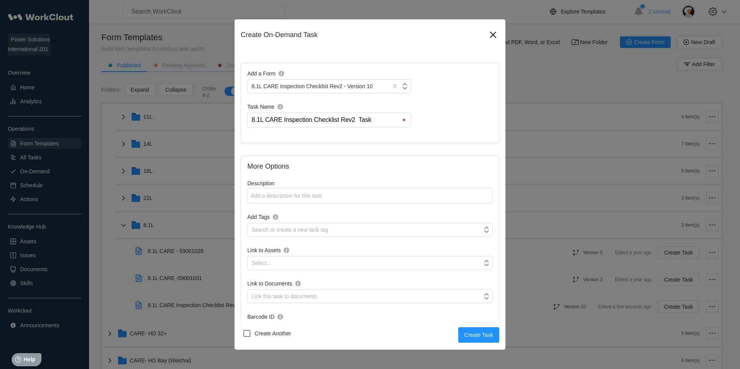
drag, startPoint x: 373, startPoint y: 118, endPoint x: 356, endPoint y: 117, distance: 17.5
click at [356, 117] on input "8.1L CARE Inspection Checklist Rev2 Task" at bounding box center [331, 120] width 160 height 14
drag, startPoint x: 266, startPoint y: 120, endPoint x: 228, endPoint y: 122, distance: 38.0
click at [229, 122] on div "Create On-Demand Task Add a Form 8.1L CARE Inspection Checklist Rev2 - Version …" at bounding box center [370, 184] width 740 height 369
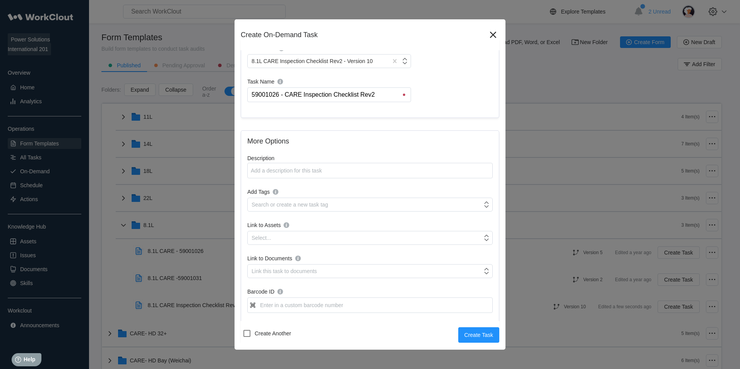
scroll to position [39, 0]
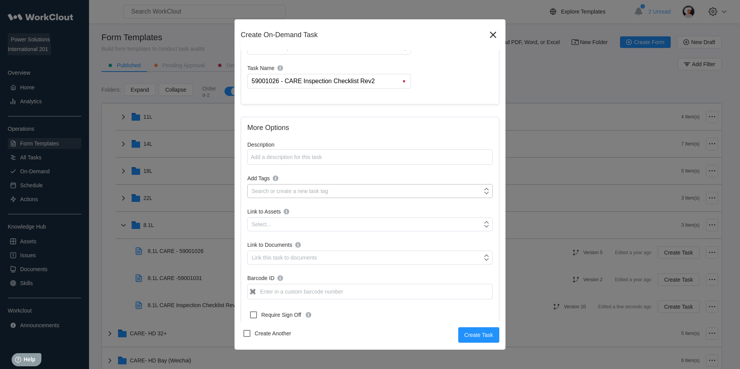
type input "59001026 - CARE Inspection Checklist Rev2"
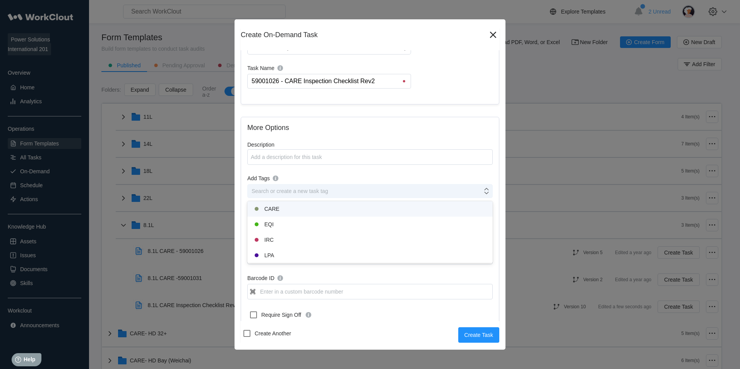
click at [315, 196] on div "Search or create a new task tag" at bounding box center [370, 191] width 246 height 14
click at [287, 215] on div "CARE" at bounding box center [370, 208] width 246 height 15
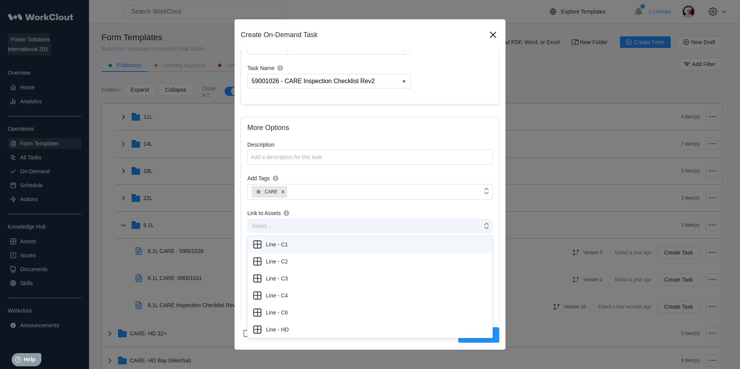
click at [292, 230] on div "Select..." at bounding box center [365, 226] width 235 height 11
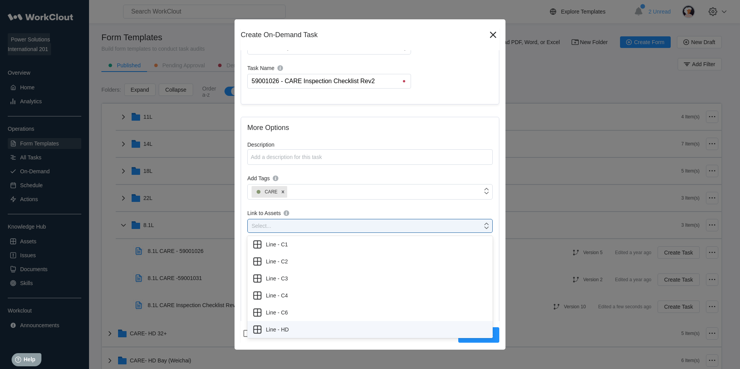
click at [288, 327] on div "Line - HD" at bounding box center [370, 330] width 236 height 11
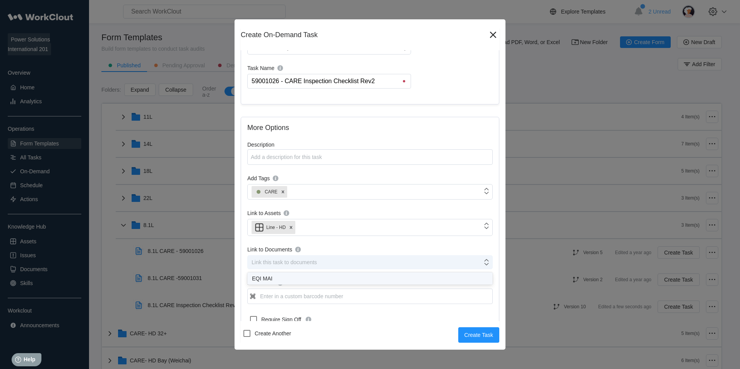
click at [295, 263] on div "Link this task to documents" at bounding box center [284, 262] width 65 height 6
click at [285, 300] on input "Barcode ID" at bounding box center [370, 296] width 246 height 15
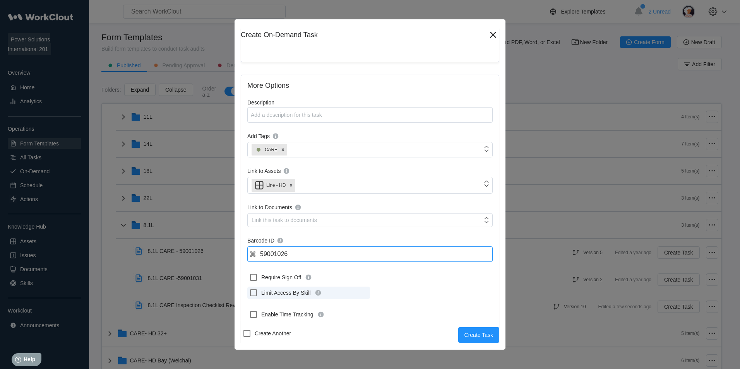
scroll to position [131, 0]
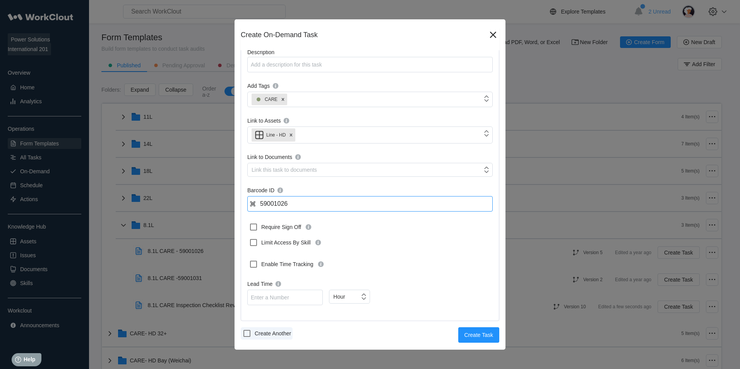
type input "59001026"
click at [255, 335] on label "Create Another" at bounding box center [267, 334] width 52 height 12
click at [243, 330] on input "Create Another" at bounding box center [242, 329] width 0 height 0
checkbox input "true"
click at [484, 337] on span "Create Task" at bounding box center [479, 335] width 29 height 5
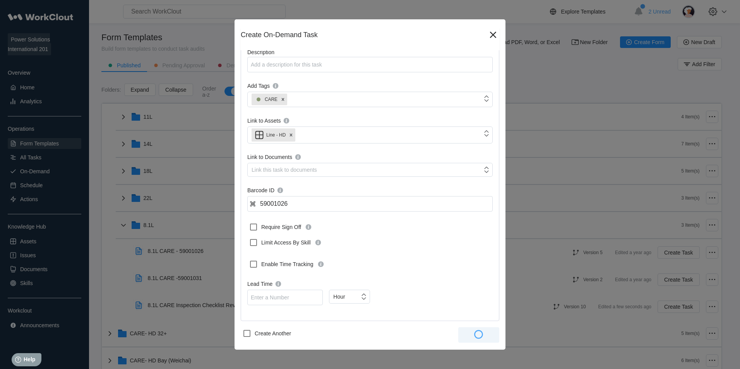
type input "8.1L CARE Inspection Checklist Rev2 Task"
checkbox input "false"
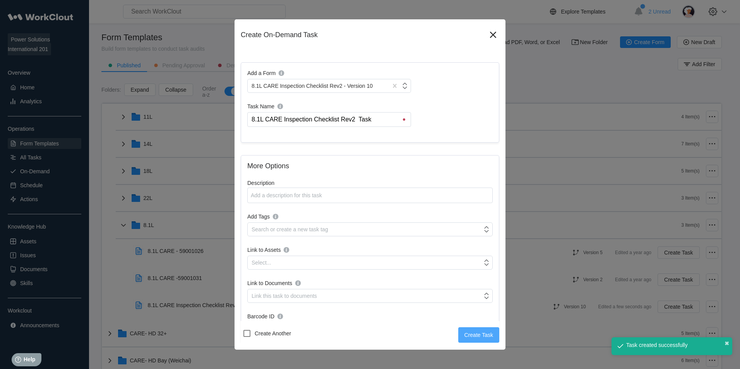
scroll to position [0, 0]
drag, startPoint x: 264, startPoint y: 121, endPoint x: 211, endPoint y: 127, distance: 53.8
click at [211, 127] on div "Create On-Demand Task Add a Form 8.1L CARE Inspection Checklist Rev2 - Version …" at bounding box center [370, 184] width 740 height 369
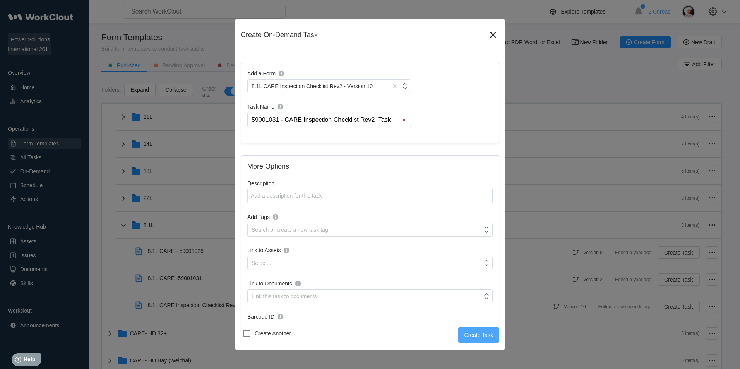
click at [393, 117] on input "59001031 - CARE Inspection Checklist Rev2 Task" at bounding box center [331, 120] width 160 height 14
drag, startPoint x: 391, startPoint y: 117, endPoint x: 379, endPoint y: 120, distance: 12.7
click at [379, 120] on input "59001031 - CARE Inspection Checklist Rev2 Task" at bounding box center [331, 120] width 160 height 14
type input "59001031 - CARE Inspection Checklist Rev2"
click at [271, 223] on div "Search or create a new task tag" at bounding box center [370, 230] width 246 height 14
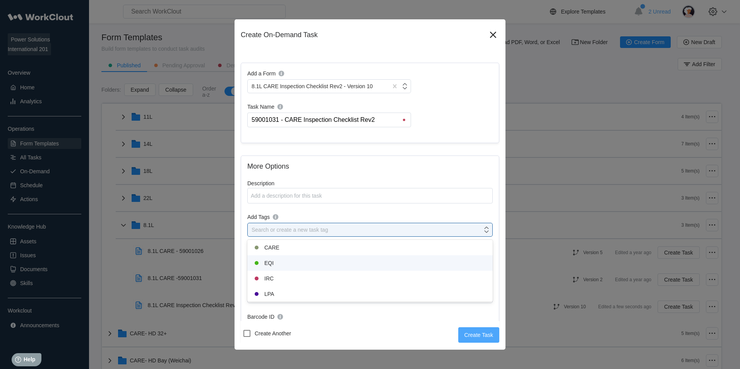
click at [272, 246] on div "CARE" at bounding box center [370, 247] width 236 height 9
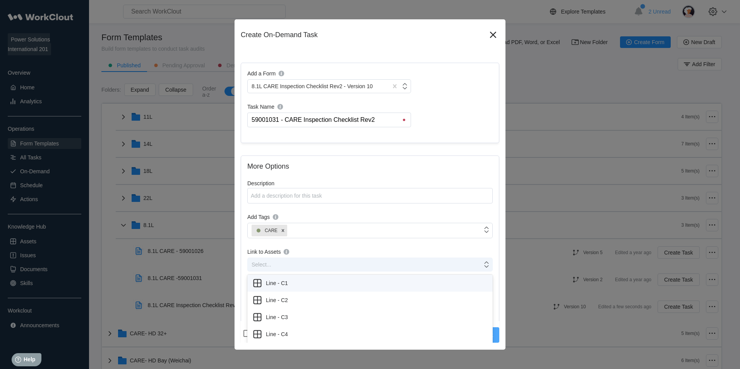
click at [278, 259] on div "Select..." at bounding box center [365, 264] width 235 height 11
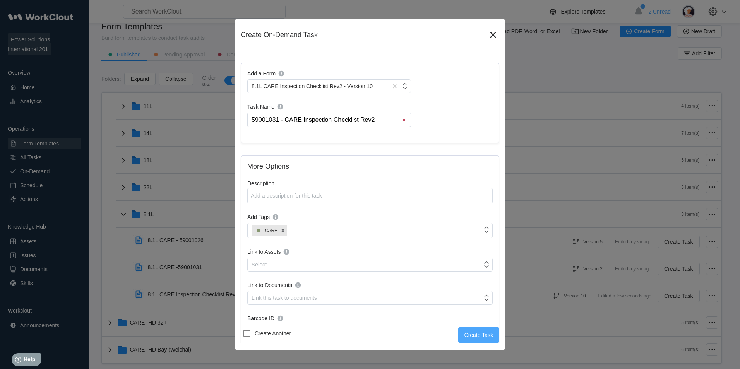
scroll to position [72, 0]
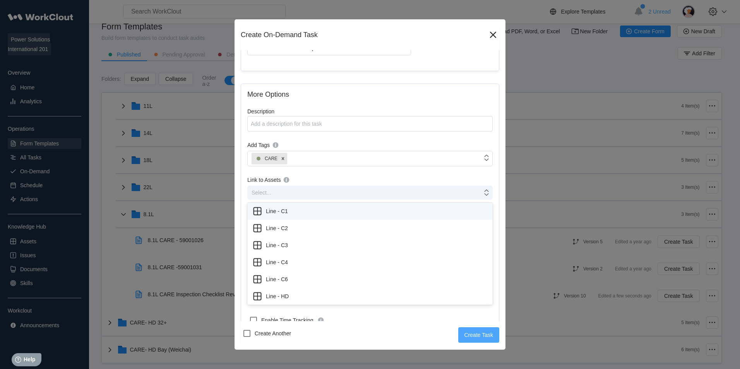
click at [291, 188] on div "Select..." at bounding box center [365, 192] width 235 height 11
click at [278, 300] on div "Line - HD" at bounding box center [370, 296] width 236 height 11
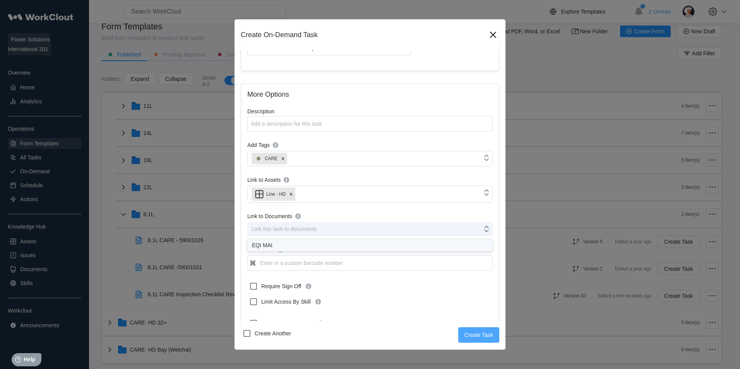
click at [297, 225] on div "Link this task to documents" at bounding box center [365, 229] width 235 height 11
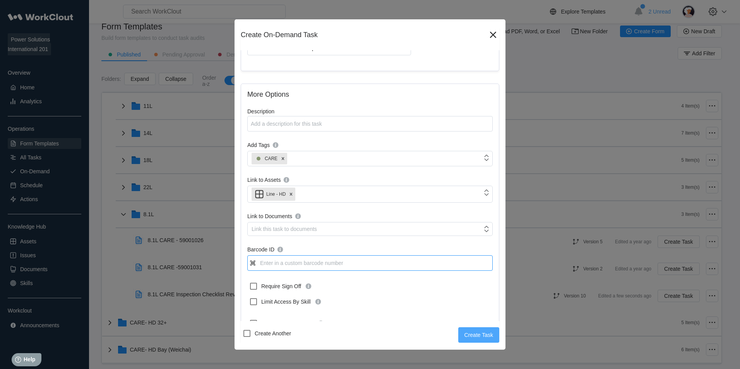
click at [280, 268] on input "Barcode ID" at bounding box center [370, 263] width 246 height 15
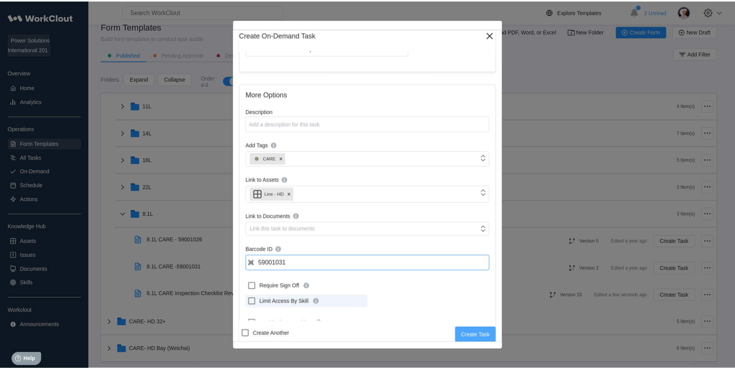
scroll to position [131, 0]
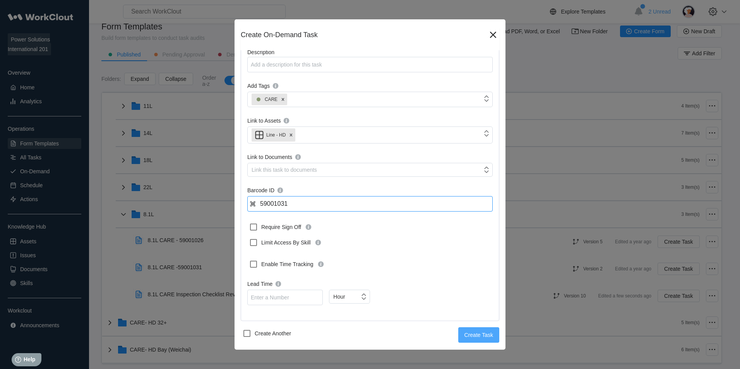
type input "59001031"
click at [483, 338] on span "Create Task" at bounding box center [479, 335] width 29 height 5
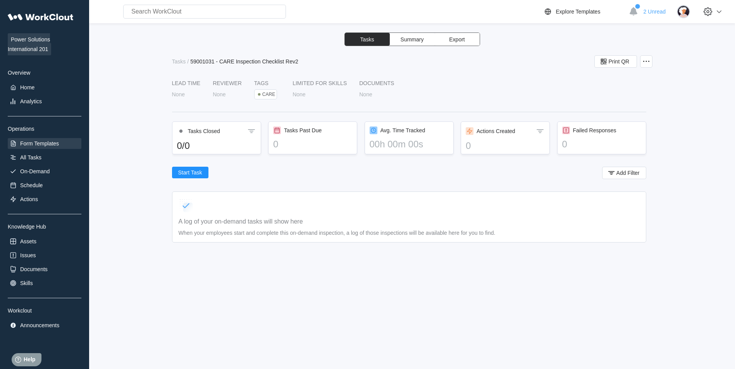
click at [57, 139] on div "Form Templates" at bounding box center [45, 143] width 74 height 11
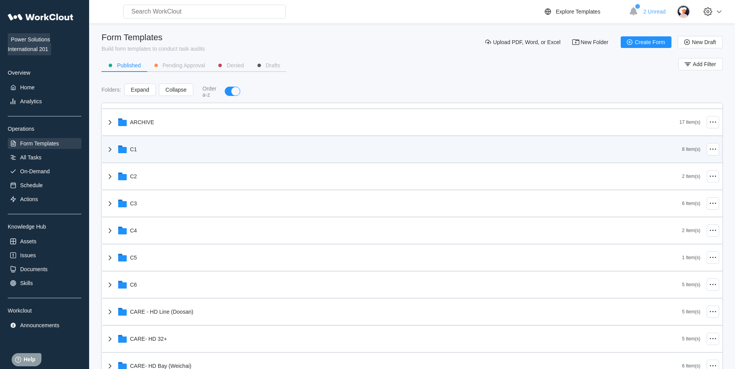
scroll to position [155, 0]
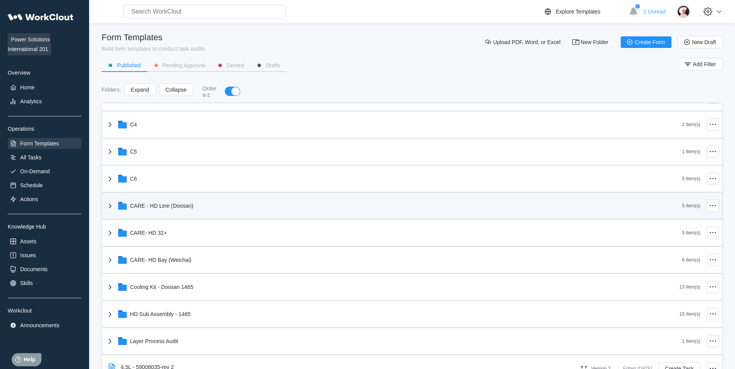
click at [183, 205] on div "CARE - HD Line (Doosan)" at bounding box center [161, 206] width 63 height 6
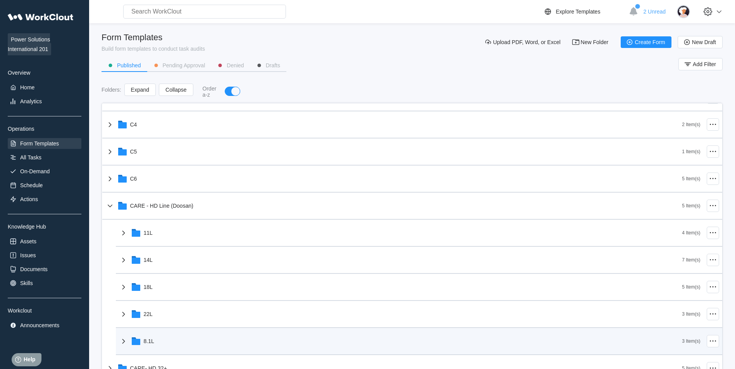
click at [194, 337] on div "8.1L" at bounding box center [400, 341] width 563 height 20
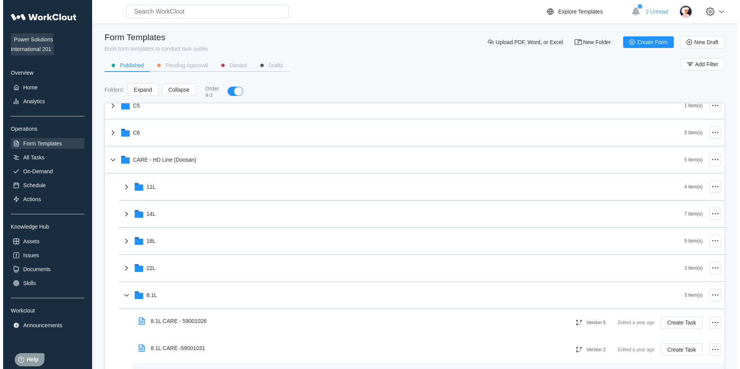
scroll to position [271, 0]
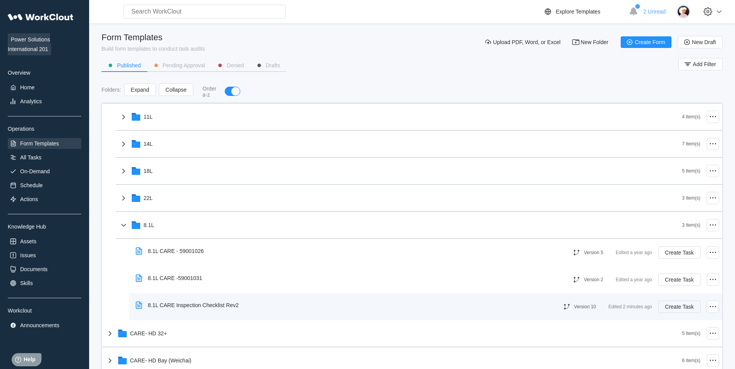
click at [676, 306] on span "Create Task" at bounding box center [679, 306] width 29 height 5
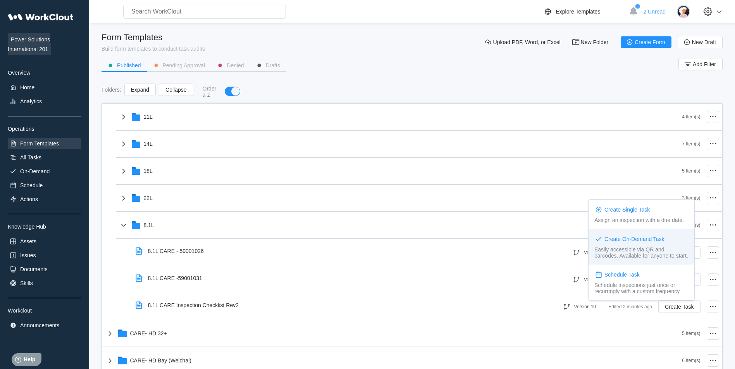
click at [650, 251] on div "Easily accessible via QR and barcodes. Available for anyone to start." at bounding box center [641, 253] width 94 height 12
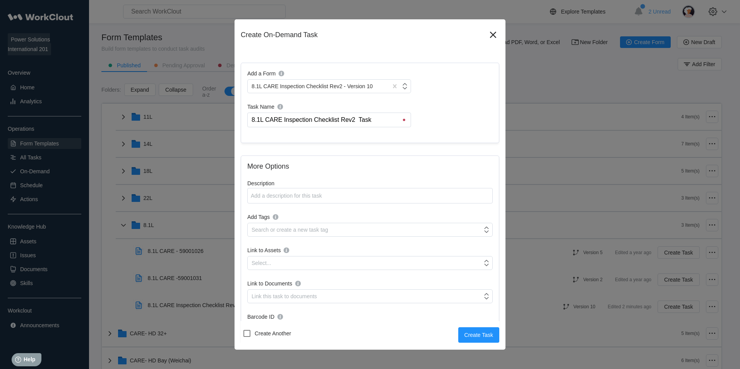
drag, startPoint x: 262, startPoint y: 122, endPoint x: 237, endPoint y: 123, distance: 25.2
click at [237, 123] on div "Create On-Demand Task Add a Form 8.1L CARE Inspection Checklist Rev2 - Version …" at bounding box center [370, 184] width 271 height 331
type input "59001024 CARE Inspection Checklist Rev2"
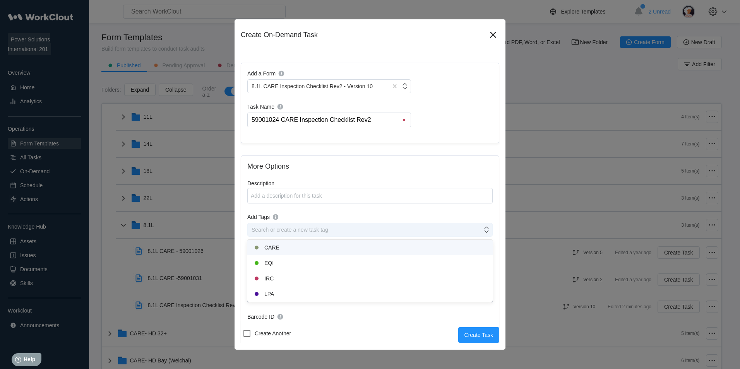
click at [303, 233] on div "Search or create a new task tag" at bounding box center [290, 230] width 77 height 6
click at [296, 249] on div "CARE" at bounding box center [370, 247] width 236 height 9
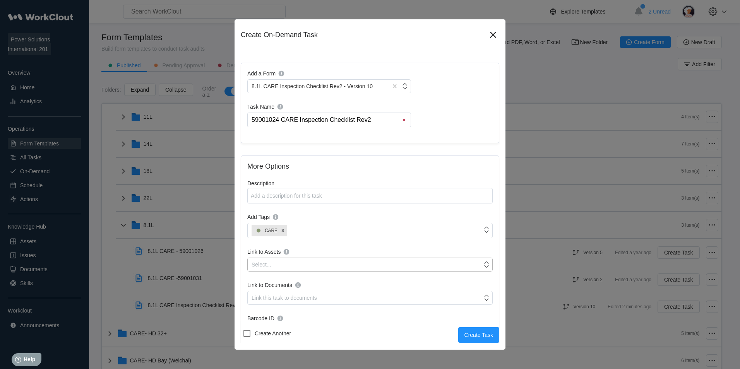
click at [294, 260] on div "Select..." at bounding box center [365, 264] width 235 height 11
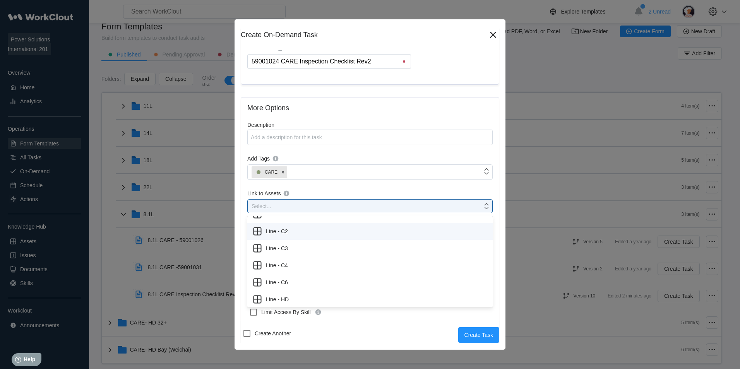
scroll to position [128, 0]
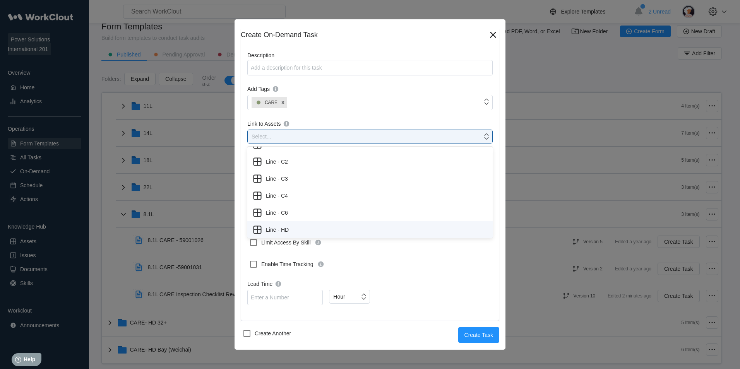
click at [294, 233] on div "Line - HD" at bounding box center [370, 230] width 236 height 11
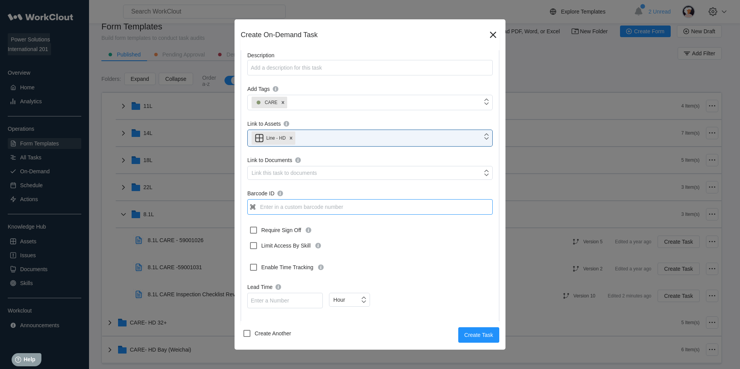
click at [278, 210] on input "Barcode ID" at bounding box center [370, 206] width 246 height 15
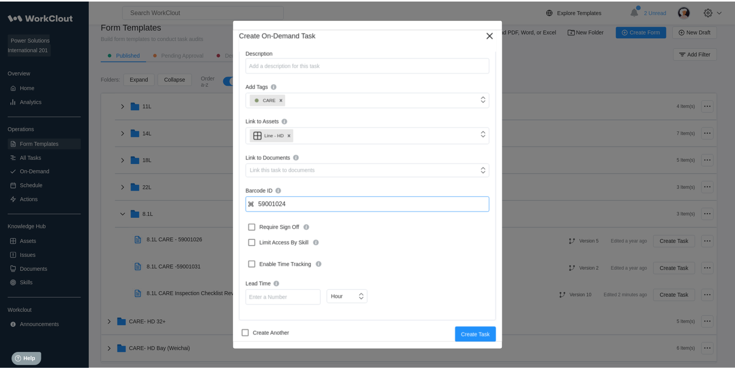
scroll to position [131, 0]
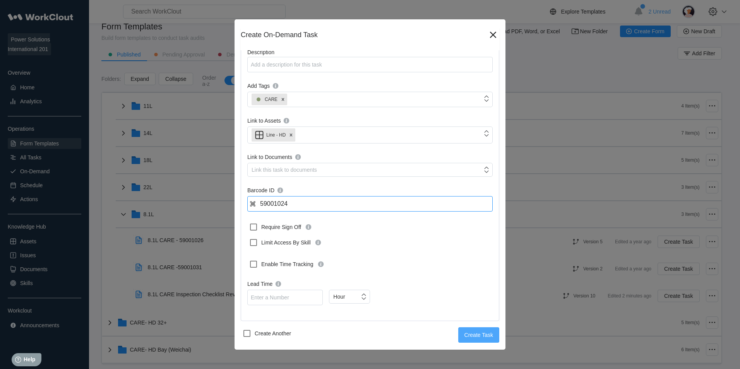
type input "59001024"
click at [477, 333] on span "Create Task" at bounding box center [479, 335] width 29 height 5
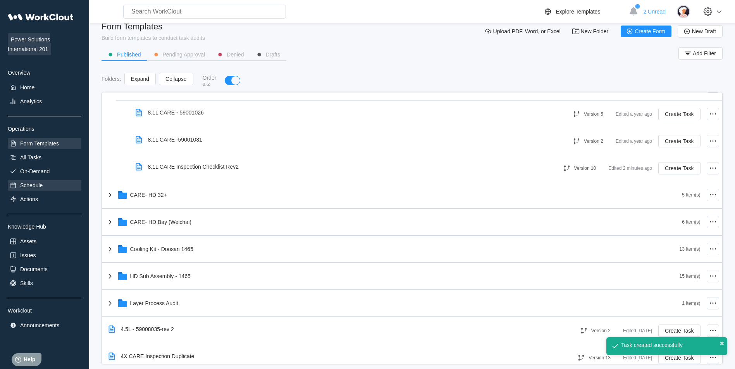
scroll to position [426, 0]
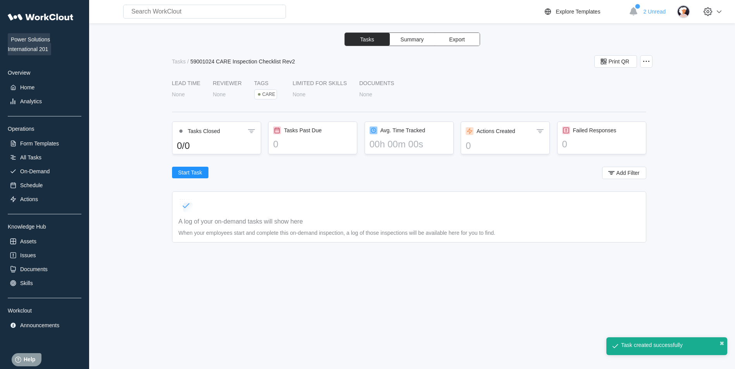
click at [48, 75] on div "Overview" at bounding box center [45, 73] width 74 height 6
click at [45, 87] on div "Home" at bounding box center [45, 87] width 74 height 11
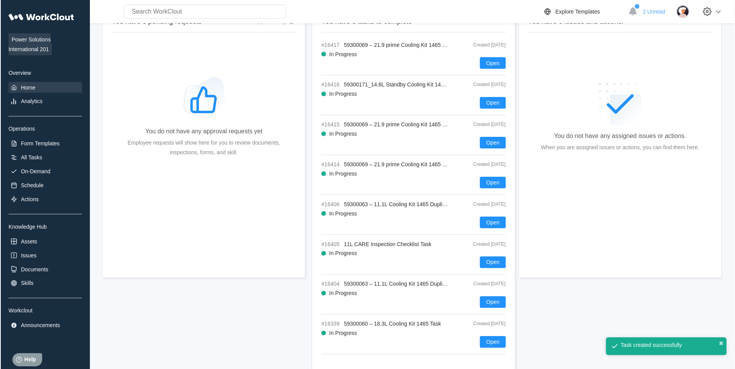
scroll to position [39, 0]
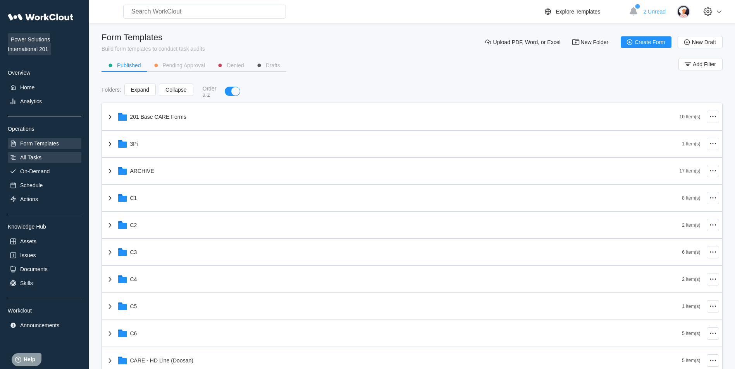
click at [50, 158] on div "All Tasks" at bounding box center [45, 157] width 74 height 11
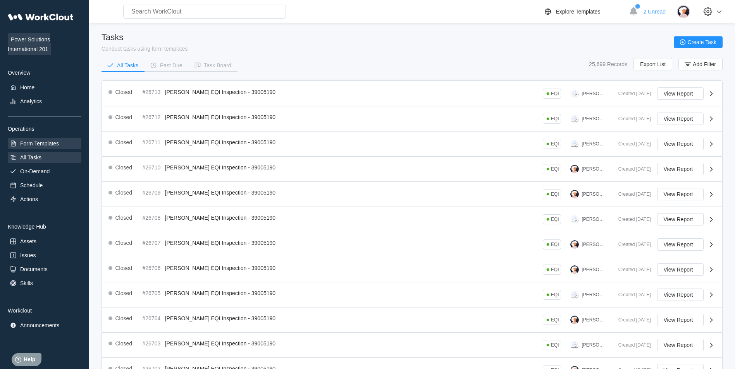
click at [56, 148] on div "Form Templates" at bounding box center [45, 143] width 74 height 11
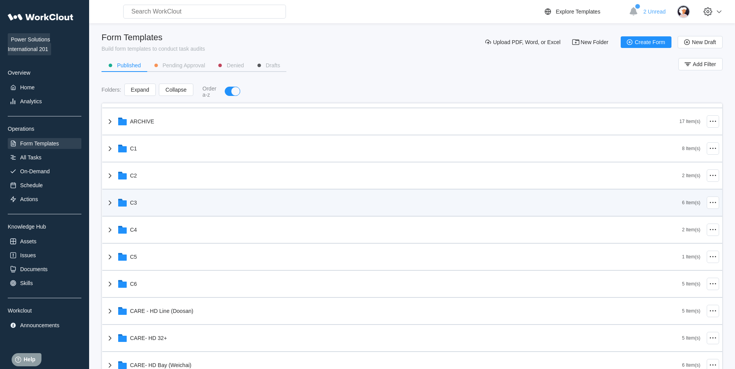
scroll to position [116, 0]
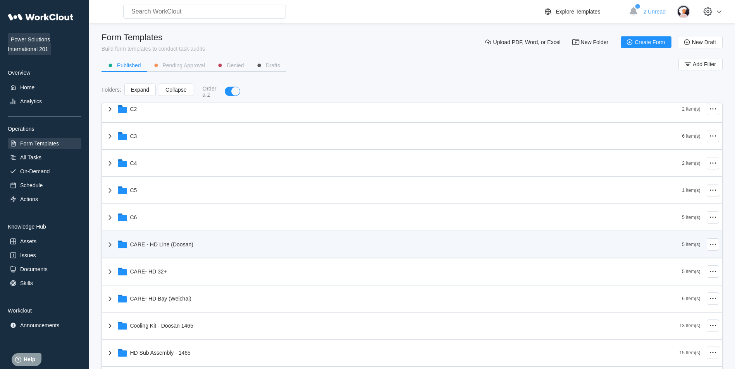
click at [168, 245] on div "CARE - HD Line (Doosan)" at bounding box center [161, 245] width 63 height 6
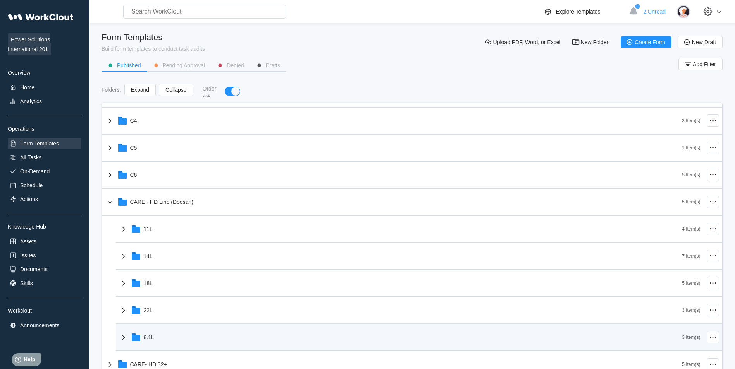
scroll to position [194, 0]
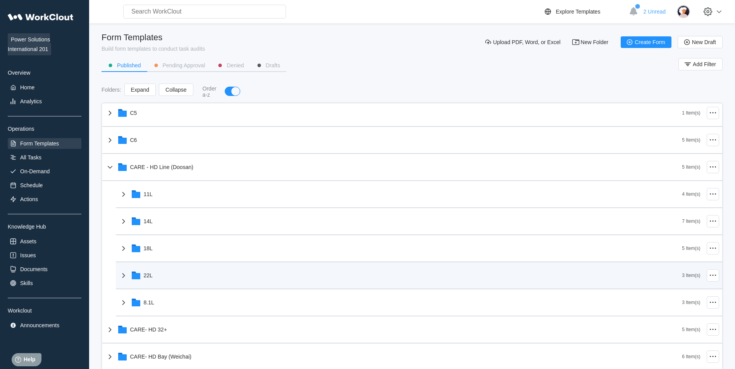
click at [172, 266] on div "22L" at bounding box center [400, 276] width 563 height 20
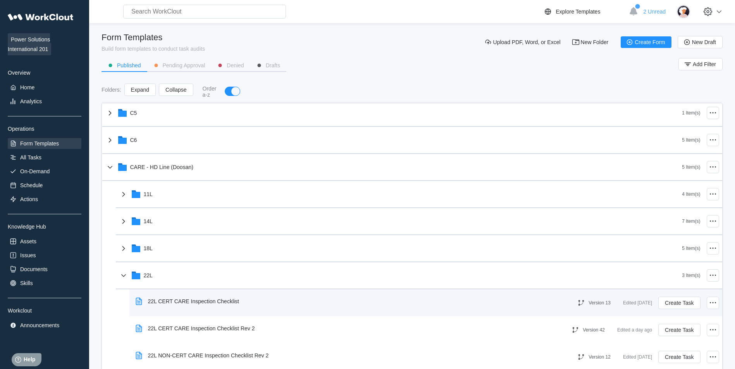
click at [196, 296] on div "22L CERT CARE Inspection Checklist" at bounding box center [188, 302] width 113 height 18
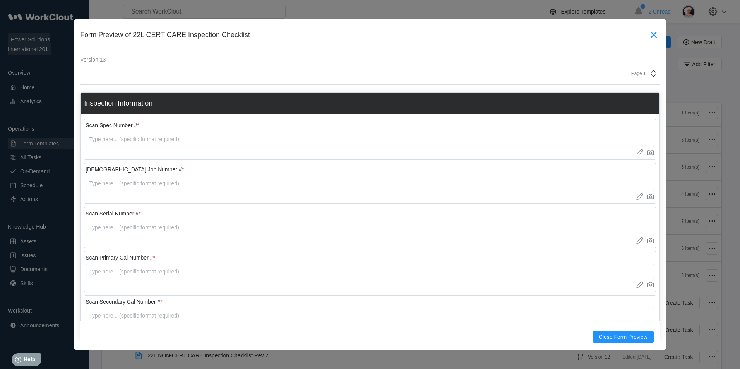
click at [648, 33] on icon at bounding box center [654, 35] width 12 height 12
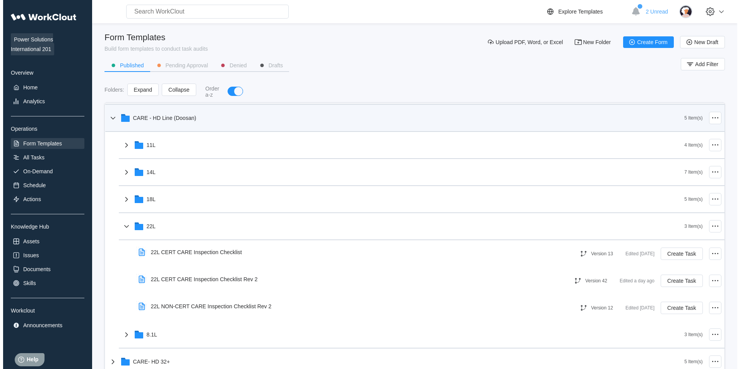
scroll to position [310, 0]
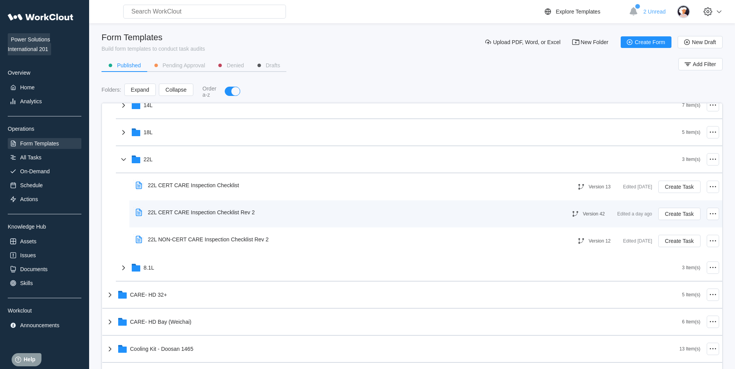
click at [203, 212] on div "22L CERT CARE Inspection Checklist Rev 2" at bounding box center [201, 213] width 107 height 6
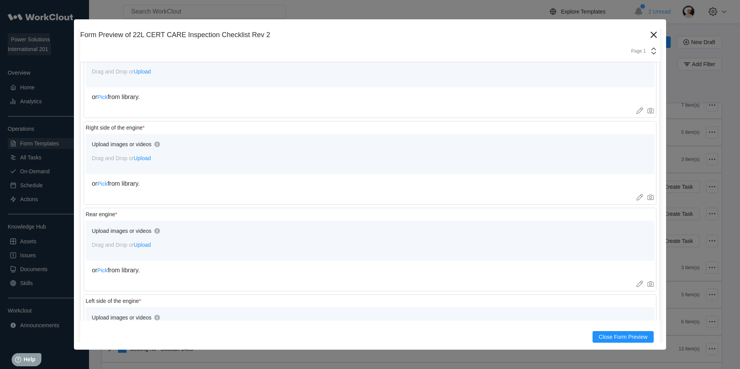
scroll to position [2654, 0]
